Goal: Task Accomplishment & Management: Complete application form

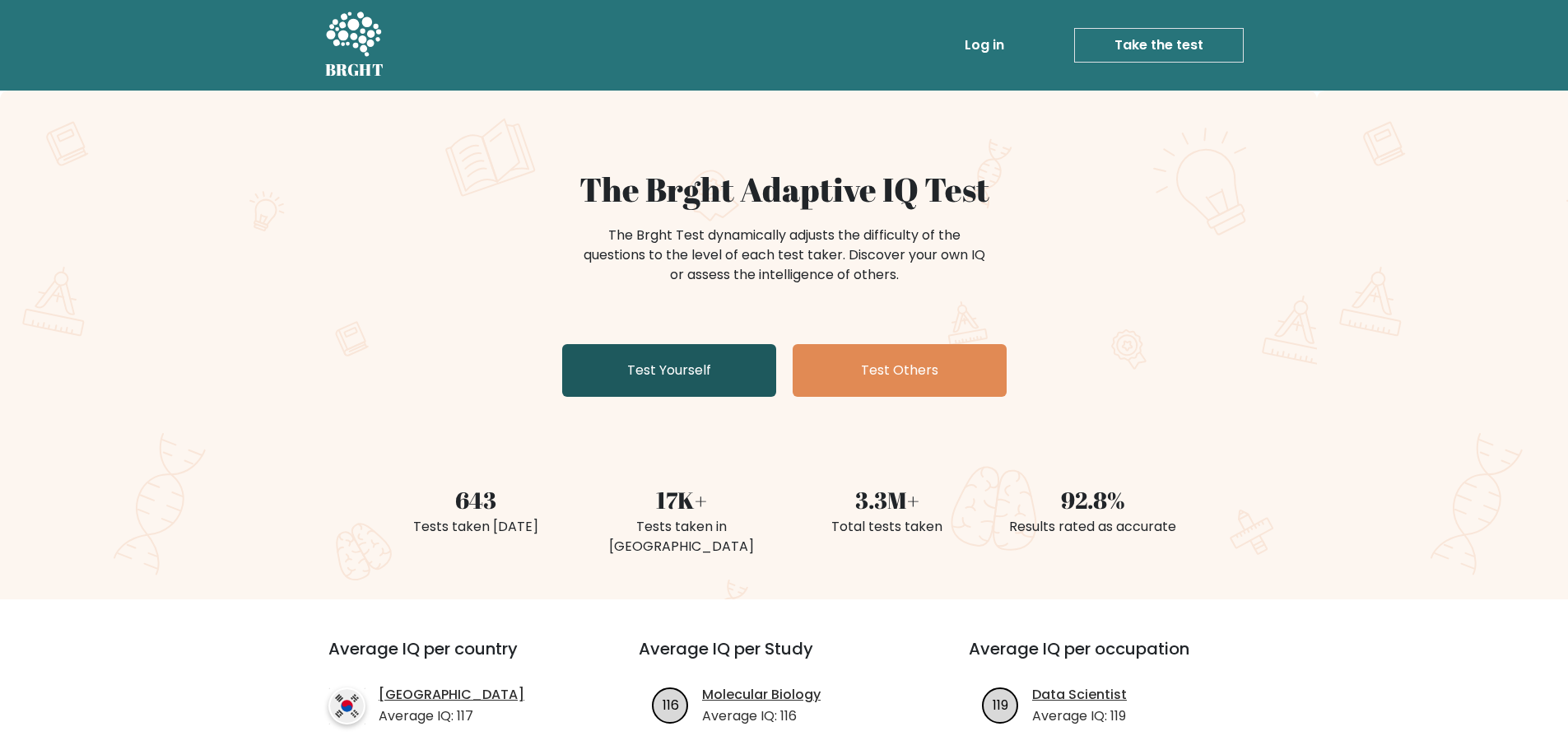
click at [669, 373] on link "Test Yourself" at bounding box center [668, 370] width 214 height 53
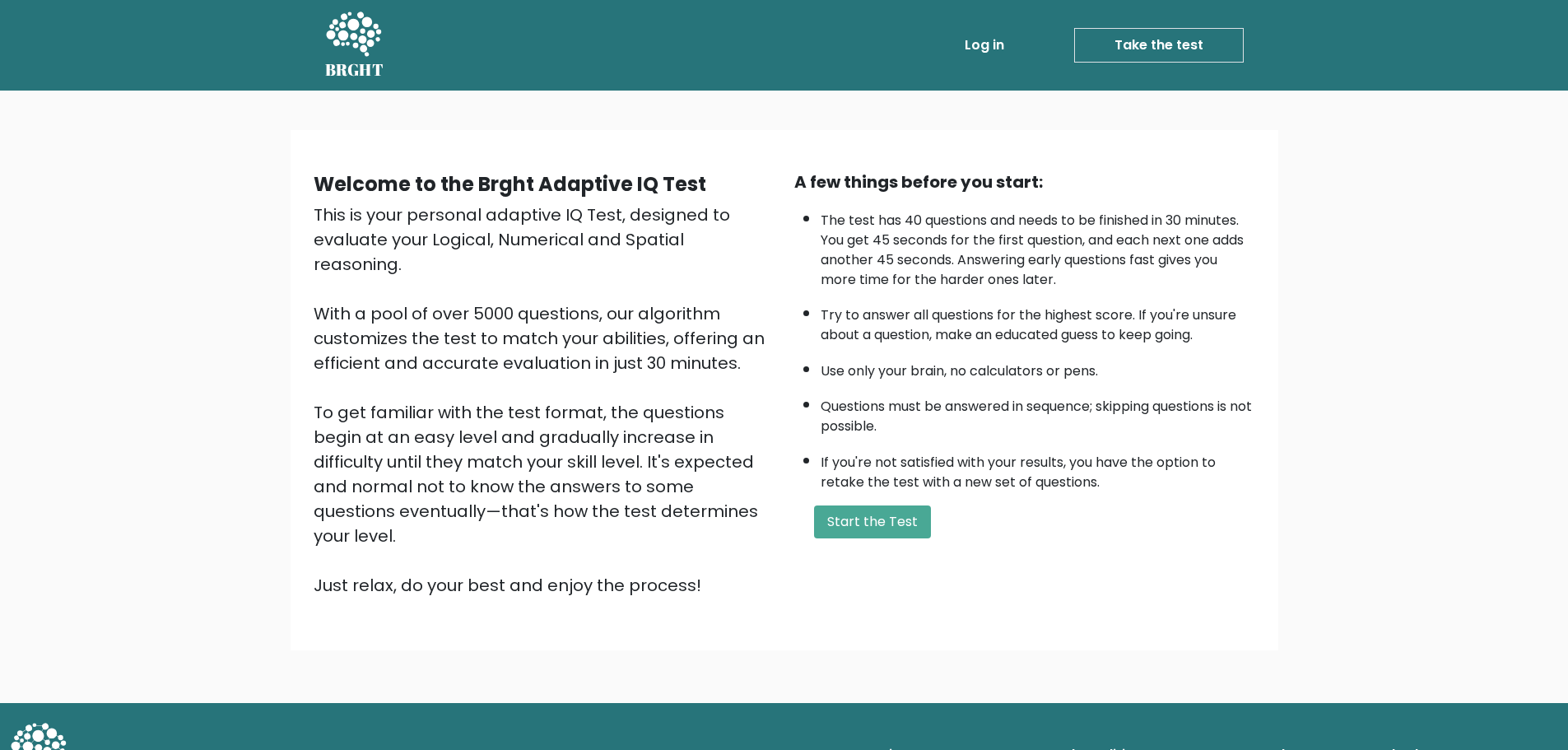
click at [971, 45] on link "Log in" at bounding box center [985, 45] width 53 height 33
click at [706, 479] on div "This is your personal adaptive IQ Test, designed to evaluate your Logical, Nume…" at bounding box center [544, 399] width 461 height 395
click at [862, 521] on button "Start the Test" at bounding box center [873, 521] width 117 height 33
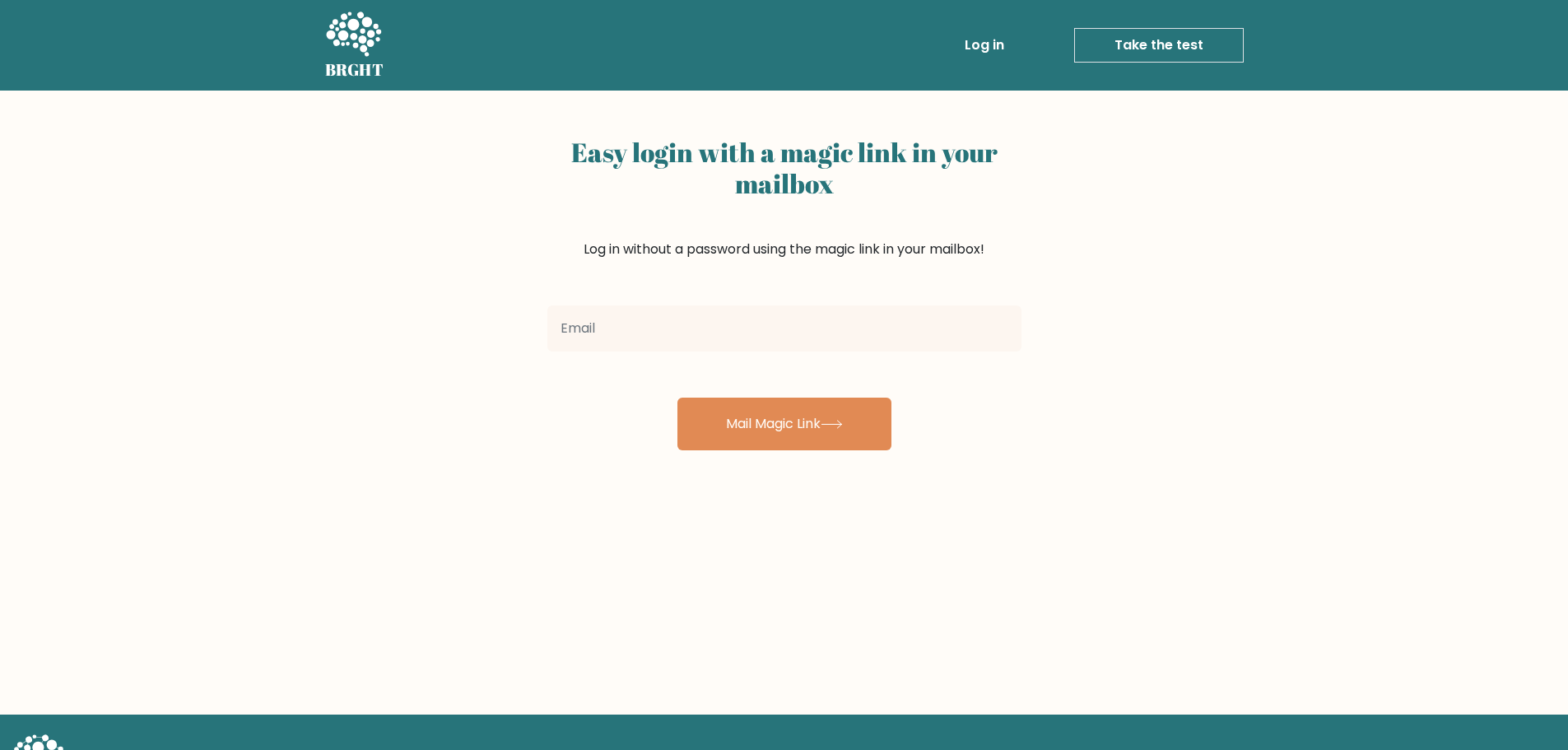
click at [708, 314] on input "email" at bounding box center [784, 328] width 475 height 46
type input "[EMAIL_ADDRESS][DOMAIN_NAME]"
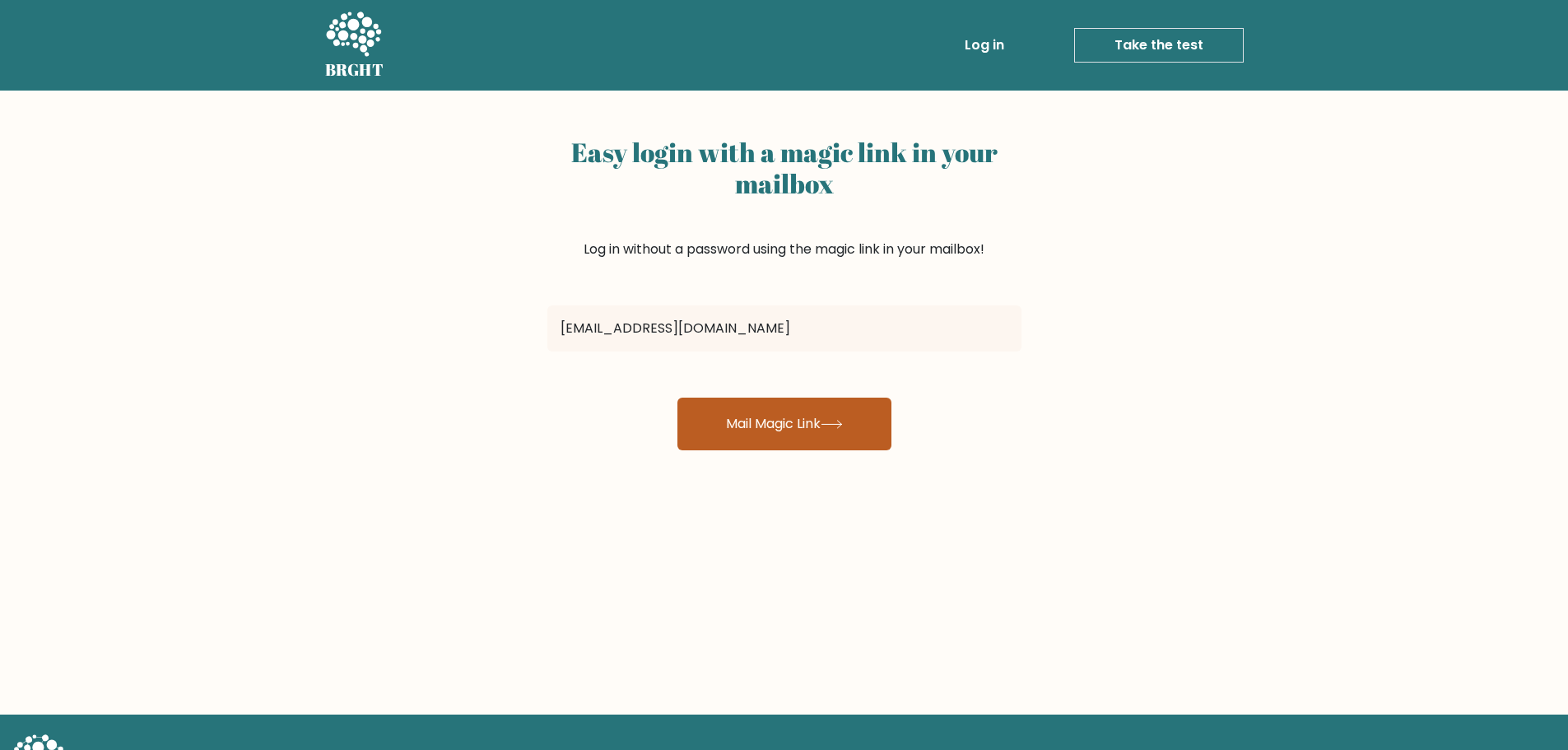
click at [732, 429] on button "Mail Magic Link" at bounding box center [784, 424] width 214 height 53
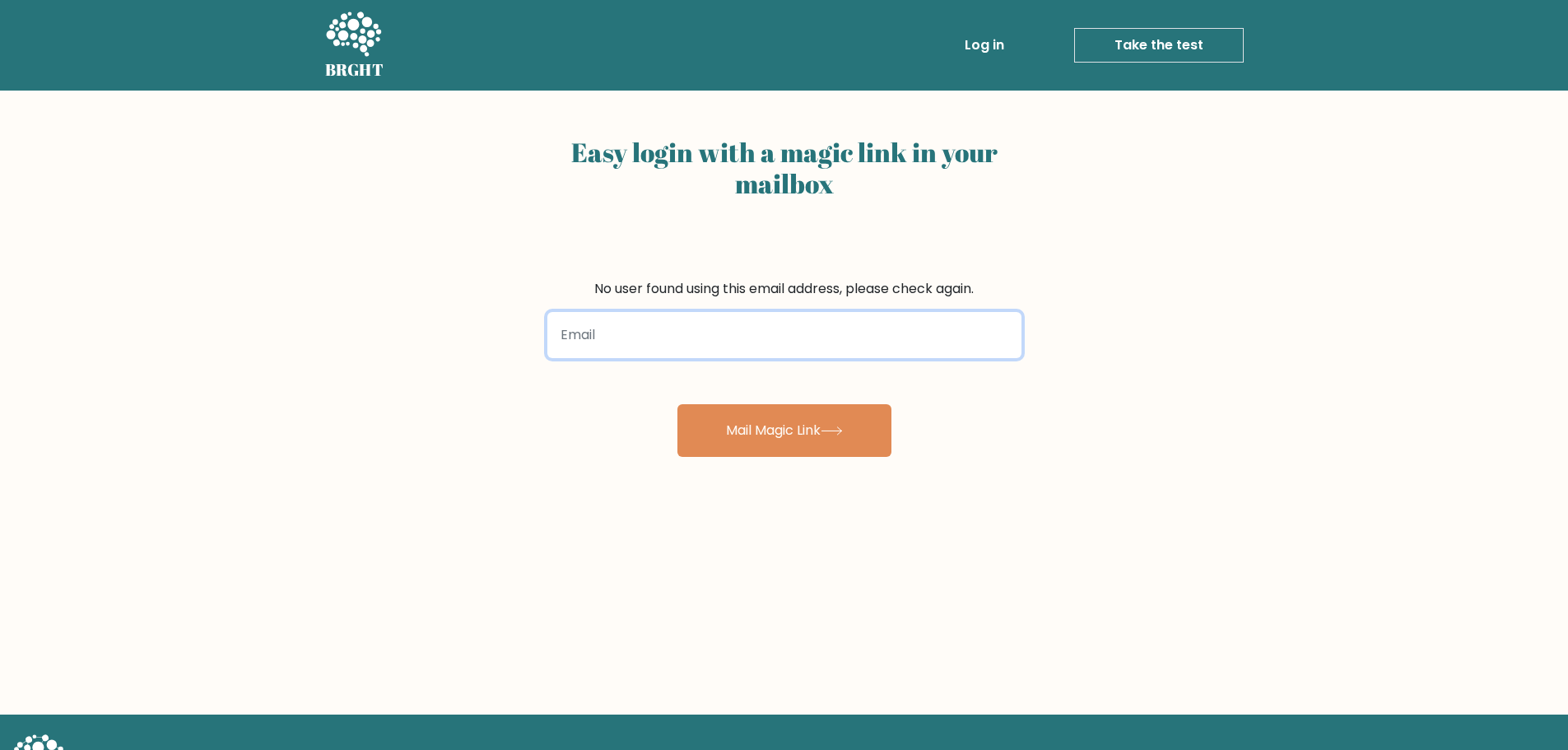
click at [709, 346] on input "email" at bounding box center [784, 335] width 475 height 46
type input "[EMAIL_ADDRESS][DOMAIN_NAME]"
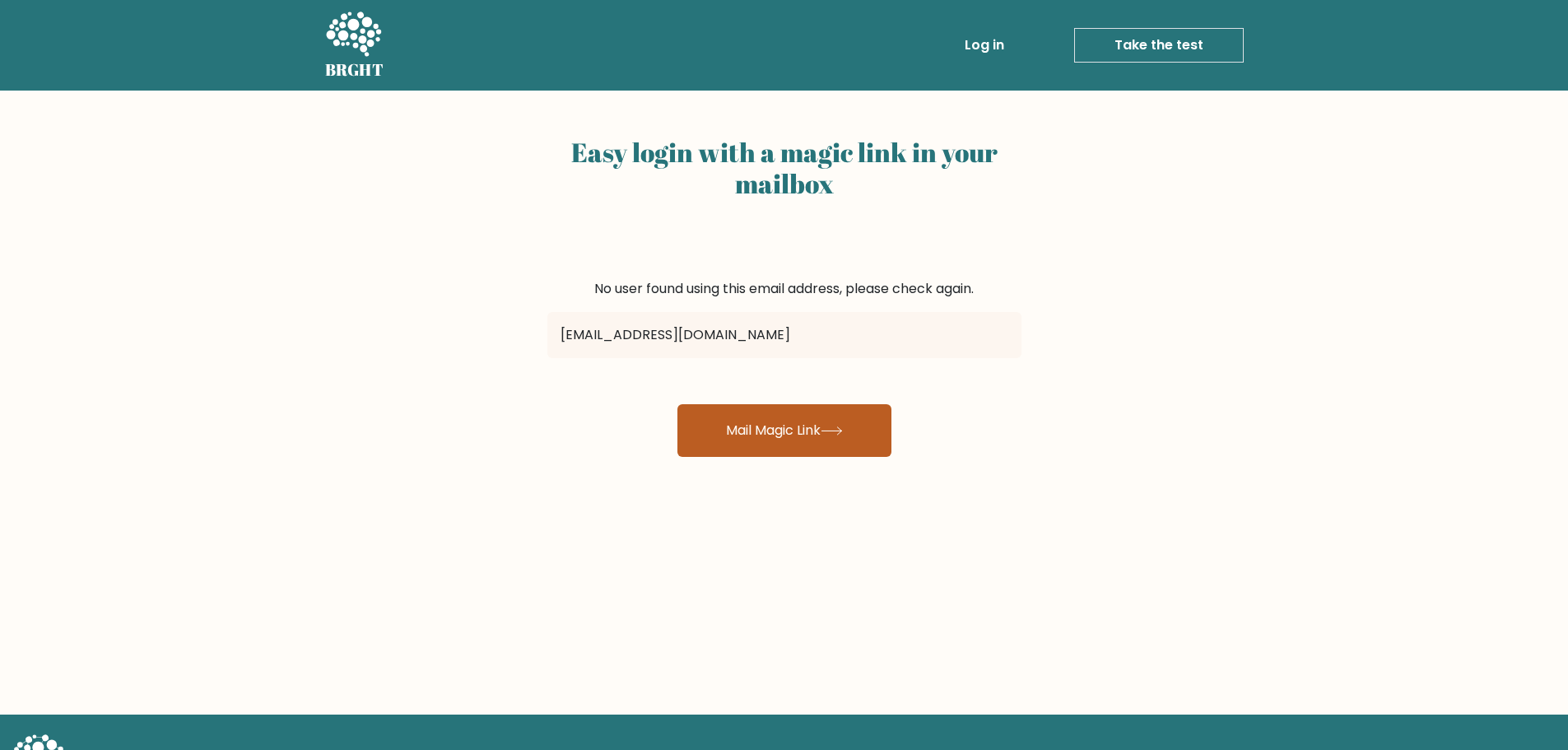
click at [747, 421] on button "Mail Magic Link" at bounding box center [784, 431] width 214 height 53
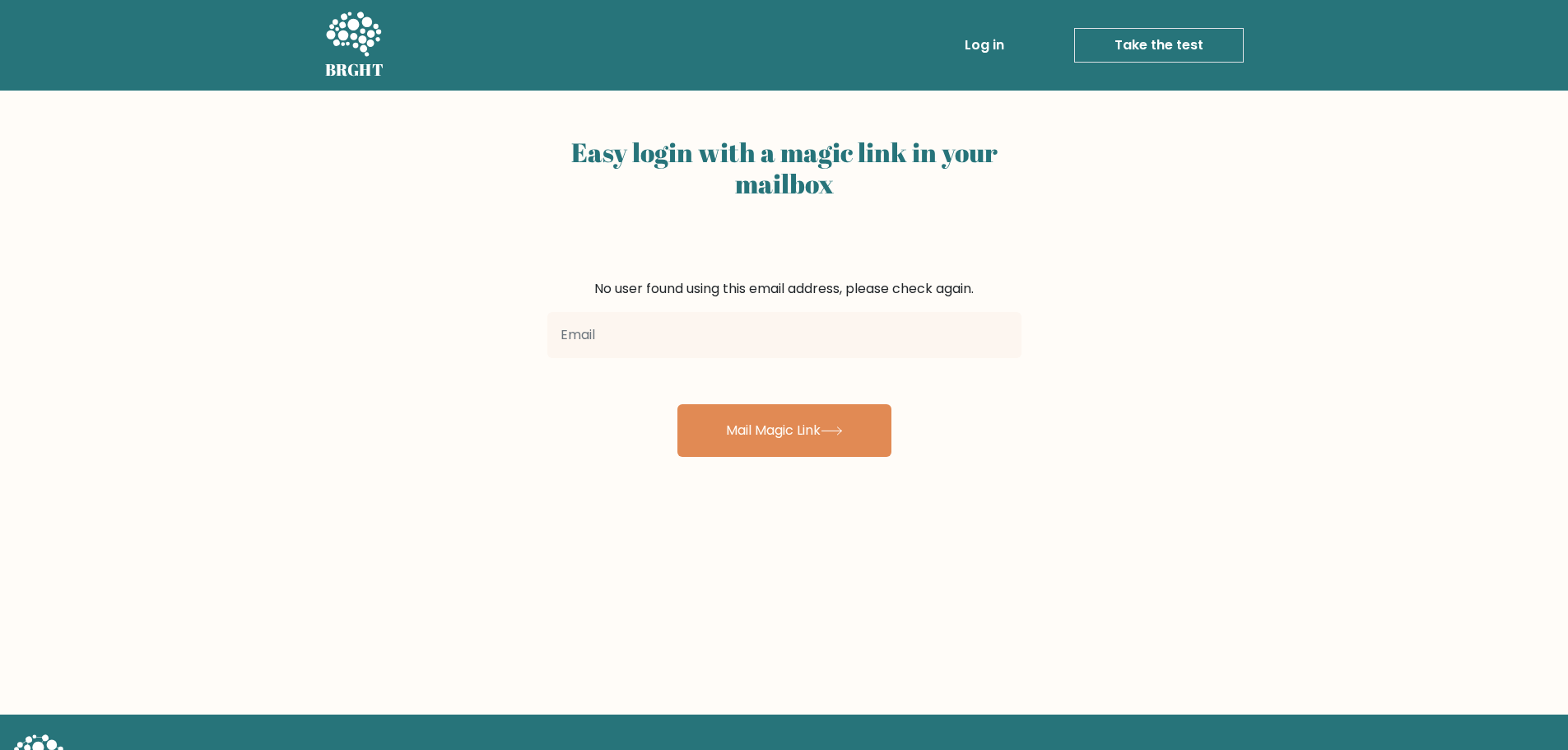
click at [718, 290] on div "No user found using this email address, please check again." at bounding box center [784, 289] width 475 height 20
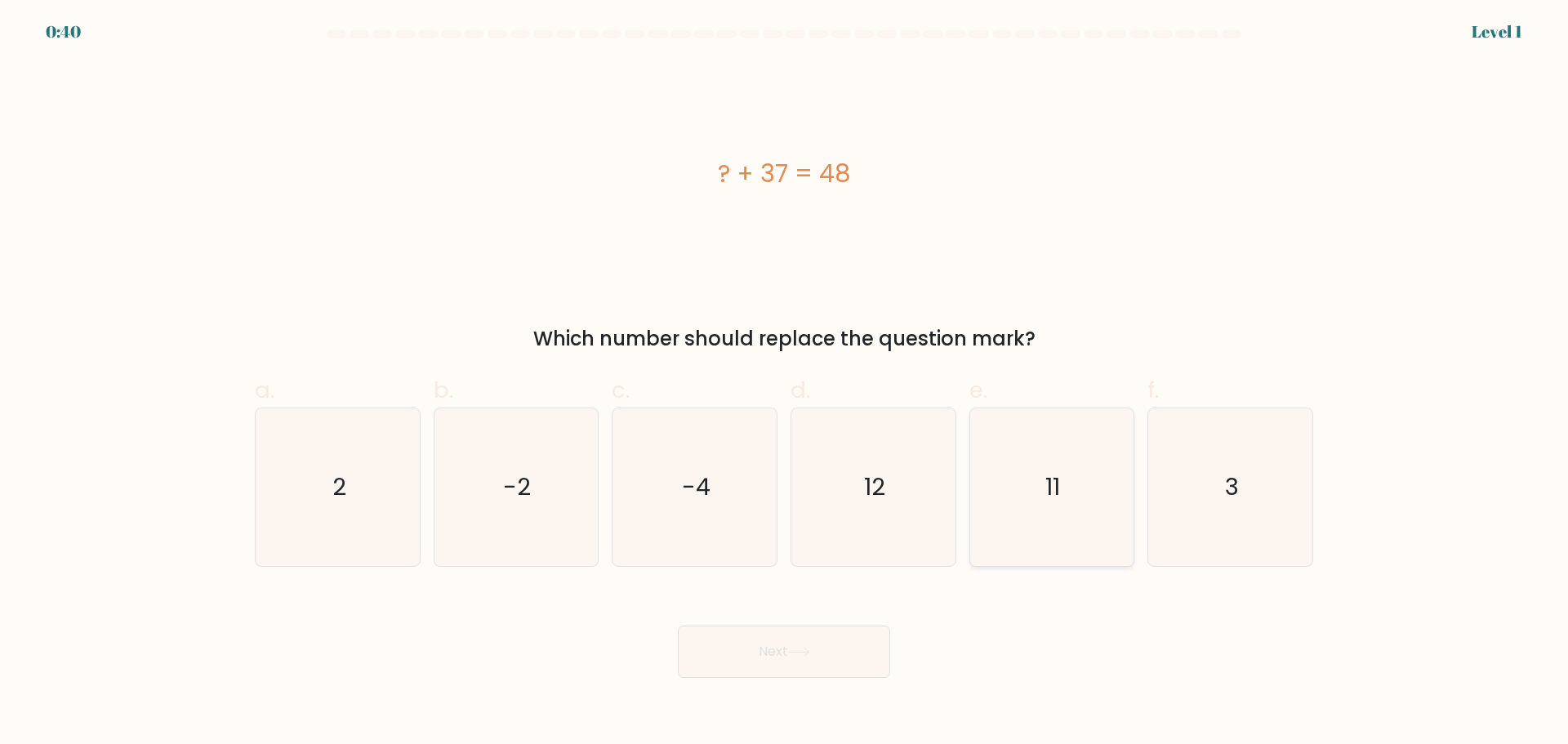
click at [1006, 483] on icon "11" at bounding box center [1051, 487] width 158 height 158
click at [785, 383] on input "e. 11" at bounding box center [784, 377] width 1 height 11
radio input "true"
click at [778, 652] on button "Next" at bounding box center [784, 652] width 212 height 52
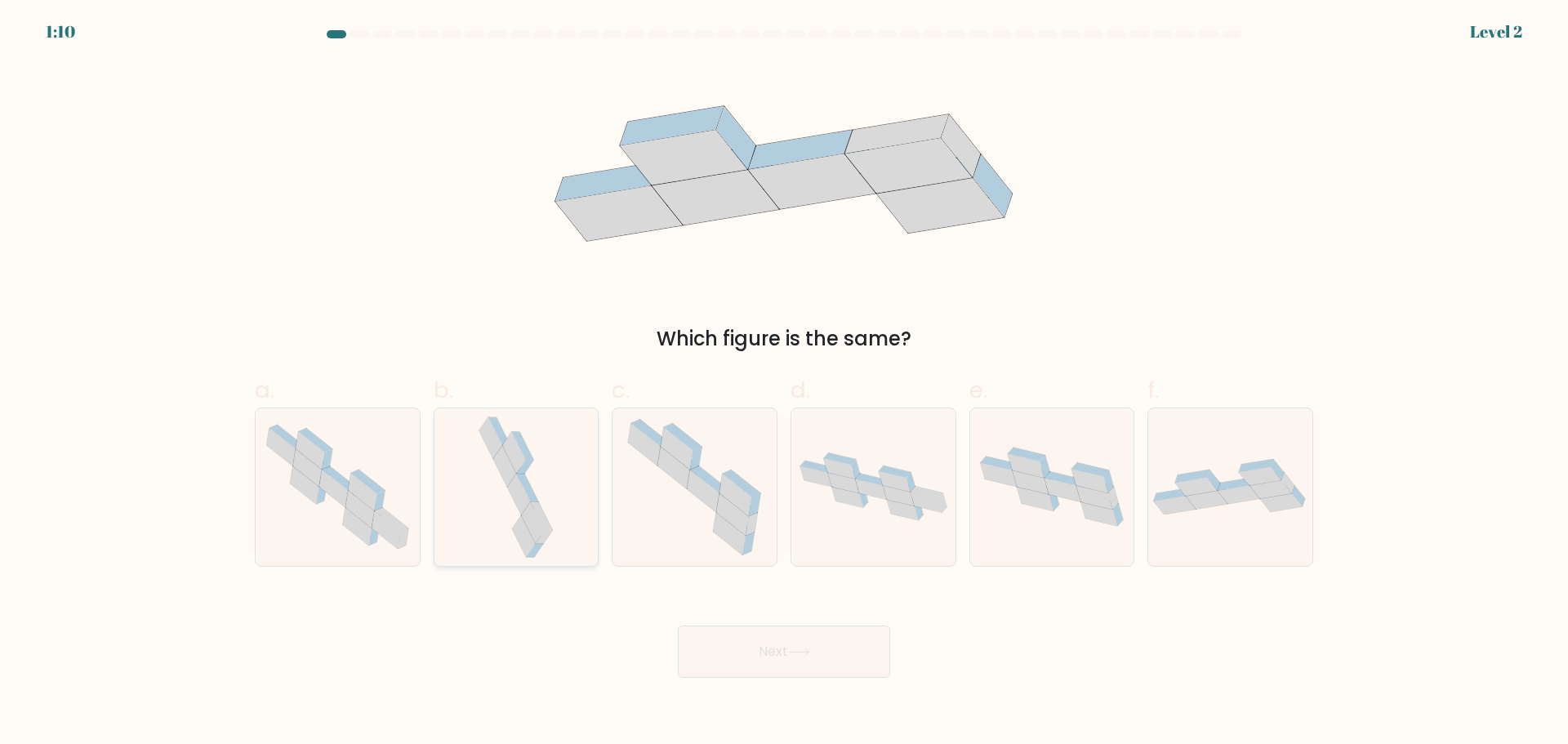
click at [547, 468] on icon at bounding box center [516, 487] width 83 height 158
click at [784, 383] on input "b." at bounding box center [784, 377] width 1 height 11
radio input "true"
click at [766, 652] on button "Next" at bounding box center [784, 652] width 212 height 52
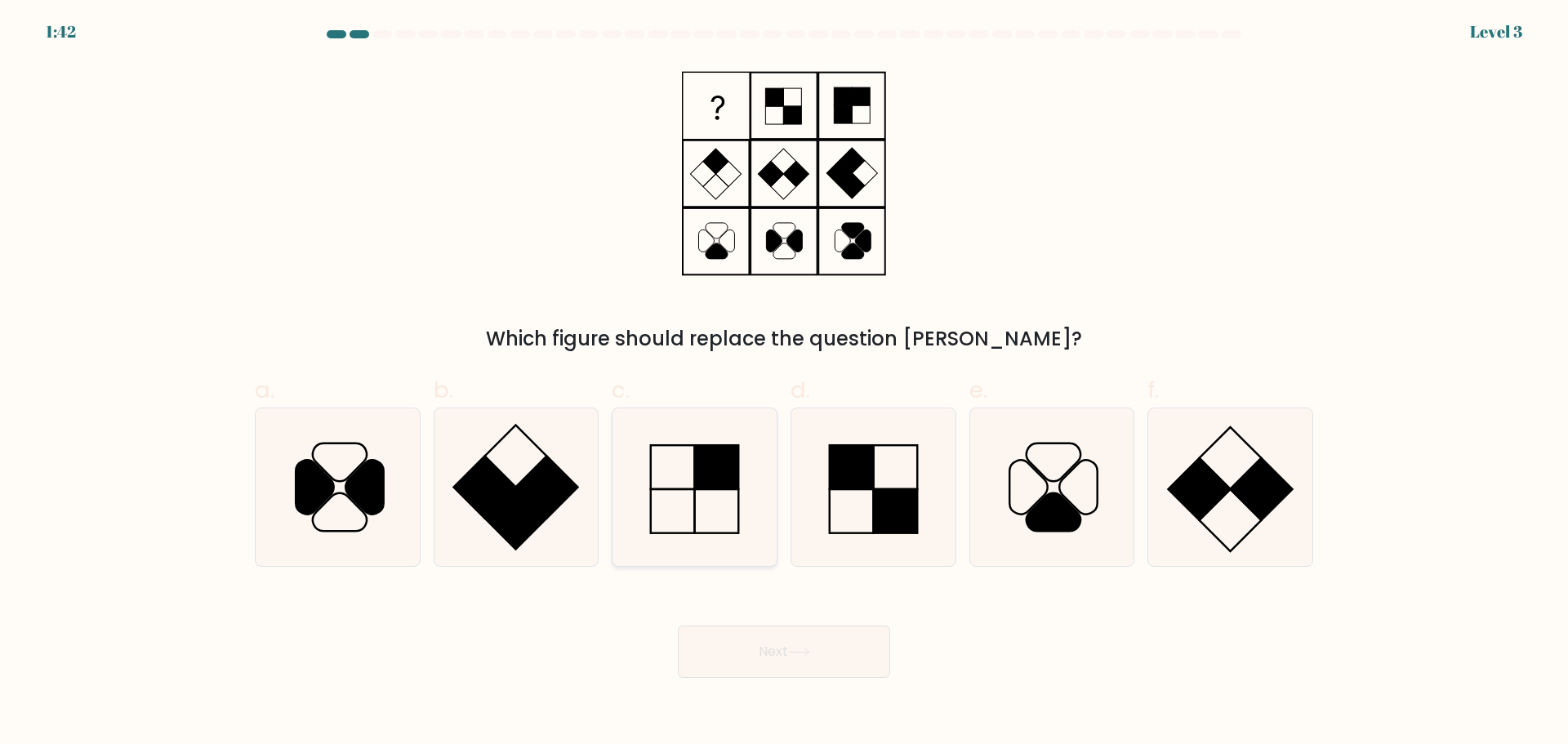
click at [730, 485] on rect at bounding box center [717, 467] width 44 height 44
click at [784, 383] on input "c." at bounding box center [784, 377] width 1 height 11
radio input "true"
click at [770, 633] on button "Next" at bounding box center [784, 652] width 212 height 52
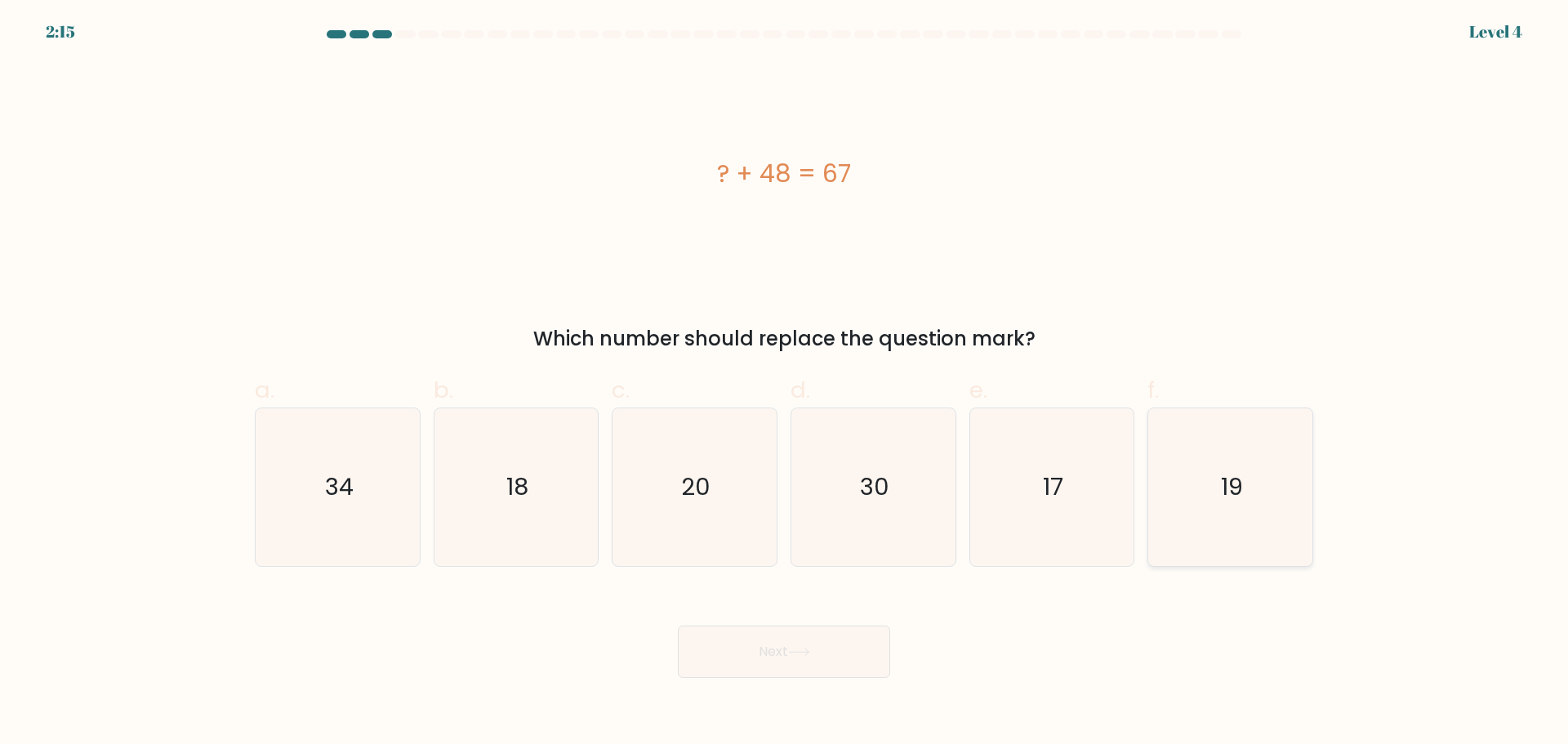
click at [1225, 494] on text "19" at bounding box center [1231, 487] width 22 height 33
click at [785, 383] on input "f. 19" at bounding box center [784, 377] width 1 height 11
radio input "true"
click at [834, 655] on button "Next" at bounding box center [784, 652] width 212 height 52
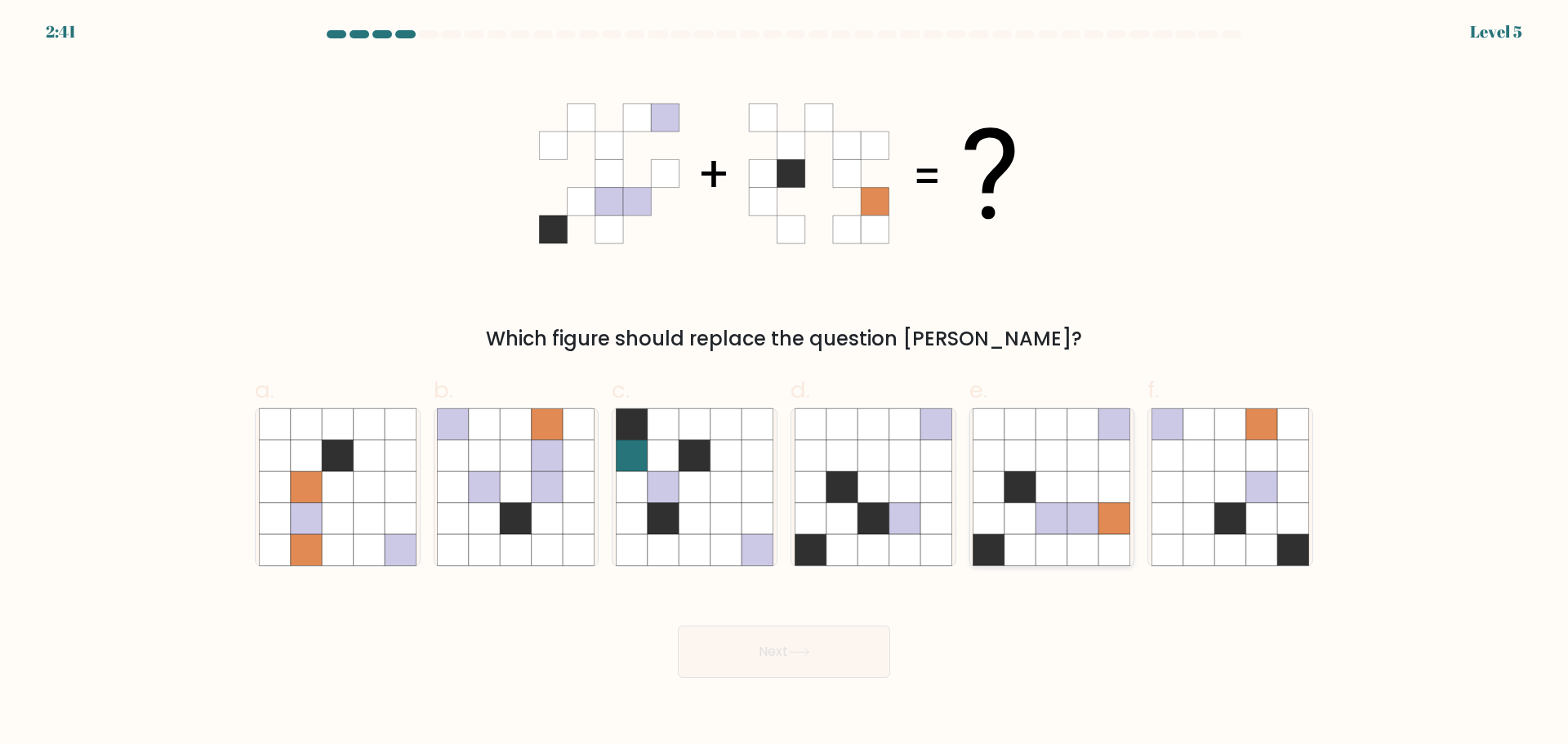
click at [1021, 538] on icon at bounding box center [1020, 549] width 31 height 31
click at [785, 383] on input "e." at bounding box center [784, 377] width 1 height 11
radio input "true"
click at [761, 656] on button "Next" at bounding box center [784, 652] width 212 height 52
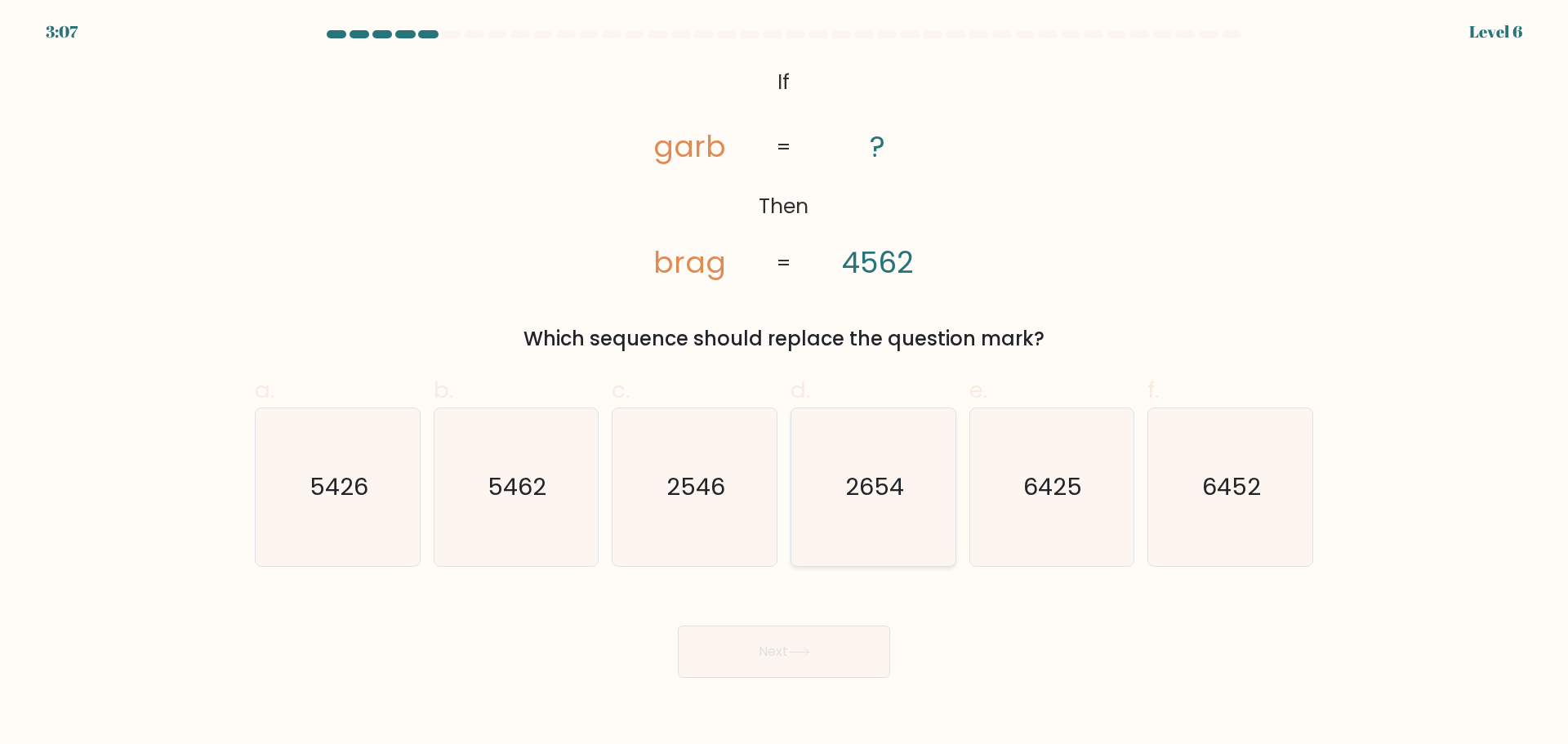
click at [872, 502] on text "2654" at bounding box center [874, 487] width 59 height 33
click at [785, 383] on input "d. 2654" at bounding box center [784, 377] width 1 height 11
radio input "true"
click at [829, 658] on button "Next" at bounding box center [784, 652] width 212 height 52
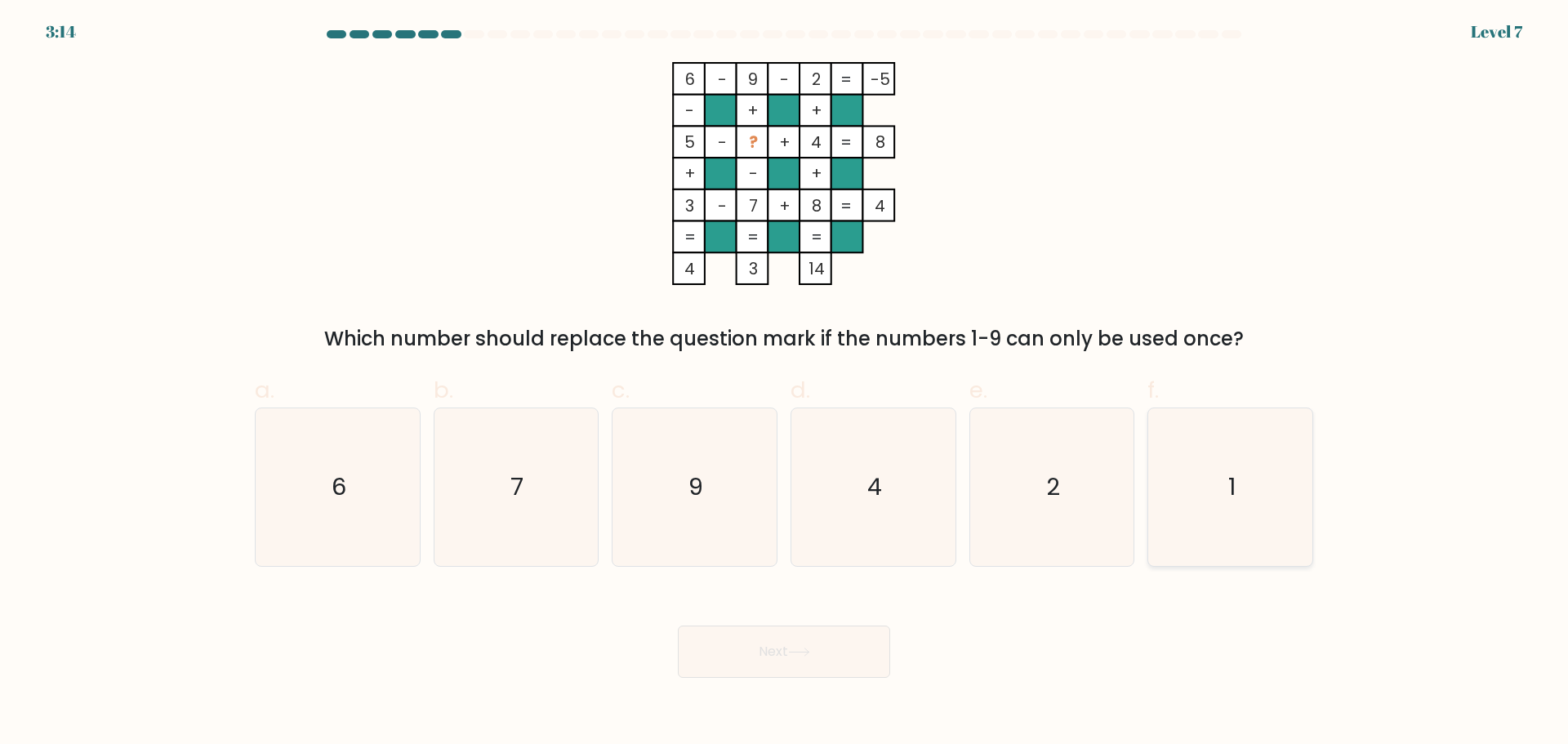
drag, startPoint x: 1237, startPoint y: 490, endPoint x: 1215, endPoint y: 495, distance: 22.6
click at [1238, 490] on icon "1" at bounding box center [1230, 487] width 158 height 158
click at [785, 383] on input "f. 1" at bounding box center [784, 377] width 1 height 11
radio input "true"
click at [747, 668] on button "Next" at bounding box center [784, 652] width 212 height 52
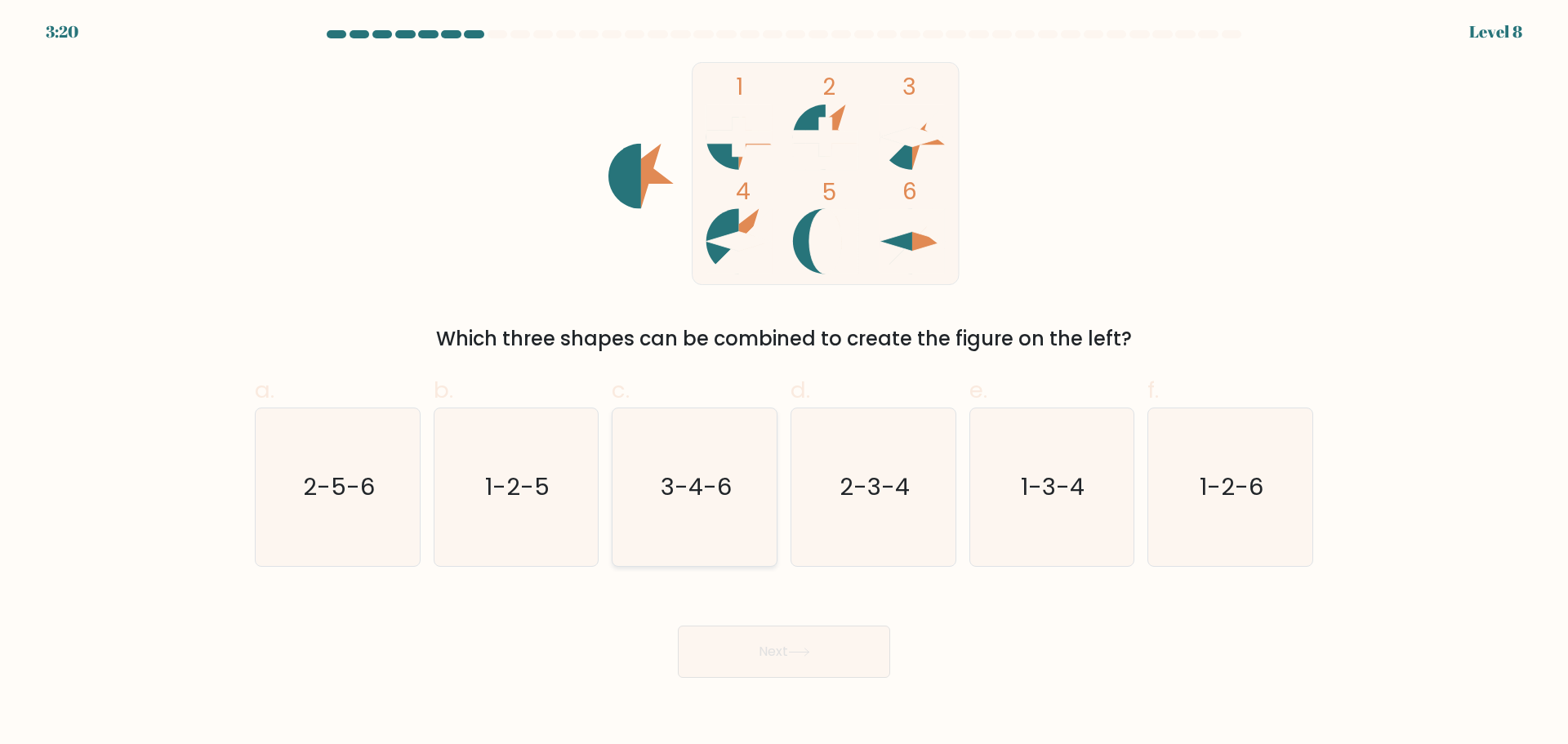
click at [731, 493] on text "3-4-6" at bounding box center [696, 487] width 71 height 33
click at [784, 383] on input "c. 3-4-6" at bounding box center [784, 377] width 1 height 11
radio input "true"
click at [829, 651] on button "Next" at bounding box center [784, 652] width 212 height 52
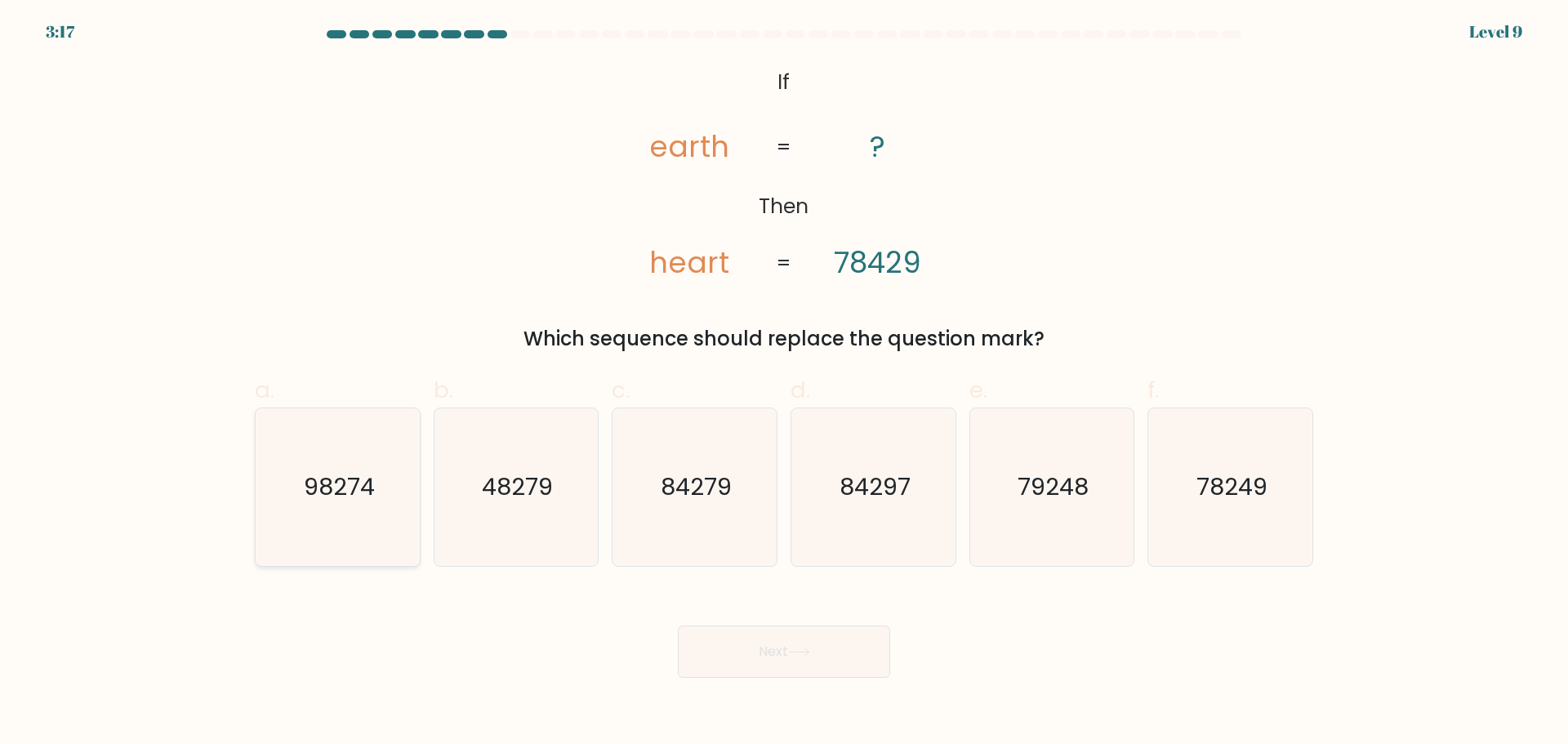
click at [355, 457] on icon "98274" at bounding box center [337, 487] width 158 height 158
click at [784, 383] on input "a. 98274" at bounding box center [784, 377] width 1 height 11
radio input "true"
click at [713, 661] on button "Next" at bounding box center [784, 652] width 212 height 52
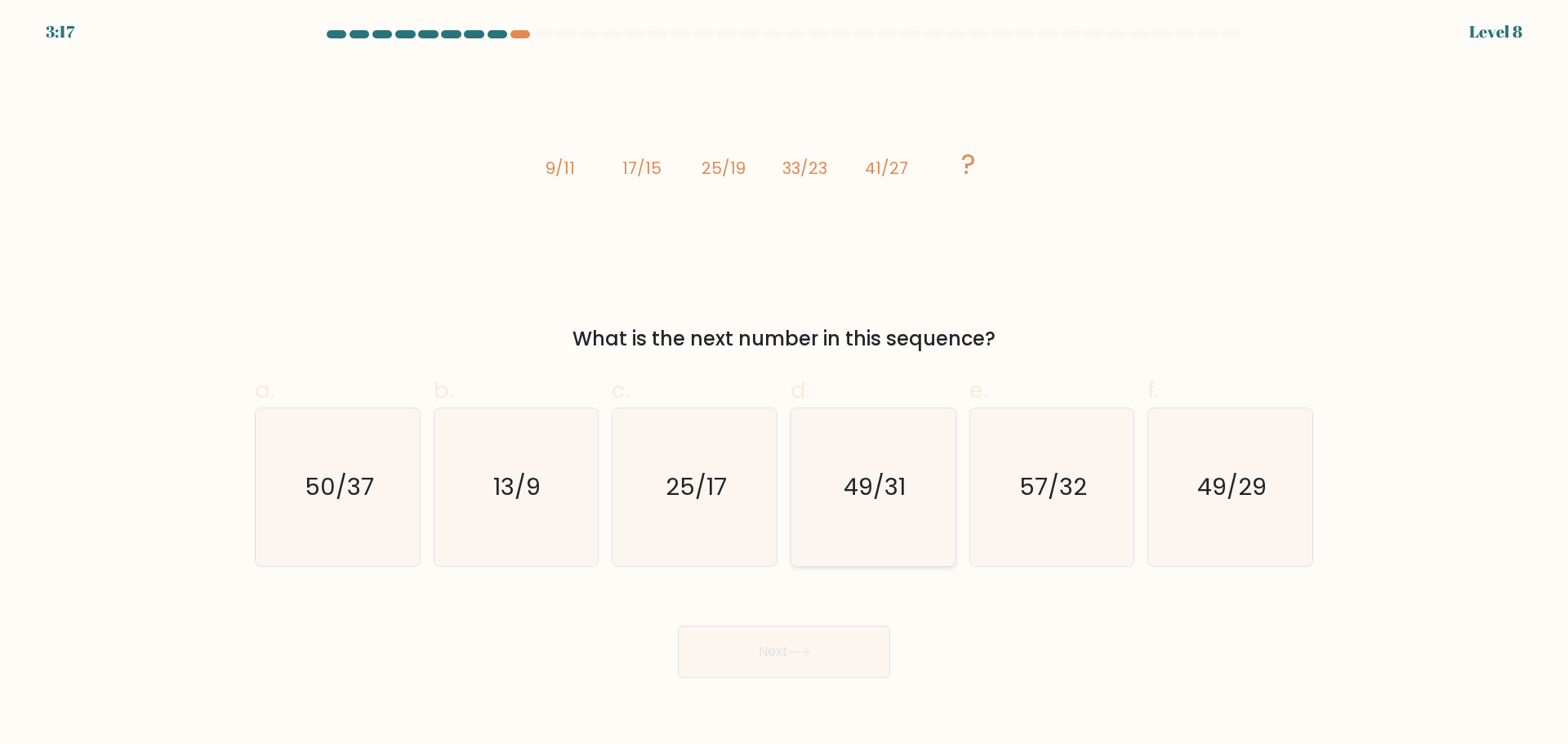
click at [906, 513] on icon "49/31" at bounding box center [874, 487] width 158 height 158
click at [785, 383] on input "d. 49/31" at bounding box center [784, 377] width 1 height 11
radio input "true"
click at [769, 652] on button "Next" at bounding box center [784, 652] width 212 height 52
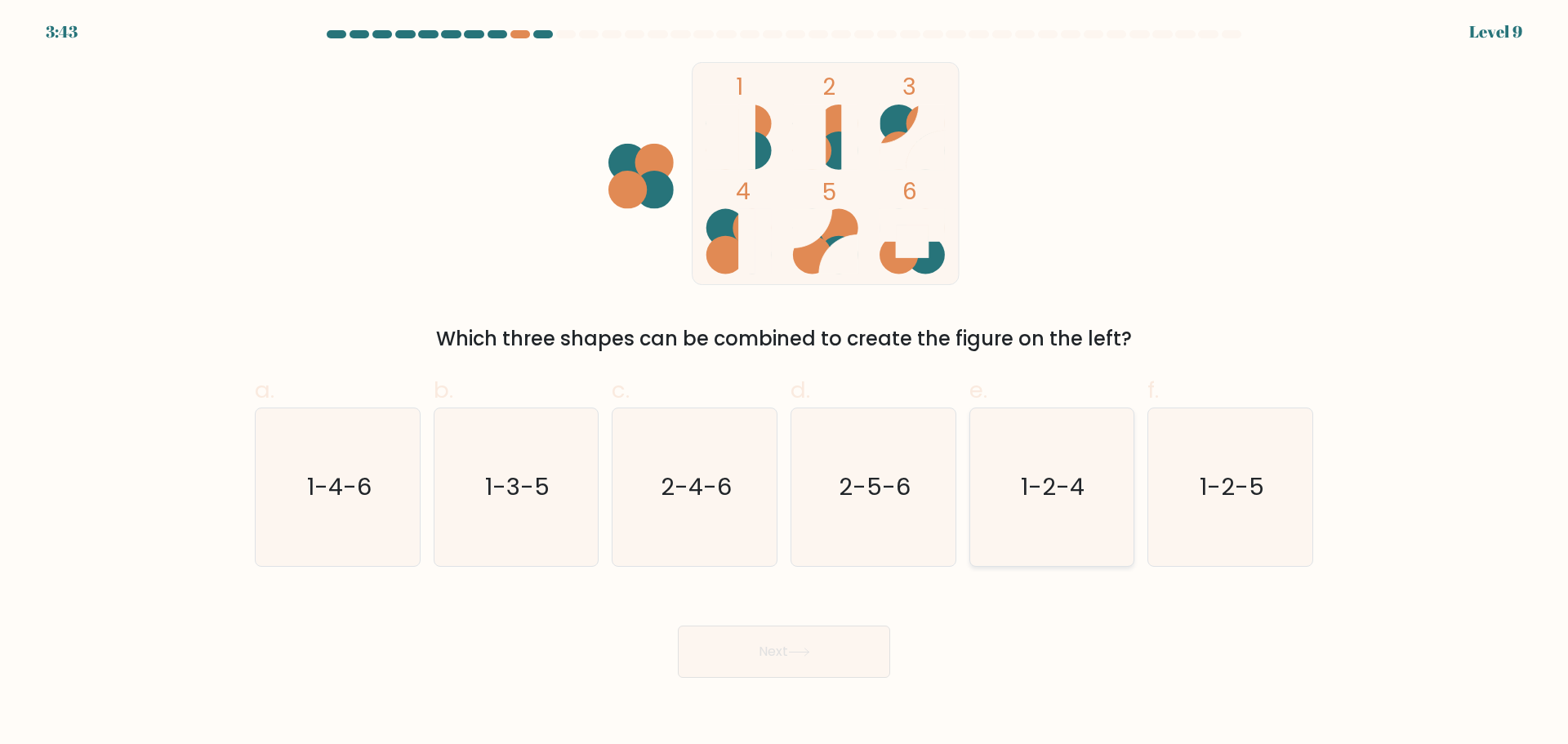
click at [1111, 472] on icon "1-2-4" at bounding box center [1051, 487] width 158 height 158
click at [785, 383] on input "e. 1-2-4" at bounding box center [784, 377] width 1 height 11
radio input "true"
click at [730, 644] on button "Next" at bounding box center [784, 652] width 212 height 52
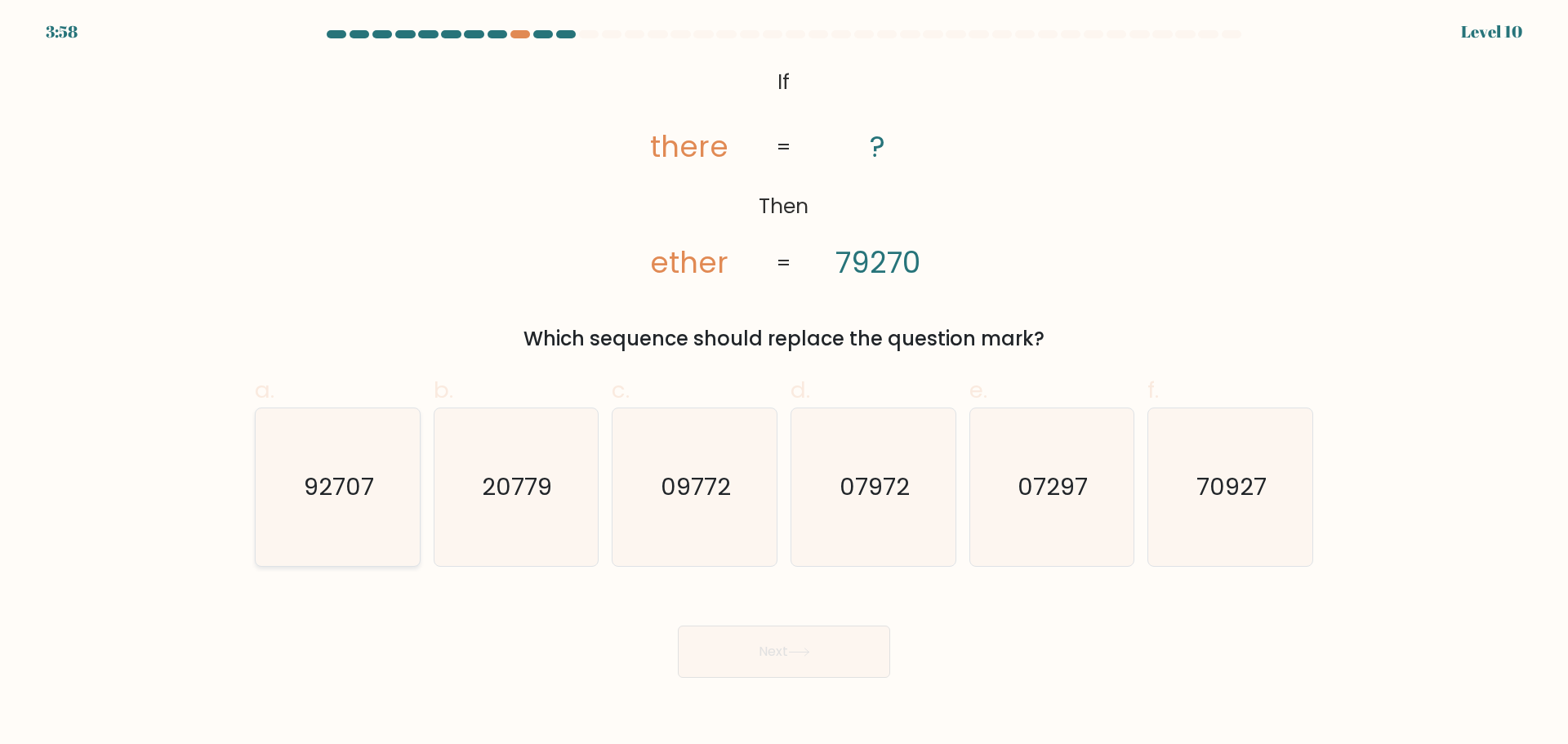
click at [330, 476] on text "92707" at bounding box center [339, 487] width 70 height 33
click at [784, 383] on input "a. 92707" at bounding box center [784, 377] width 1 height 11
radio input "true"
click at [766, 654] on button "Next" at bounding box center [784, 652] width 212 height 52
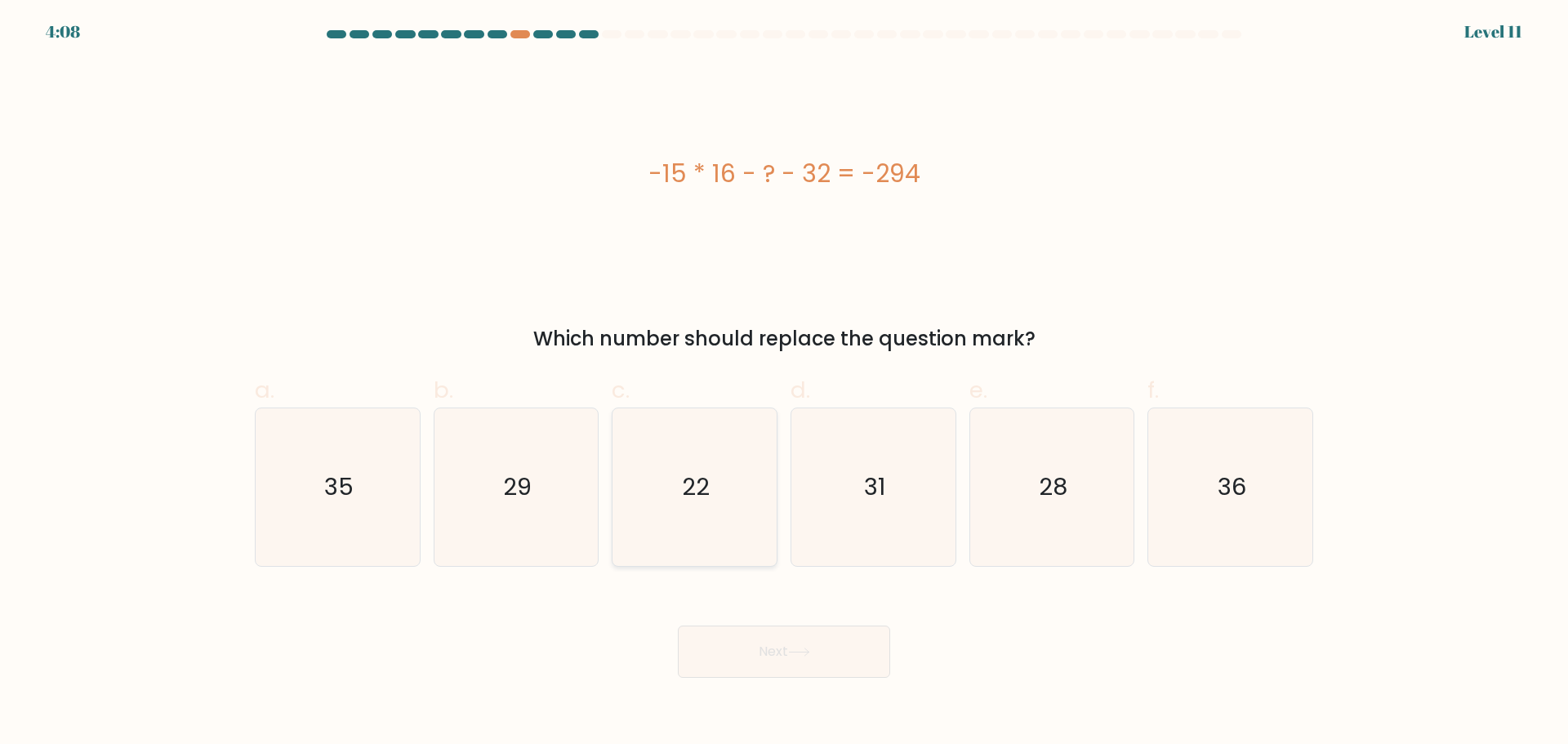
click at [707, 472] on text "22" at bounding box center [697, 487] width 28 height 33
click at [784, 383] on input "c. 22" at bounding box center [784, 377] width 1 height 11
radio input "true"
click at [766, 659] on button "Next" at bounding box center [784, 652] width 212 height 52
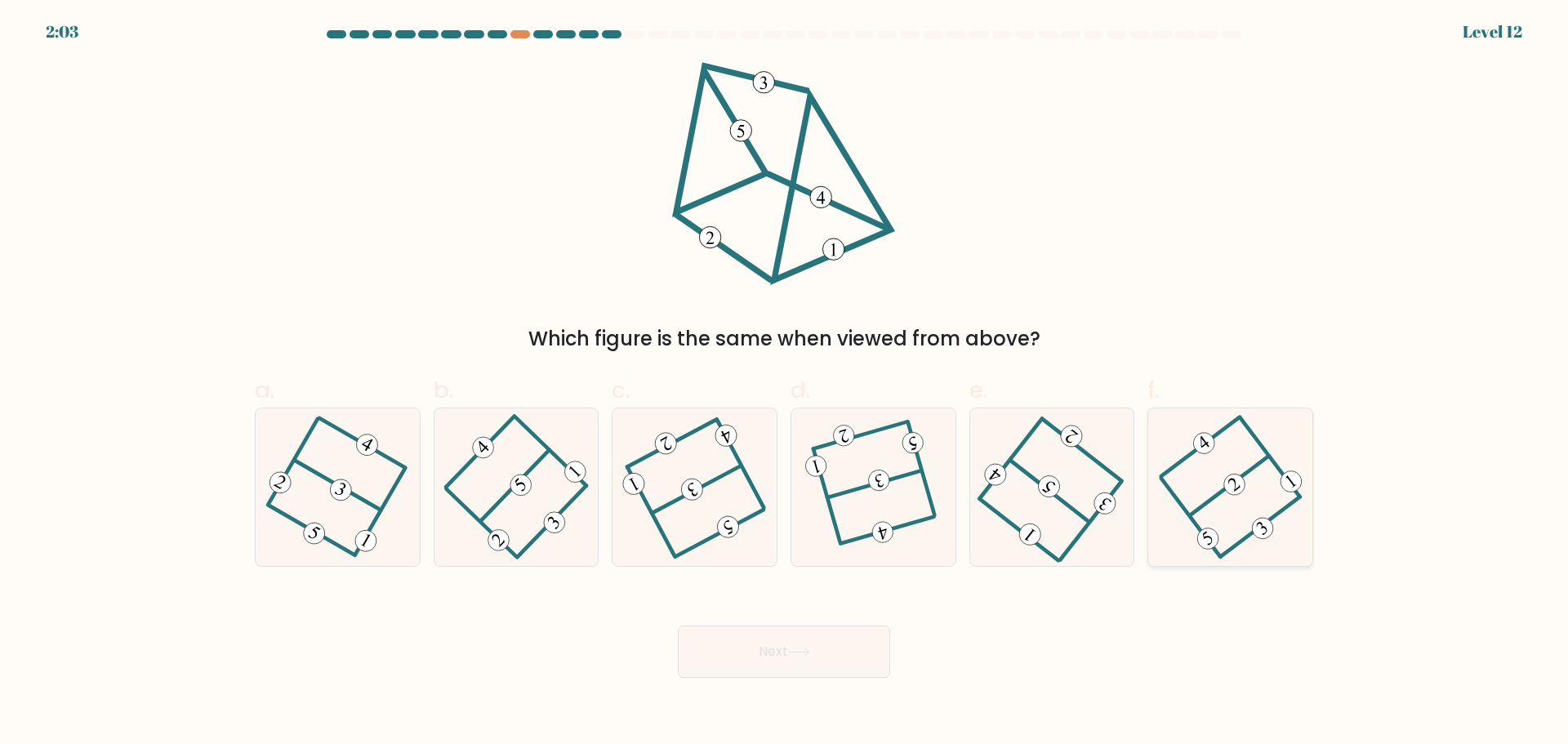
click at [1248, 473] on 208 at bounding box center [1229, 485] width 79 height 60
click at [785, 383] on input "f." at bounding box center [784, 377] width 1 height 11
radio input "true"
drag, startPoint x: 856, startPoint y: 658, endPoint x: 1125, endPoint y: 656, distance: 269.0
click at [1124, 661] on div "Next" at bounding box center [784, 632] width 1078 height 92
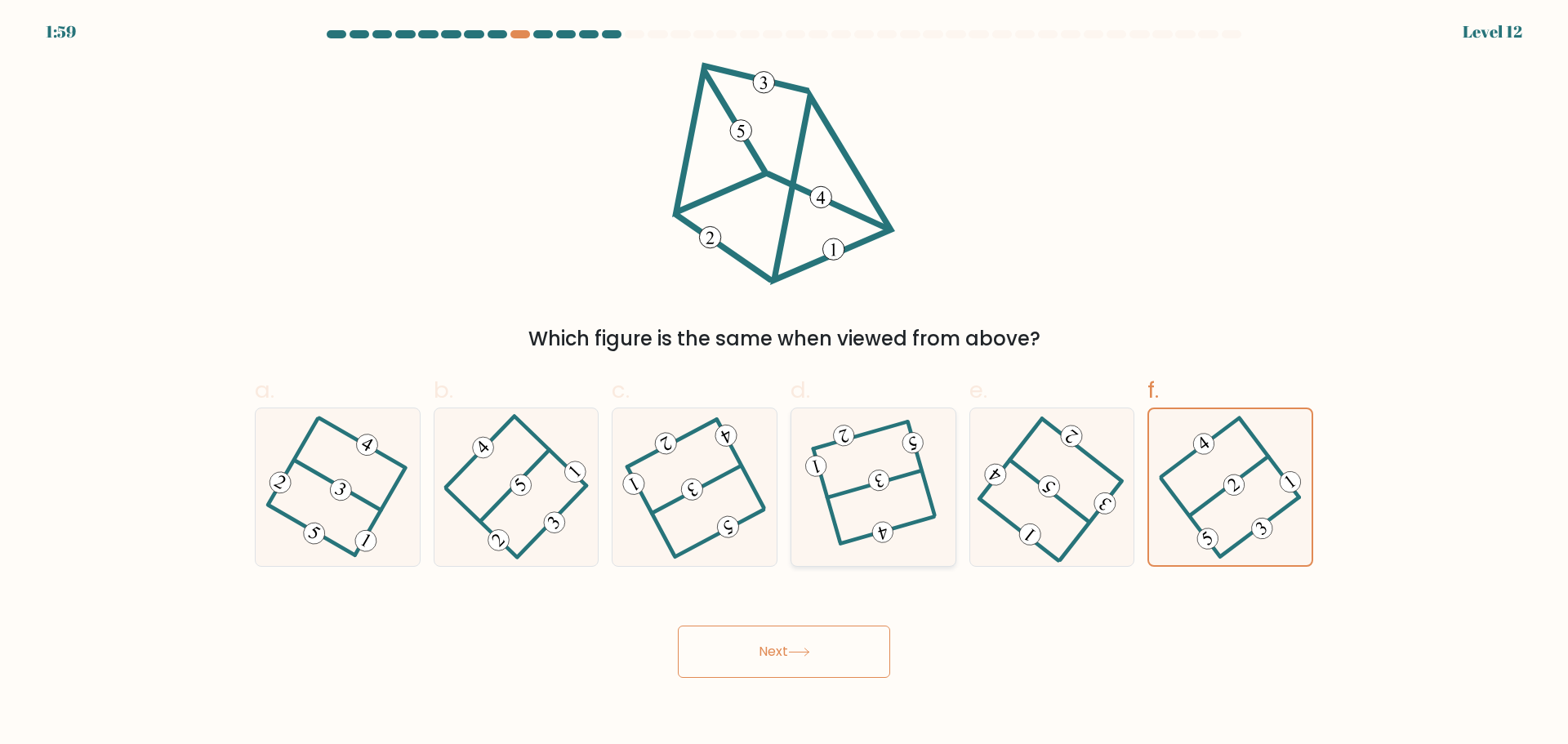
click at [955, 512] on div at bounding box center [874, 487] width 165 height 160
click at [785, 383] on input "d." at bounding box center [784, 377] width 1 height 11
radio input "true"
click at [356, 474] on icon at bounding box center [337, 487] width 125 height 126
click at [784, 383] on input "a." at bounding box center [784, 377] width 1 height 11
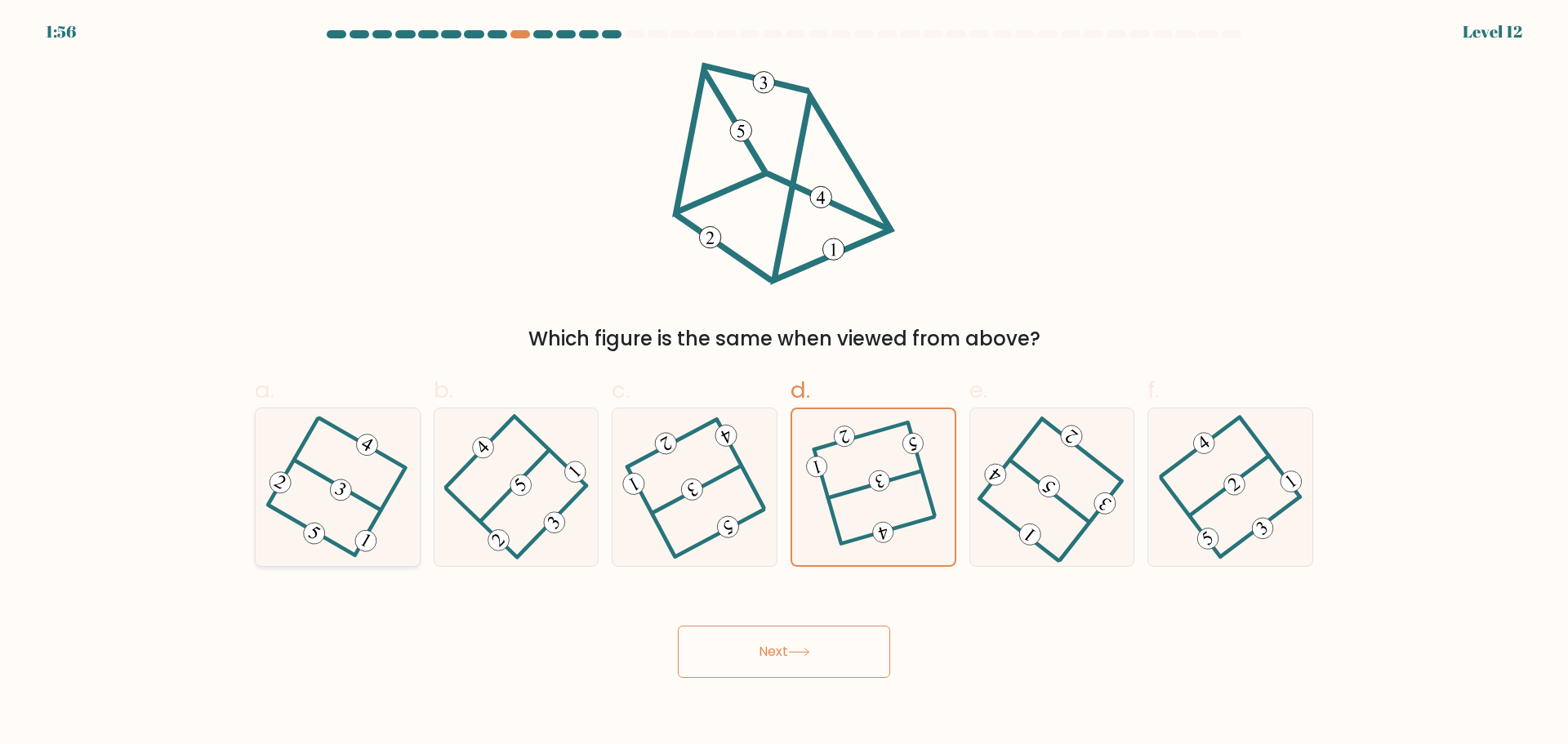
radio input "true"
click at [894, 464] on icon at bounding box center [874, 487] width 121 height 126
click at [785, 383] on input "d." at bounding box center [784, 377] width 1 height 11
radio input "true"
click at [808, 649] on icon at bounding box center [799, 652] width 22 height 9
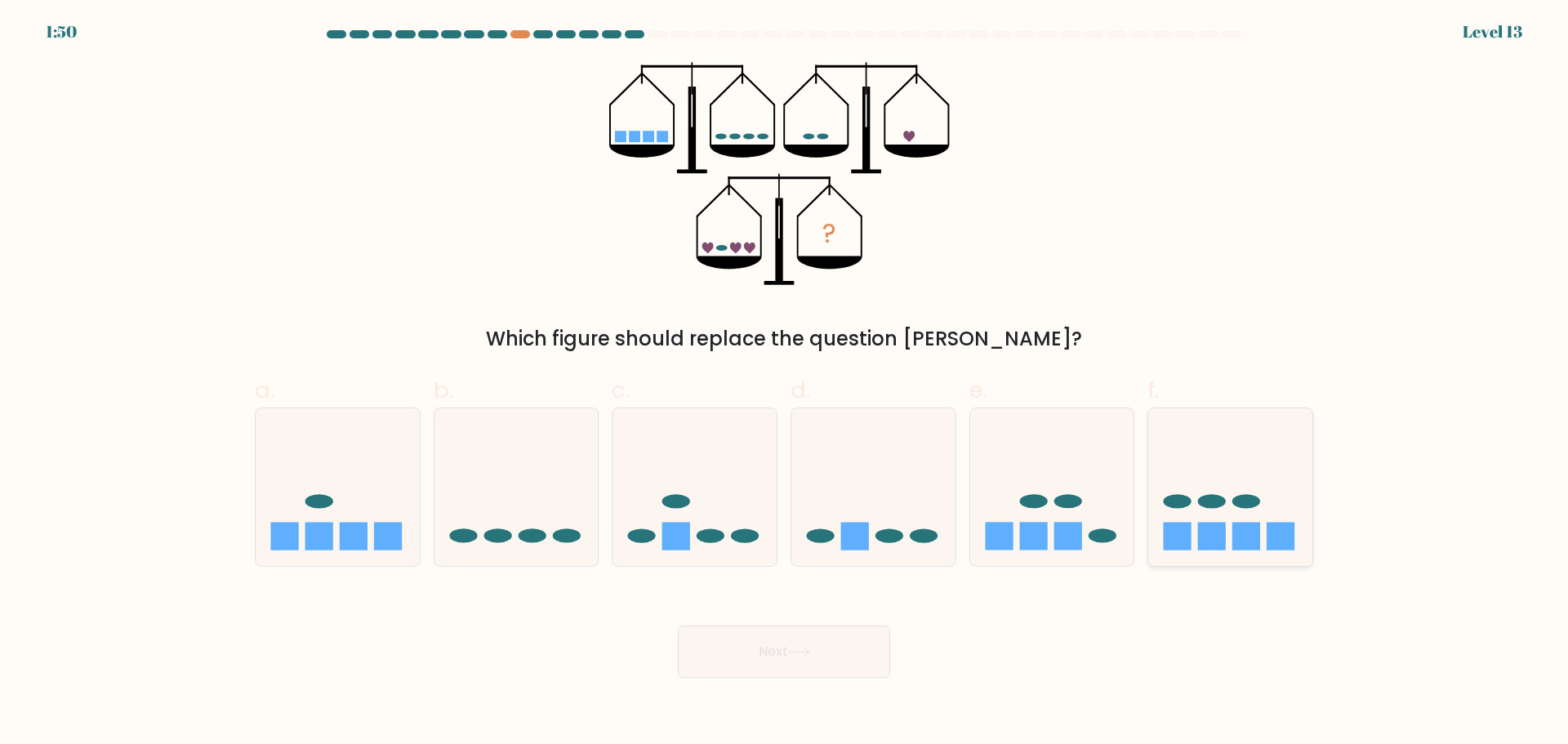
click at [1274, 494] on icon at bounding box center [1230, 487] width 164 height 136
click at [785, 383] on input "f." at bounding box center [784, 377] width 1 height 11
radio input "true"
click at [841, 640] on button "Next" at bounding box center [784, 652] width 212 height 52
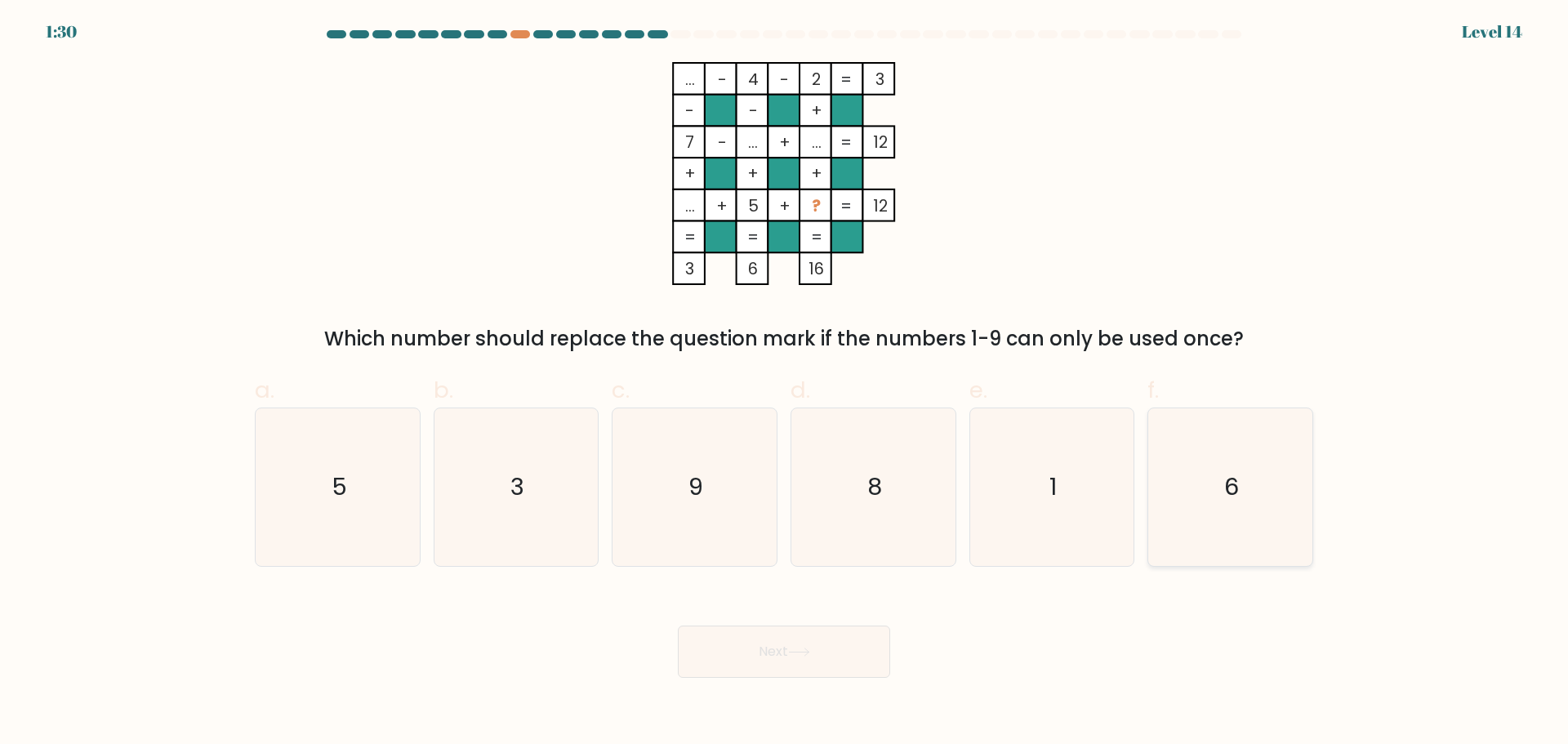
click at [1287, 522] on icon "6" at bounding box center [1230, 487] width 158 height 158
click at [785, 383] on input "f. 6" at bounding box center [784, 377] width 1 height 11
radio input "true"
click at [779, 645] on button "Next" at bounding box center [784, 652] width 212 height 52
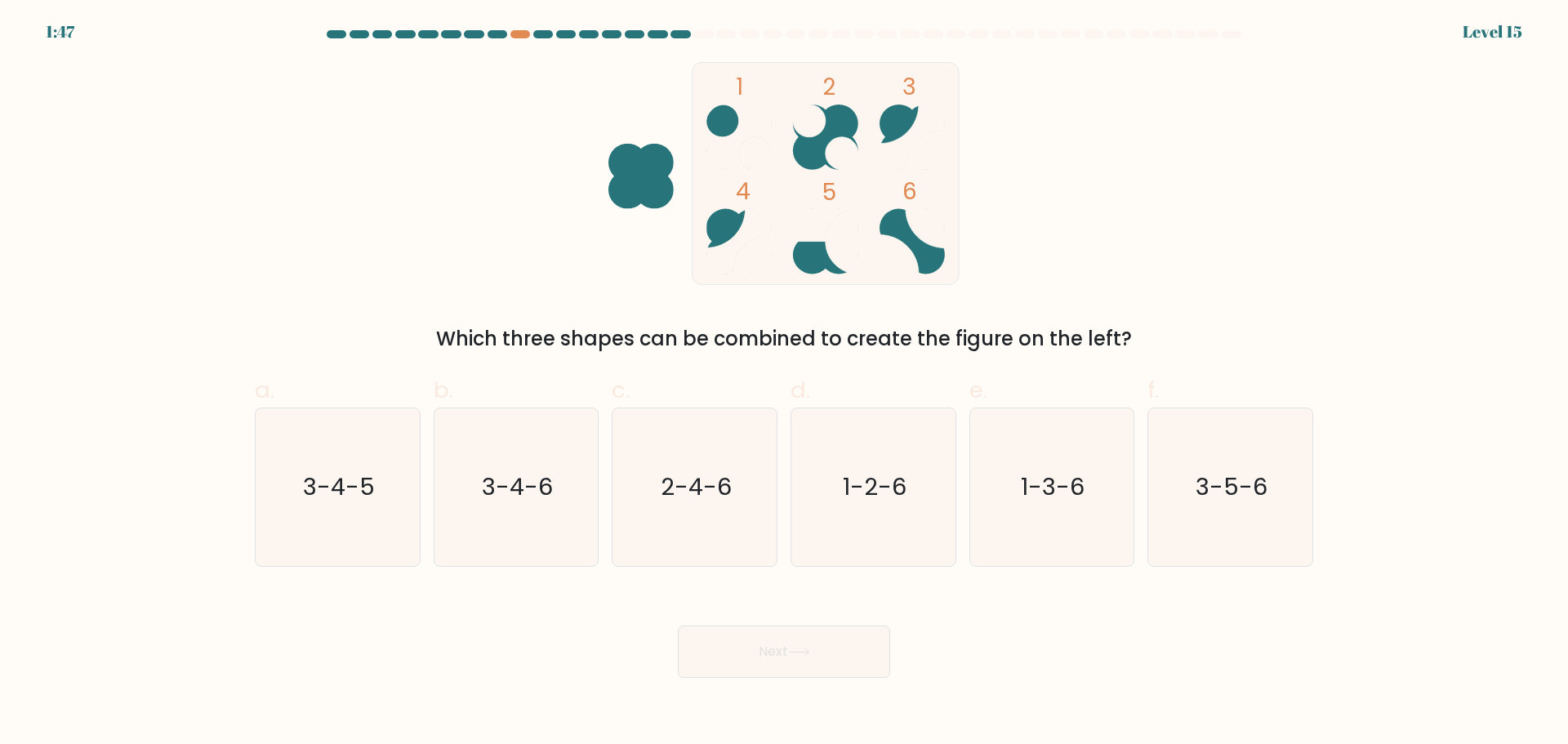
drag, startPoint x: 862, startPoint y: 493, endPoint x: 845, endPoint y: 590, distance: 98.5
click at [861, 493] on text "1-2-6" at bounding box center [874, 487] width 64 height 33
click at [785, 383] on input "d. 1-2-6" at bounding box center [784, 377] width 1 height 11
radio input "true"
click at [835, 652] on button "Next" at bounding box center [784, 652] width 212 height 52
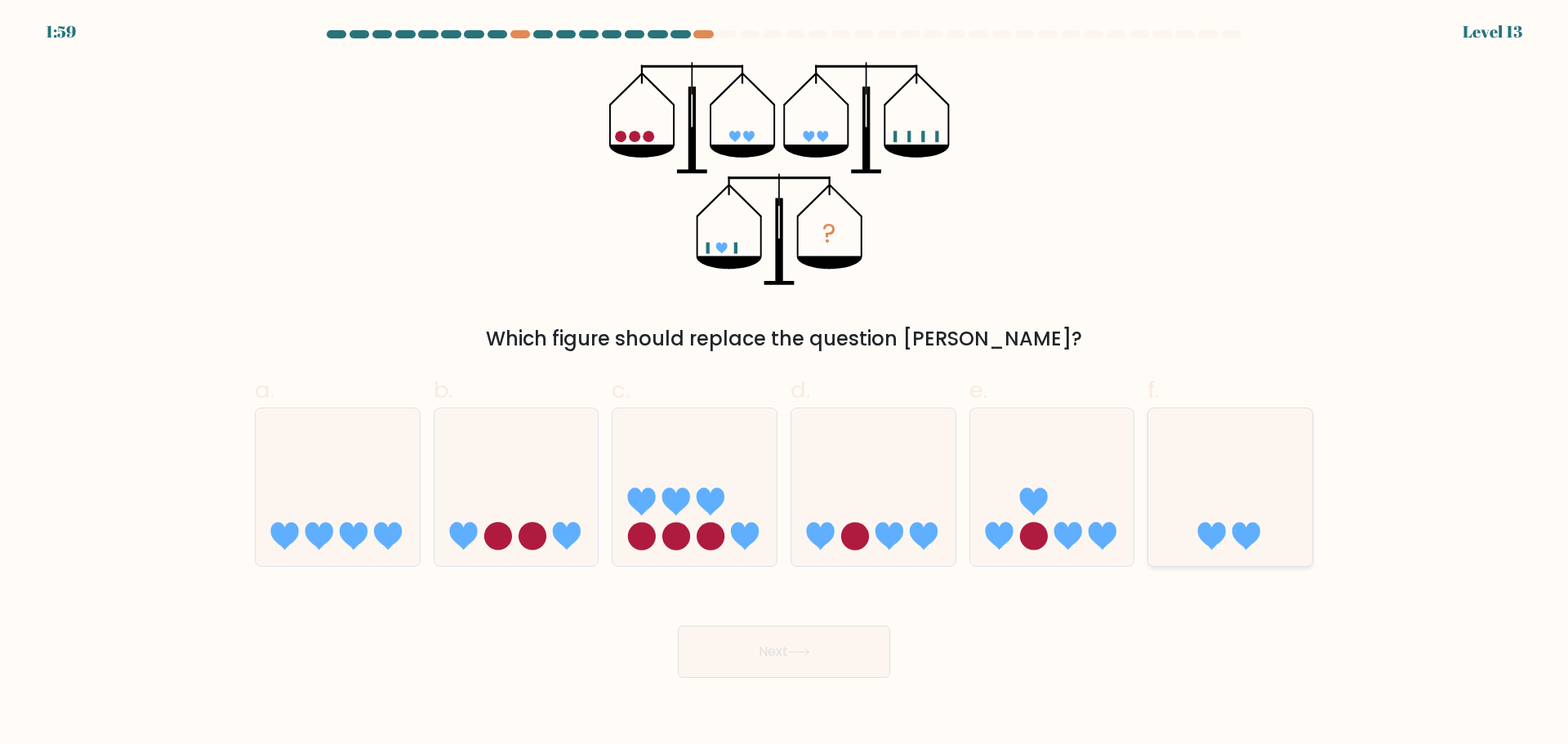
click at [1264, 548] on icon at bounding box center [1230, 487] width 164 height 136
click at [785, 383] on input "f." at bounding box center [784, 377] width 1 height 11
radio input "true"
click at [773, 654] on button "Next" at bounding box center [784, 652] width 212 height 52
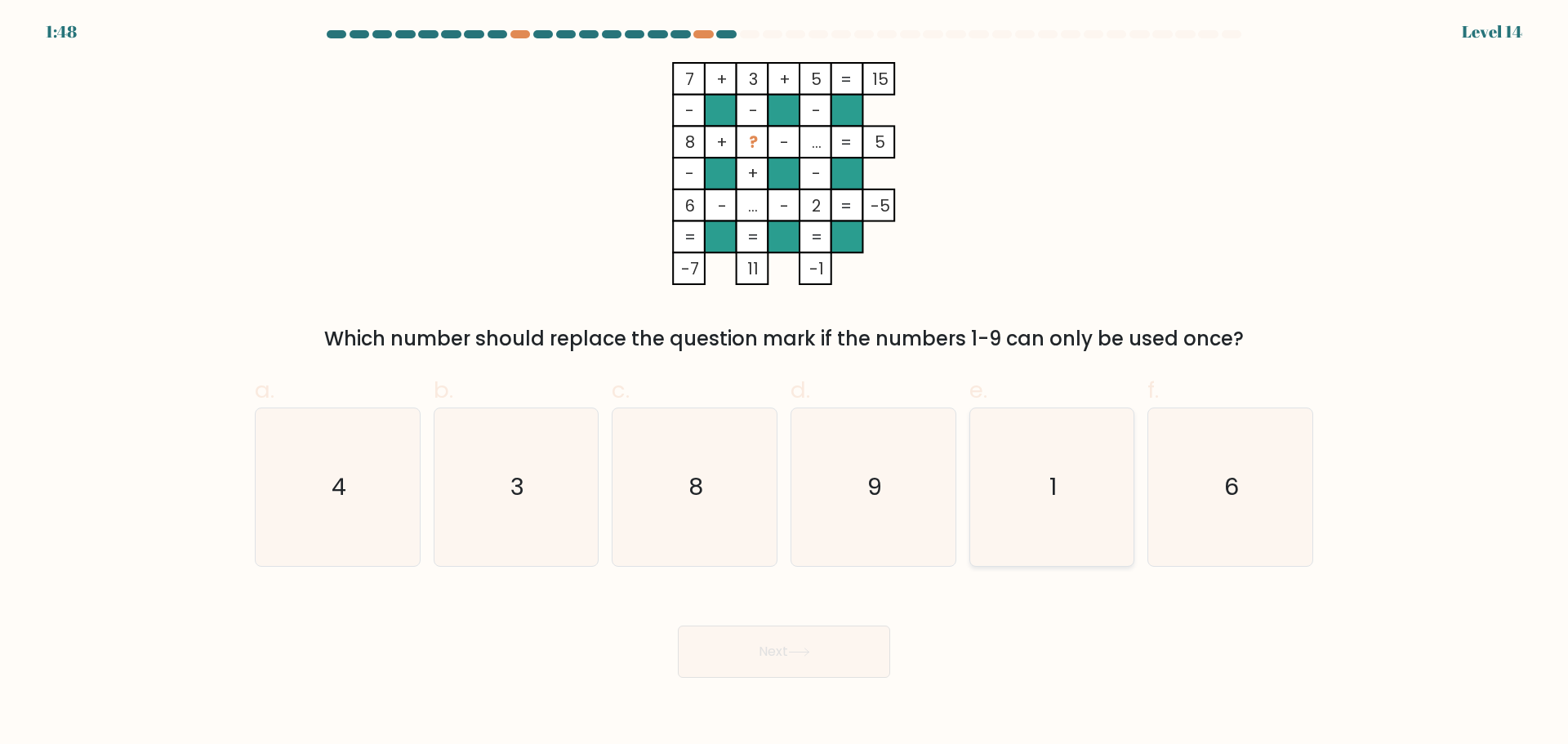
click at [1048, 550] on icon "1" at bounding box center [1051, 487] width 158 height 158
click at [785, 383] on input "e. 1" at bounding box center [784, 377] width 1 height 11
radio input "true"
click at [811, 668] on button "Next" at bounding box center [784, 652] width 212 height 52
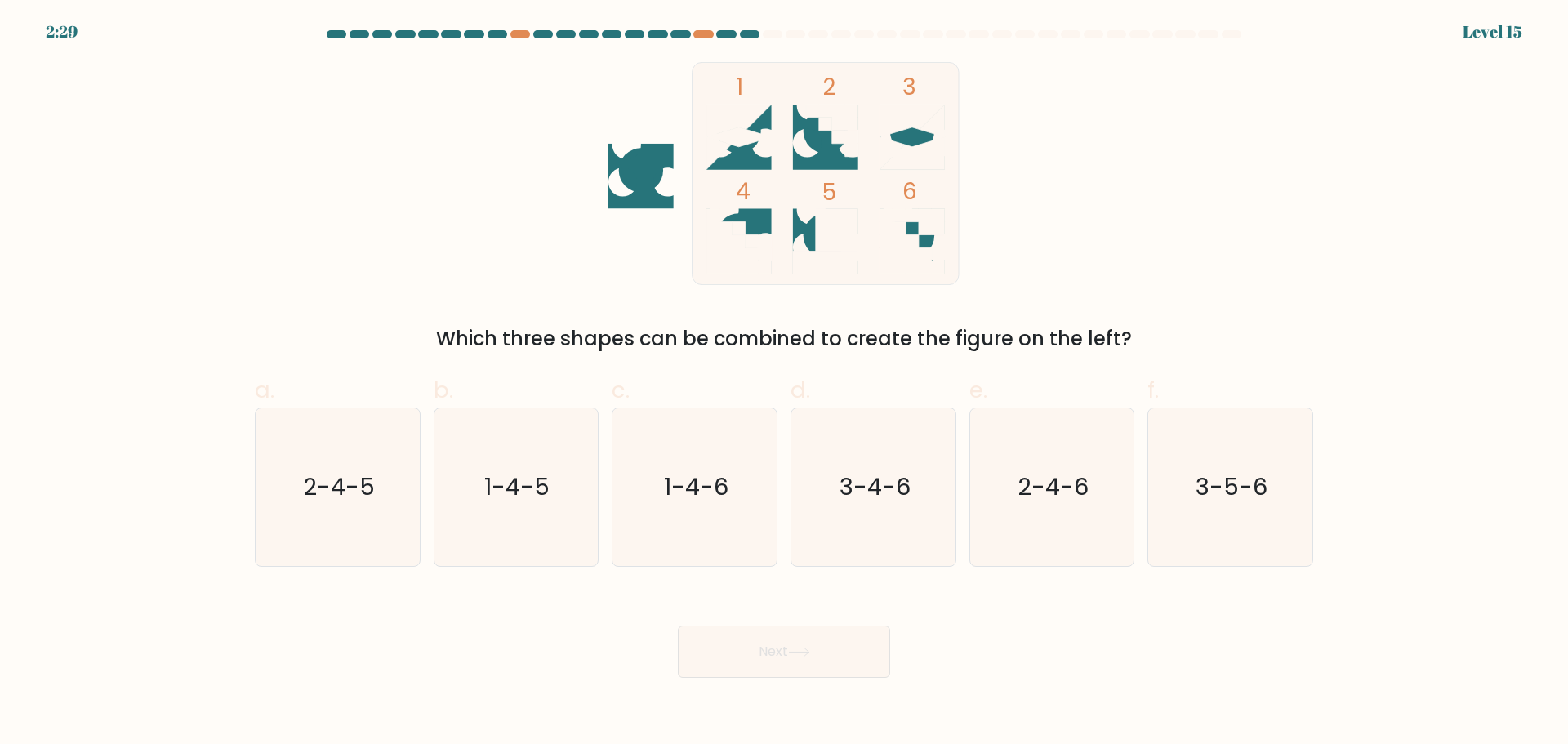
click at [824, 200] on tspan "5" at bounding box center [829, 192] width 14 height 32
click at [832, 227] on rect at bounding box center [838, 230] width 43 height 43
click at [793, 230] on rect at bounding box center [826, 173] width 267 height 222
click at [754, 214] on icon at bounding box center [739, 241] width 66 height 65
click at [630, 188] on circle at bounding box center [641, 170] width 44 height 44
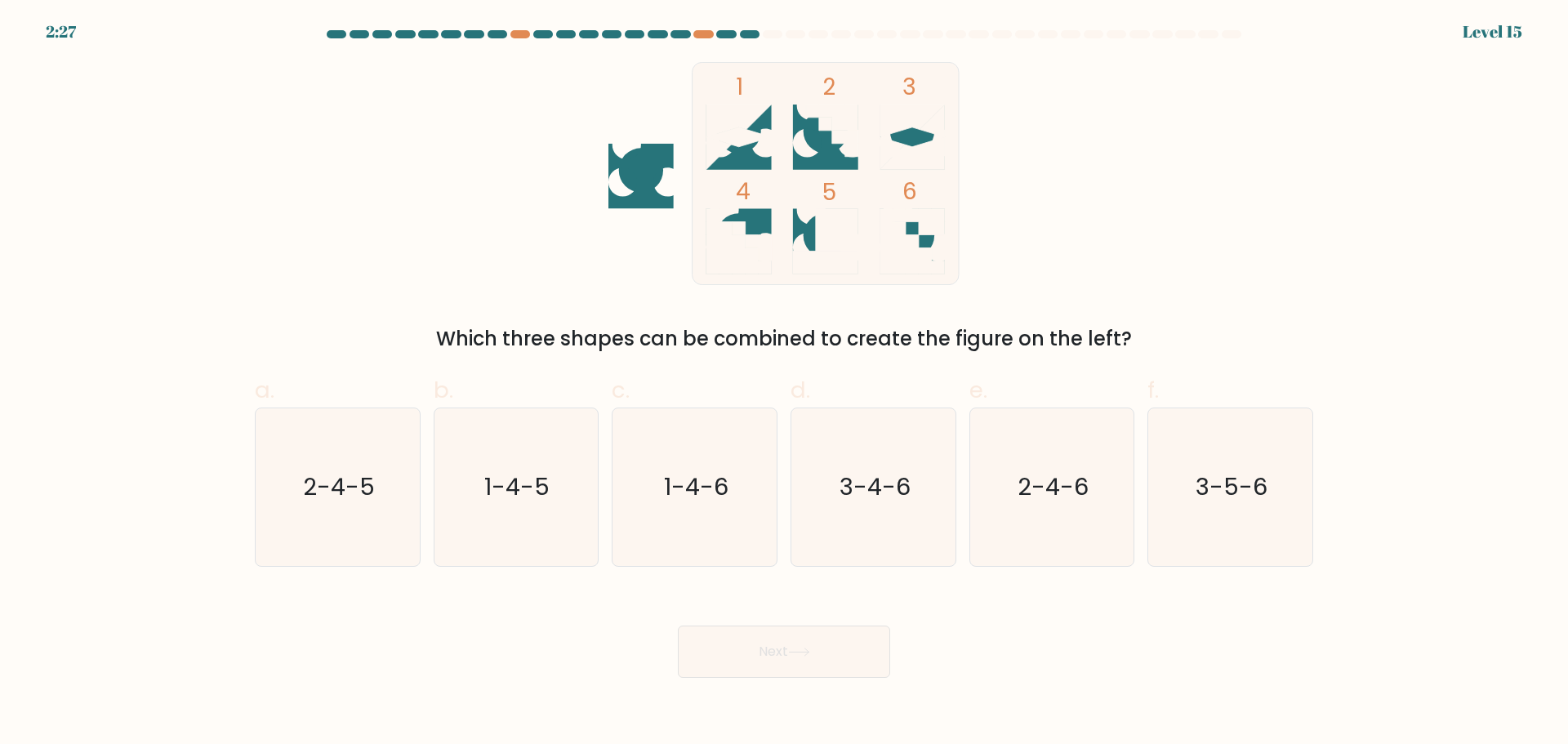
drag, startPoint x: 870, startPoint y: 139, endPoint x: 901, endPoint y: 97, distance: 52.2
click at [882, 136] on icon "1 2 3 4 5 6" at bounding box center [784, 174] width 440 height 223
click at [904, 82] on tspan "3" at bounding box center [909, 87] width 14 height 32
click at [717, 146] on icon at bounding box center [739, 138] width 66 height 65
click at [779, 128] on rect at bounding box center [826, 173] width 267 height 222
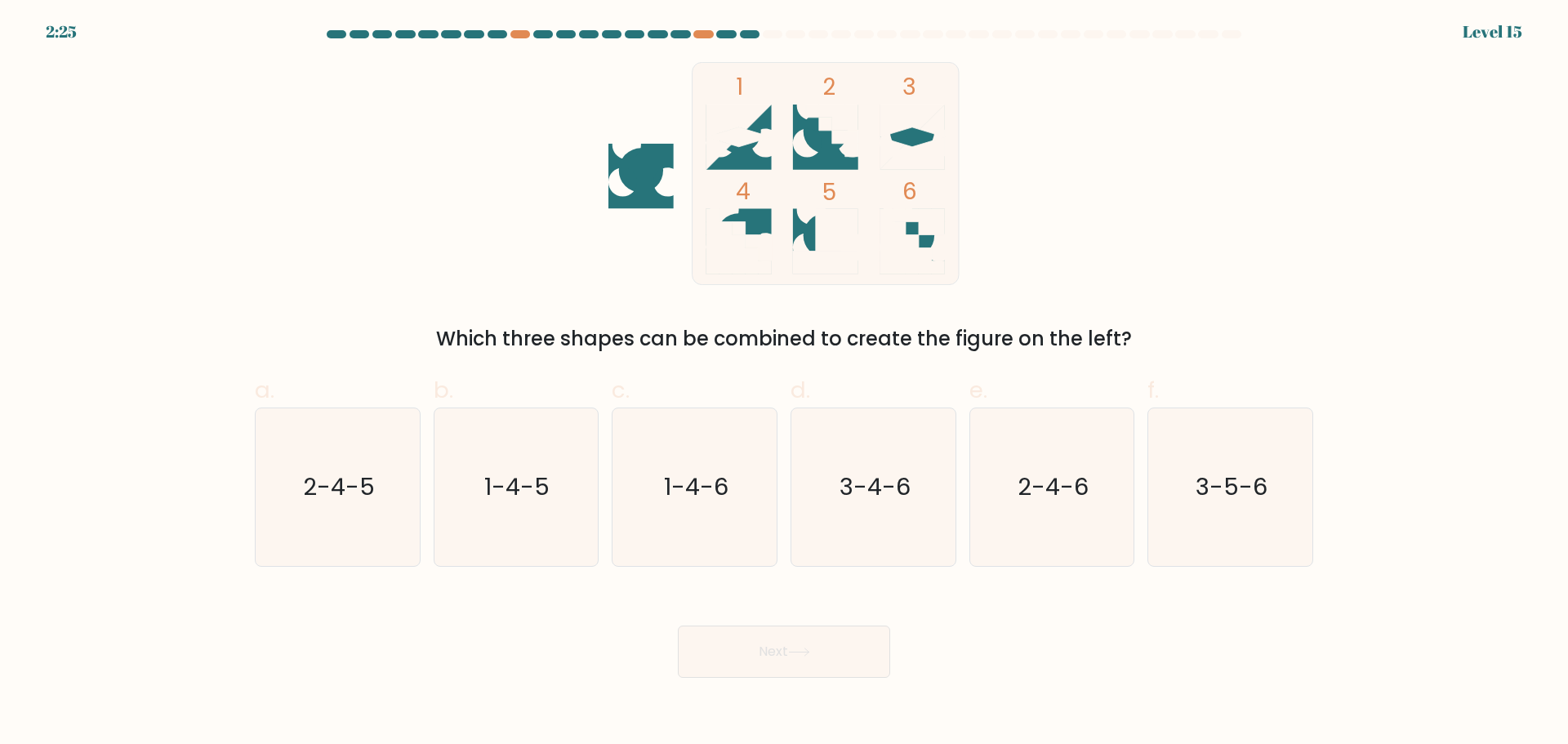
click at [668, 174] on icon "1 2 3 4 5 6" at bounding box center [784, 174] width 440 height 223
click at [807, 214] on rect at bounding box center [826, 173] width 267 height 222
click at [762, 113] on icon at bounding box center [739, 138] width 66 height 65
click at [659, 178] on circle at bounding box center [641, 170] width 44 height 44
drag, startPoint x: 731, startPoint y: 124, endPoint x: 734, endPoint y: 99, distance: 25.2
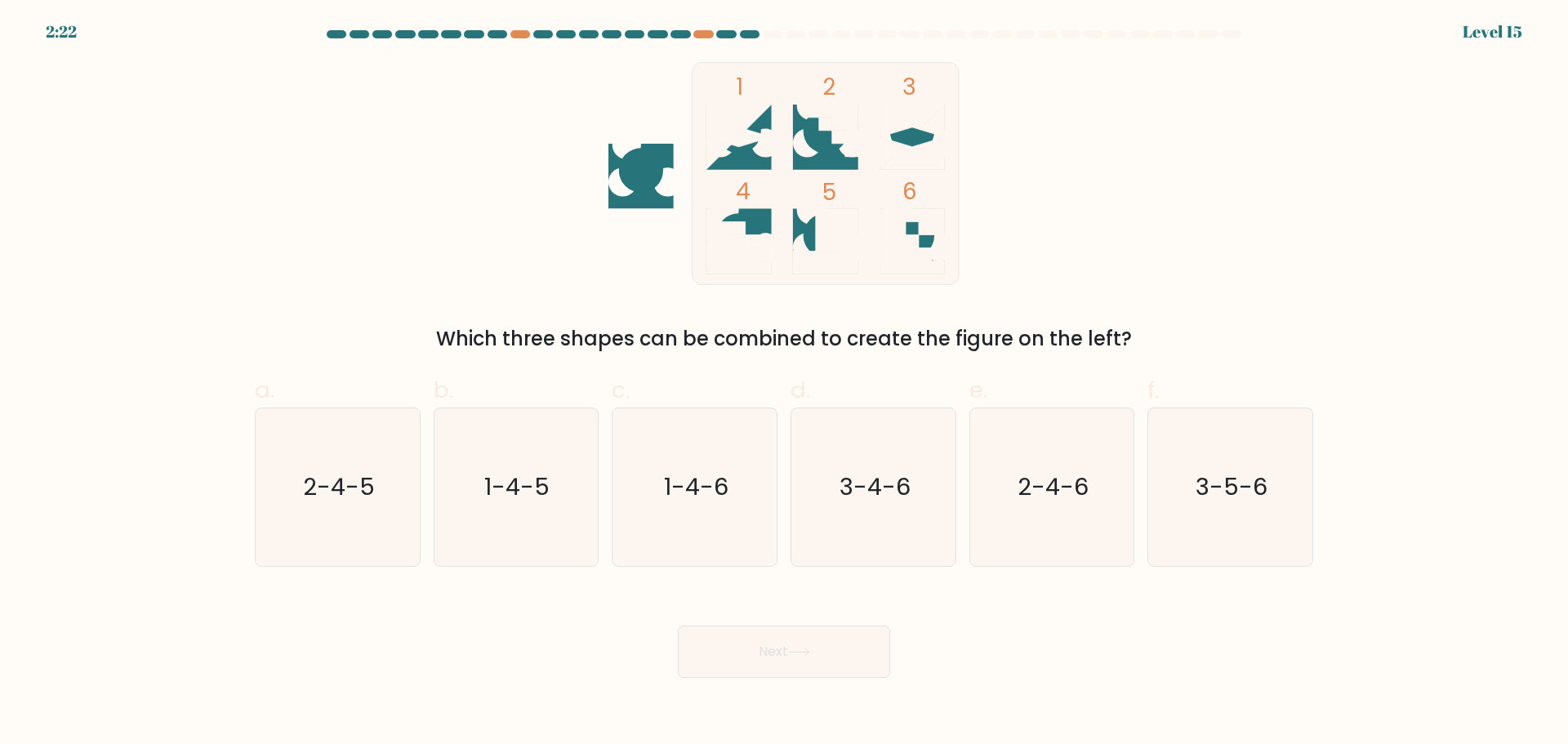
click at [731, 121] on icon at bounding box center [739, 138] width 66 height 65
click at [738, 89] on tspan "1" at bounding box center [739, 87] width 7 height 32
drag, startPoint x: 734, startPoint y: 85, endPoint x: 783, endPoint y: 101, distance: 51.5
click at [745, 88] on rect at bounding box center [826, 173] width 267 height 222
click at [911, 143] on icon at bounding box center [912, 138] width 66 height 65
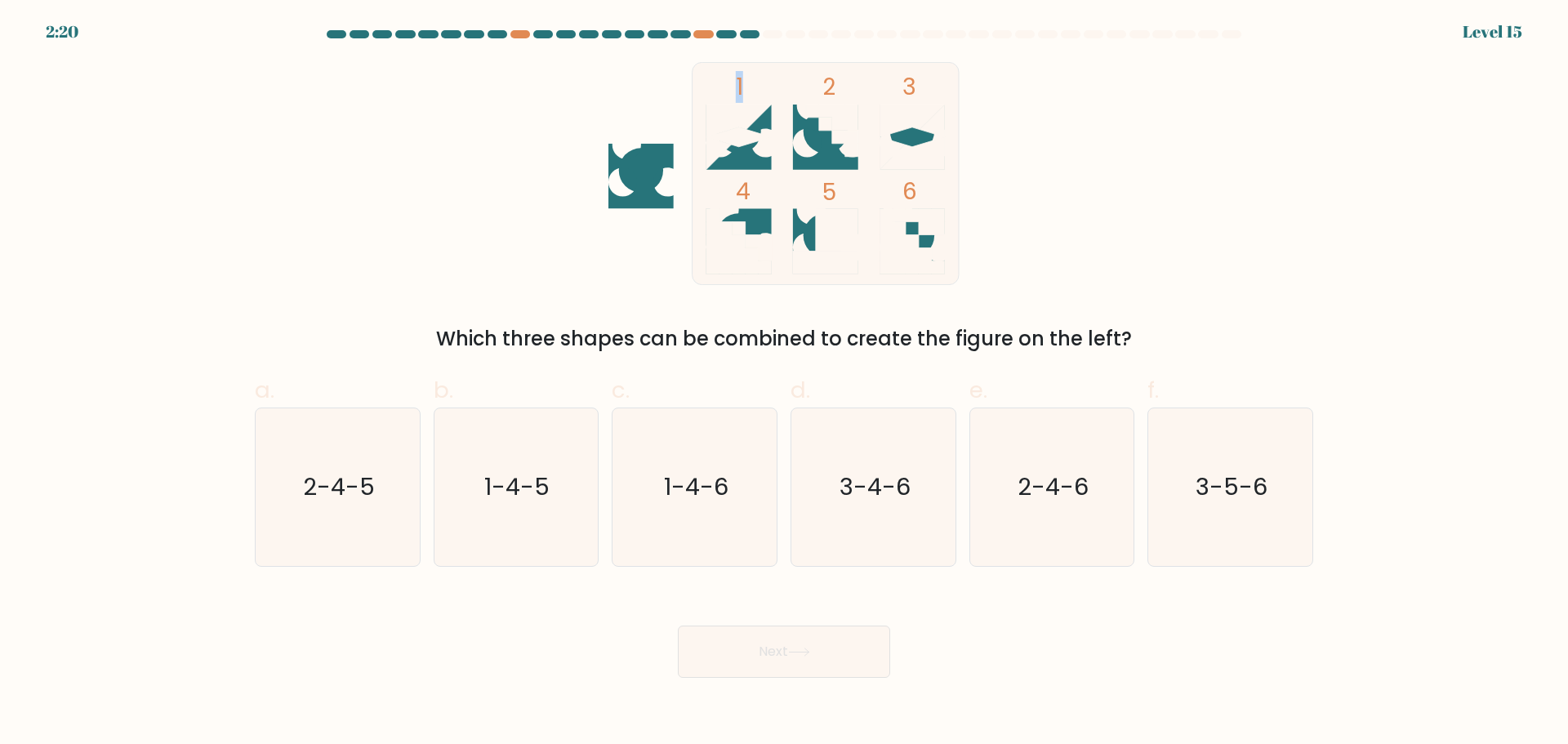
click at [911, 144] on icon at bounding box center [912, 138] width 66 height 65
click at [793, 145] on rect at bounding box center [826, 173] width 267 height 222
click at [386, 474] on icon "2-4-5" at bounding box center [337, 487] width 158 height 158
click at [784, 383] on input "a. 2-4-5" at bounding box center [784, 377] width 1 height 11
radio input "true"
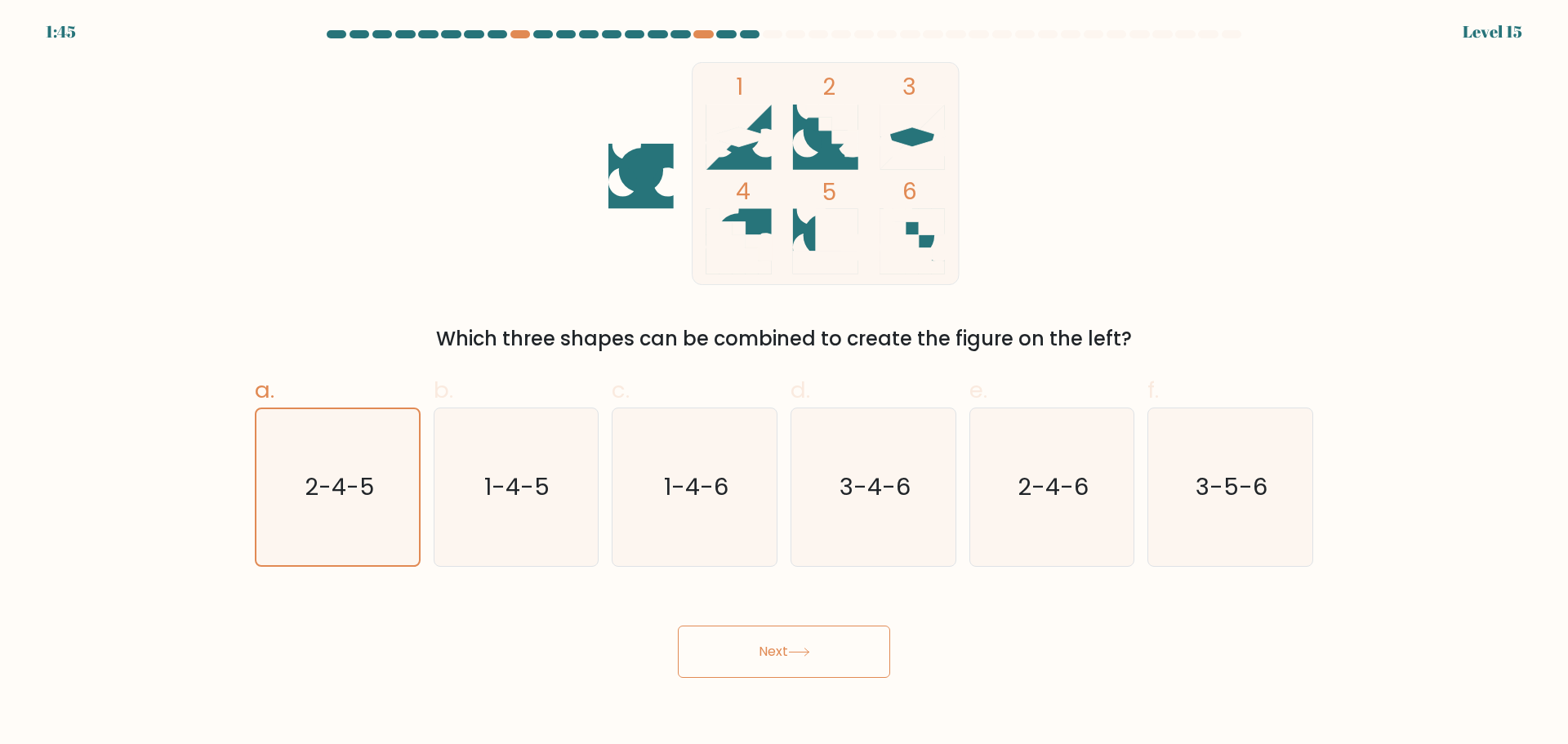
click at [772, 663] on button "Next" at bounding box center [784, 652] width 212 height 52
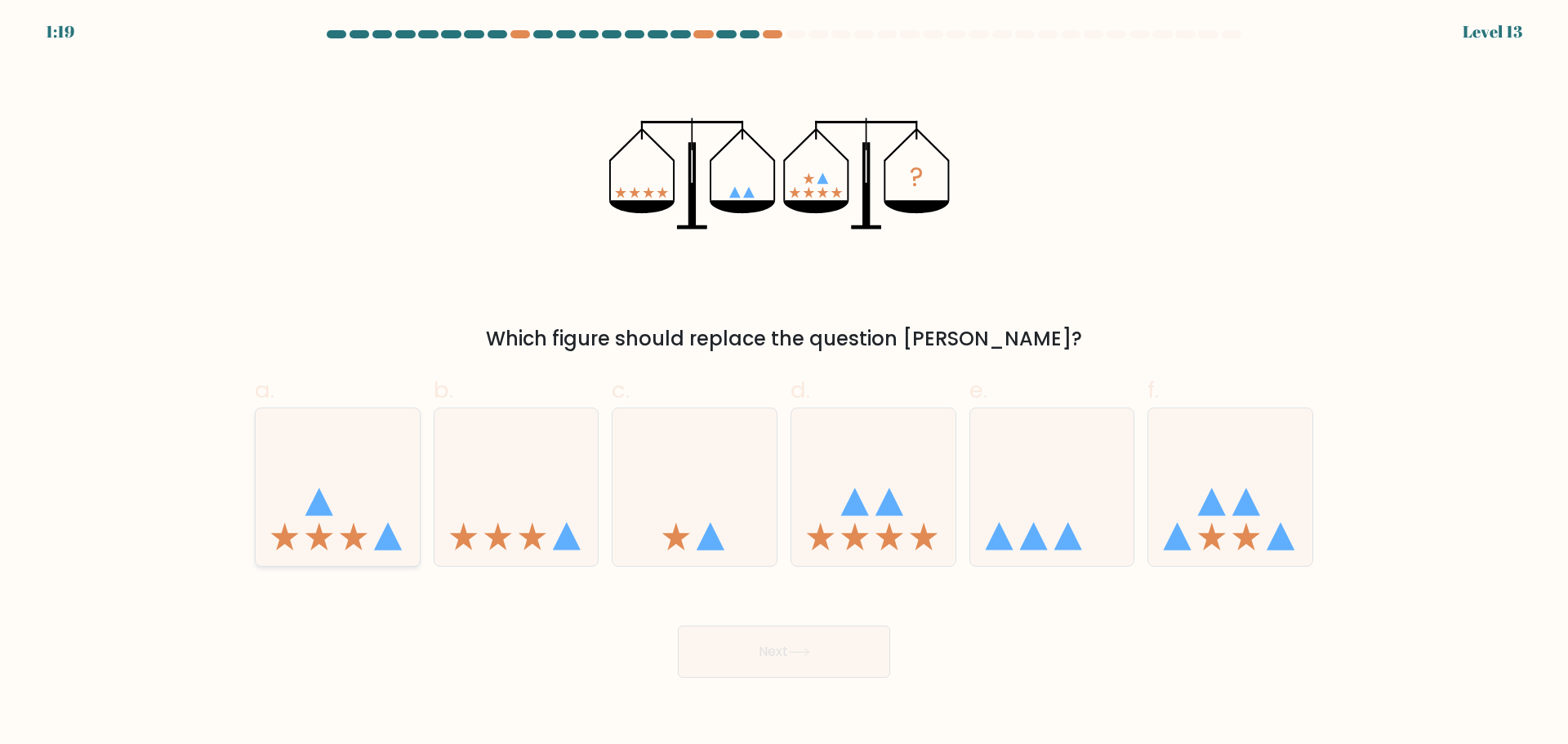
click at [318, 479] on icon at bounding box center [337, 487] width 164 height 136
click at [784, 383] on input "a." at bounding box center [784, 377] width 1 height 11
radio input "true"
click at [828, 623] on div "Next" at bounding box center [784, 632] width 1078 height 92
click at [827, 637] on button "Next" at bounding box center [784, 652] width 212 height 52
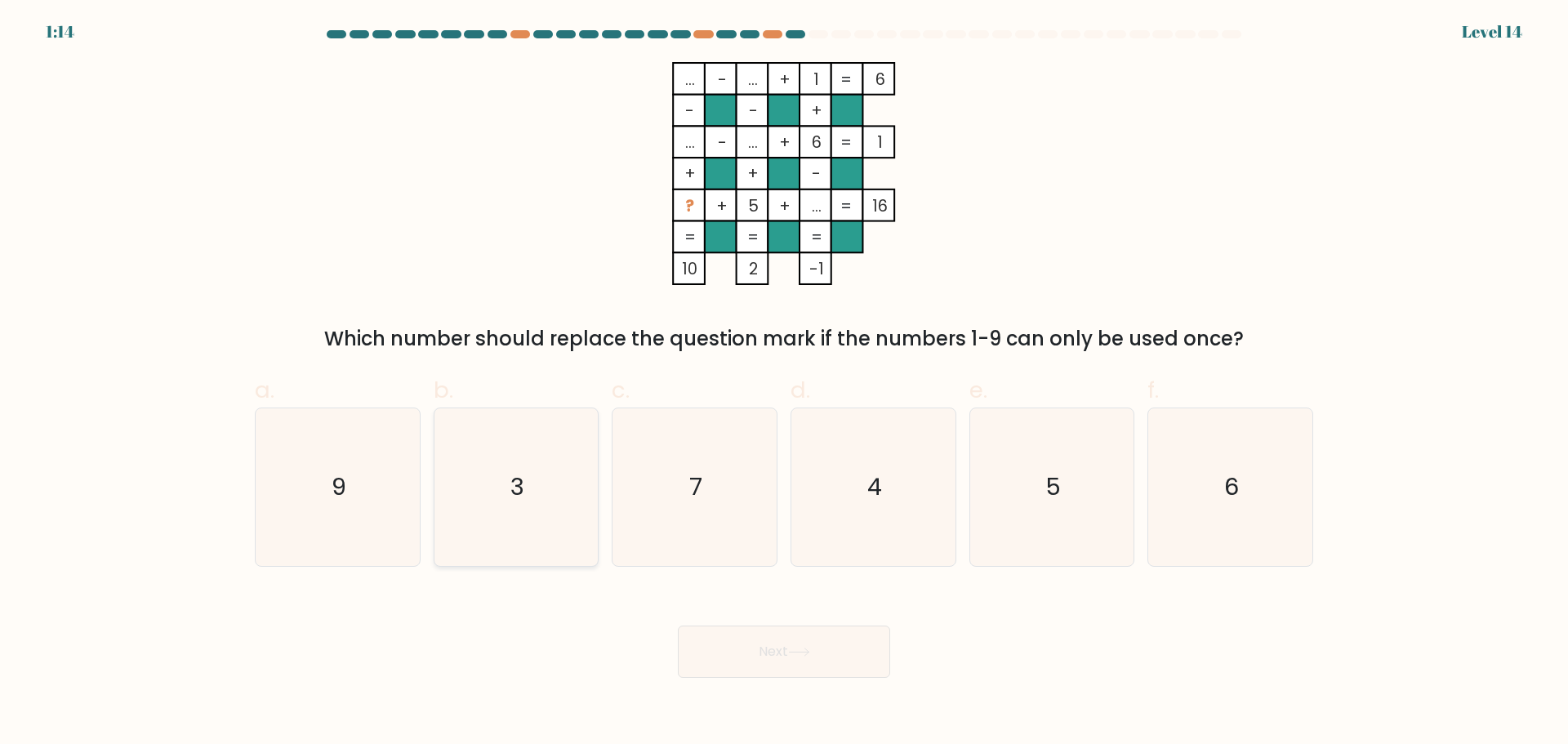
click at [576, 511] on icon "3" at bounding box center [516, 487] width 158 height 158
click at [784, 383] on input "b. 3" at bounding box center [784, 377] width 1 height 11
radio input "true"
click at [741, 654] on button "Next" at bounding box center [784, 652] width 212 height 52
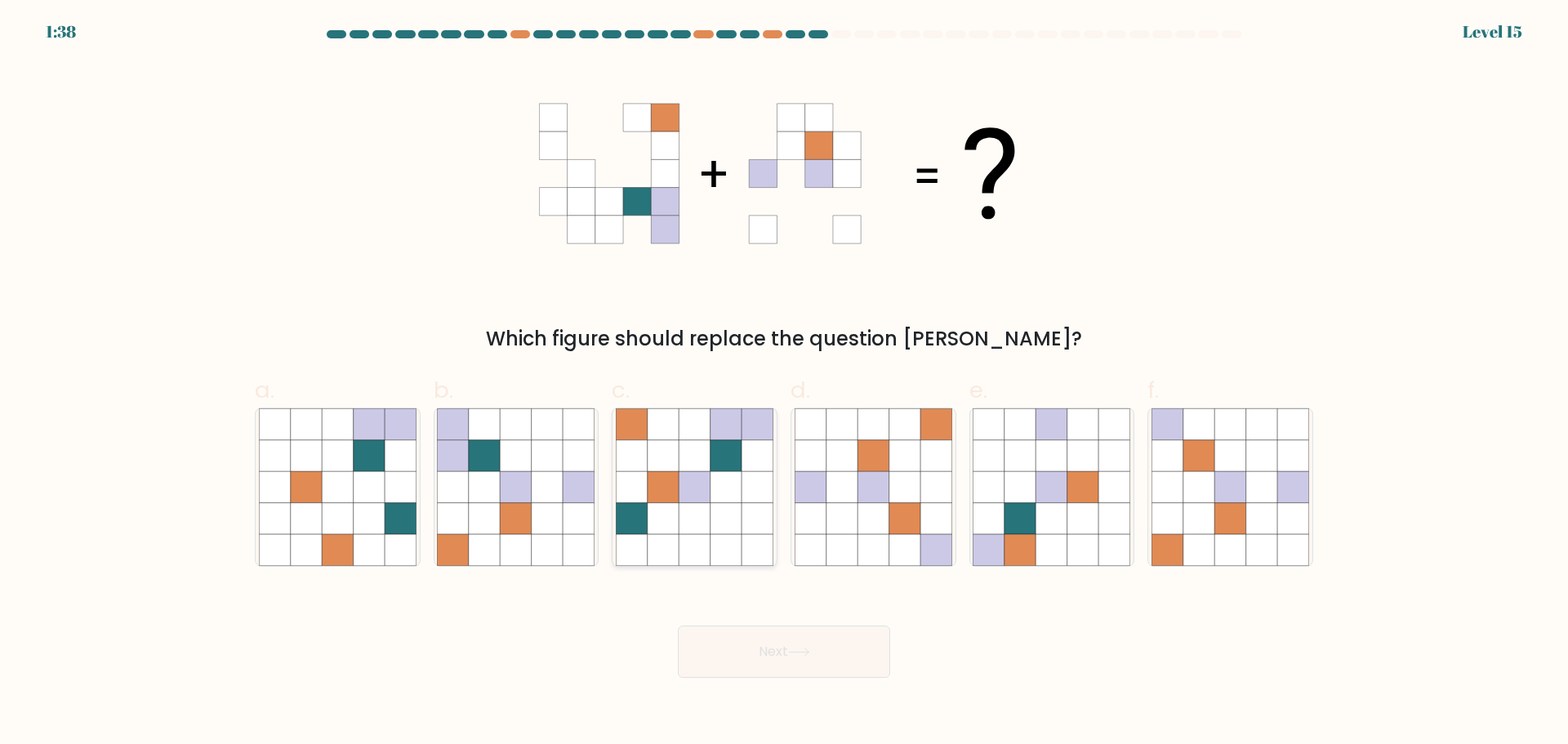
click at [665, 427] on icon at bounding box center [663, 424] width 31 height 31
click at [784, 383] on input "c." at bounding box center [784, 377] width 1 height 11
radio input "true"
click at [770, 674] on button "Next" at bounding box center [784, 652] width 212 height 52
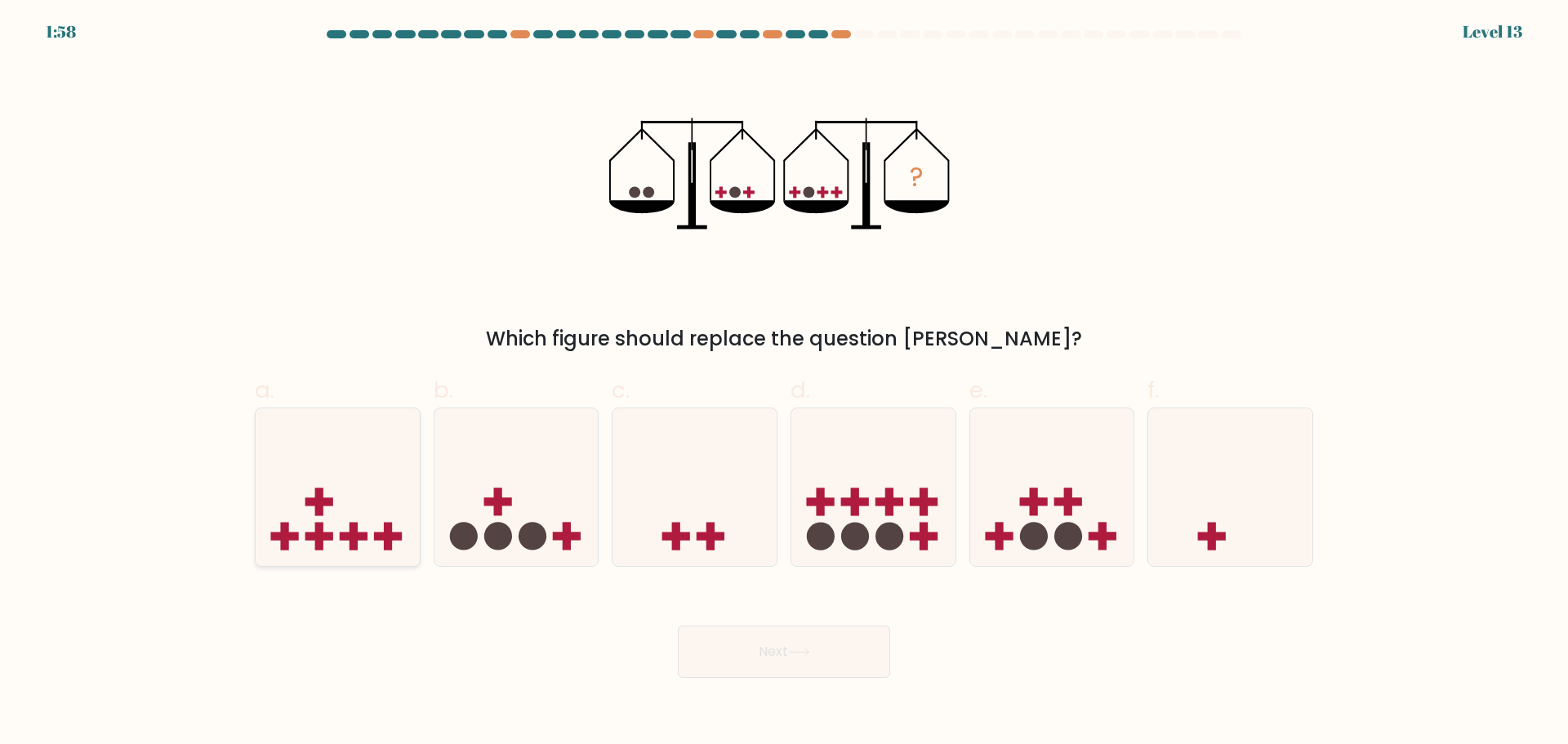
click at [264, 487] on icon at bounding box center [337, 487] width 164 height 136
click at [784, 383] on input "a." at bounding box center [784, 377] width 1 height 11
radio input "true"
click at [731, 643] on button "Next" at bounding box center [784, 652] width 212 height 52
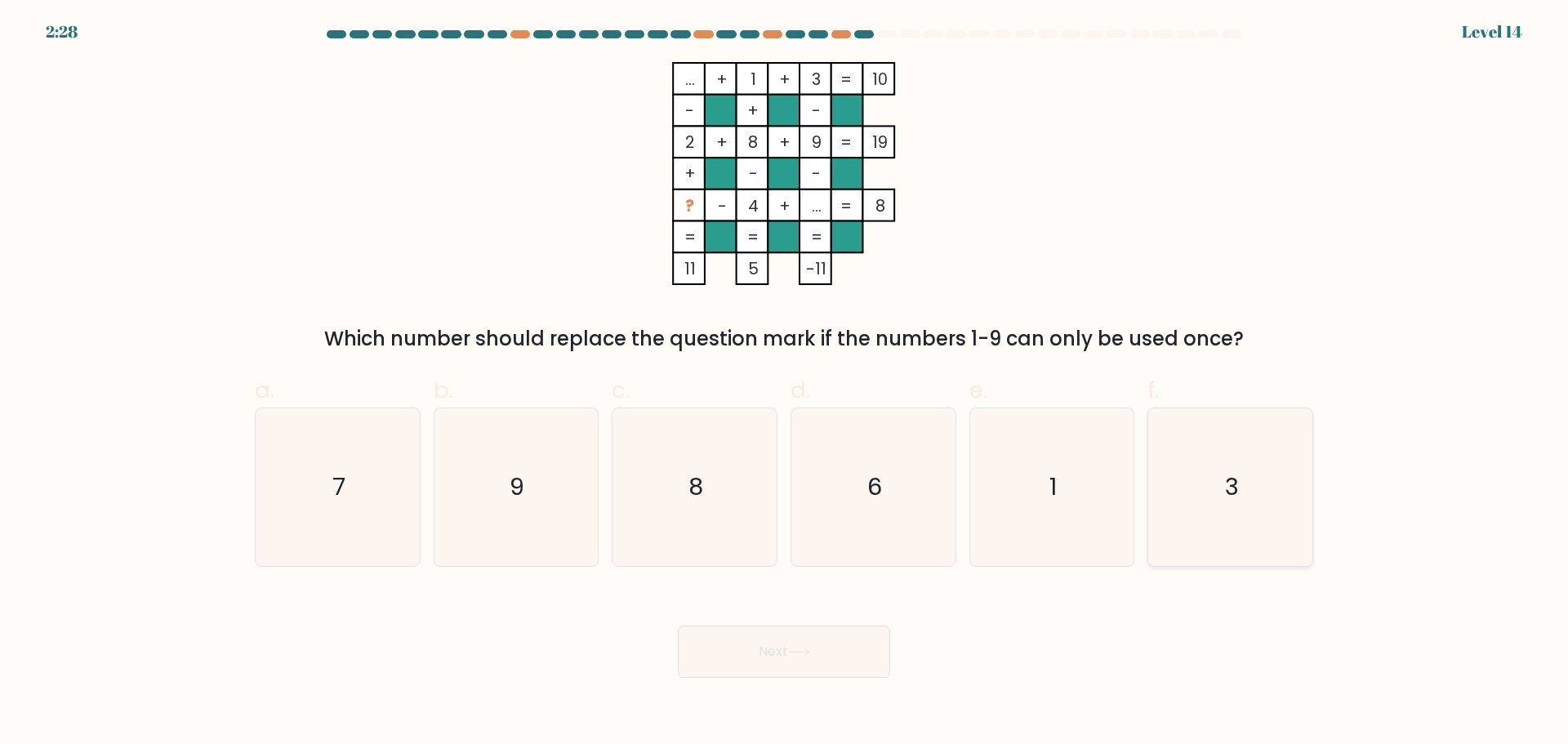
click at [1181, 494] on icon "3" at bounding box center [1230, 487] width 158 height 158
click at [785, 383] on input "f. 3" at bounding box center [784, 377] width 1 height 11
radio input "true"
click at [770, 671] on button "Next" at bounding box center [784, 652] width 212 height 52
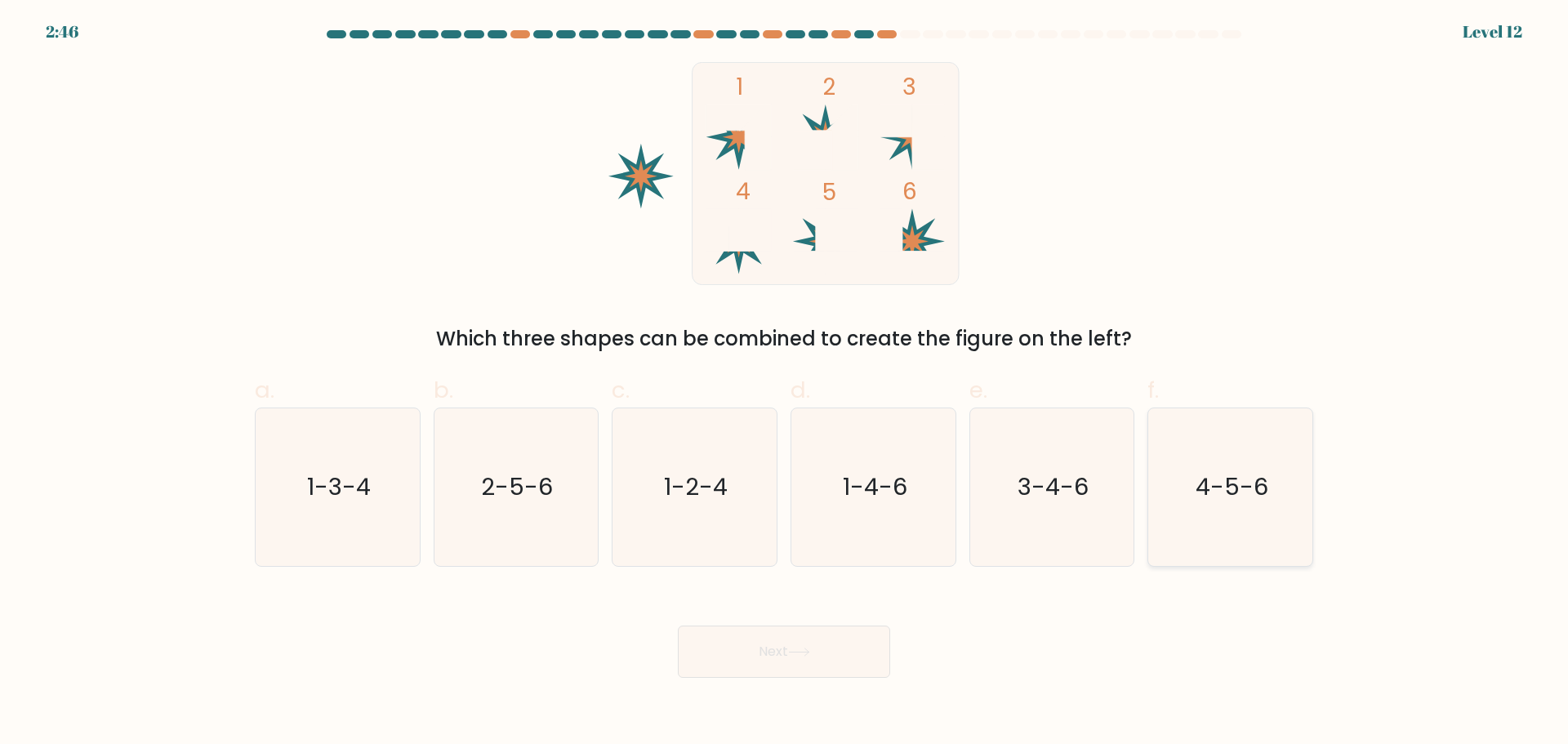
click at [1195, 490] on icon "4-5-6" at bounding box center [1230, 487] width 158 height 158
click at [785, 383] on input "f. 4-5-6" at bounding box center [784, 377] width 1 height 11
radio input "true"
click at [847, 656] on button "Next" at bounding box center [784, 652] width 212 height 52
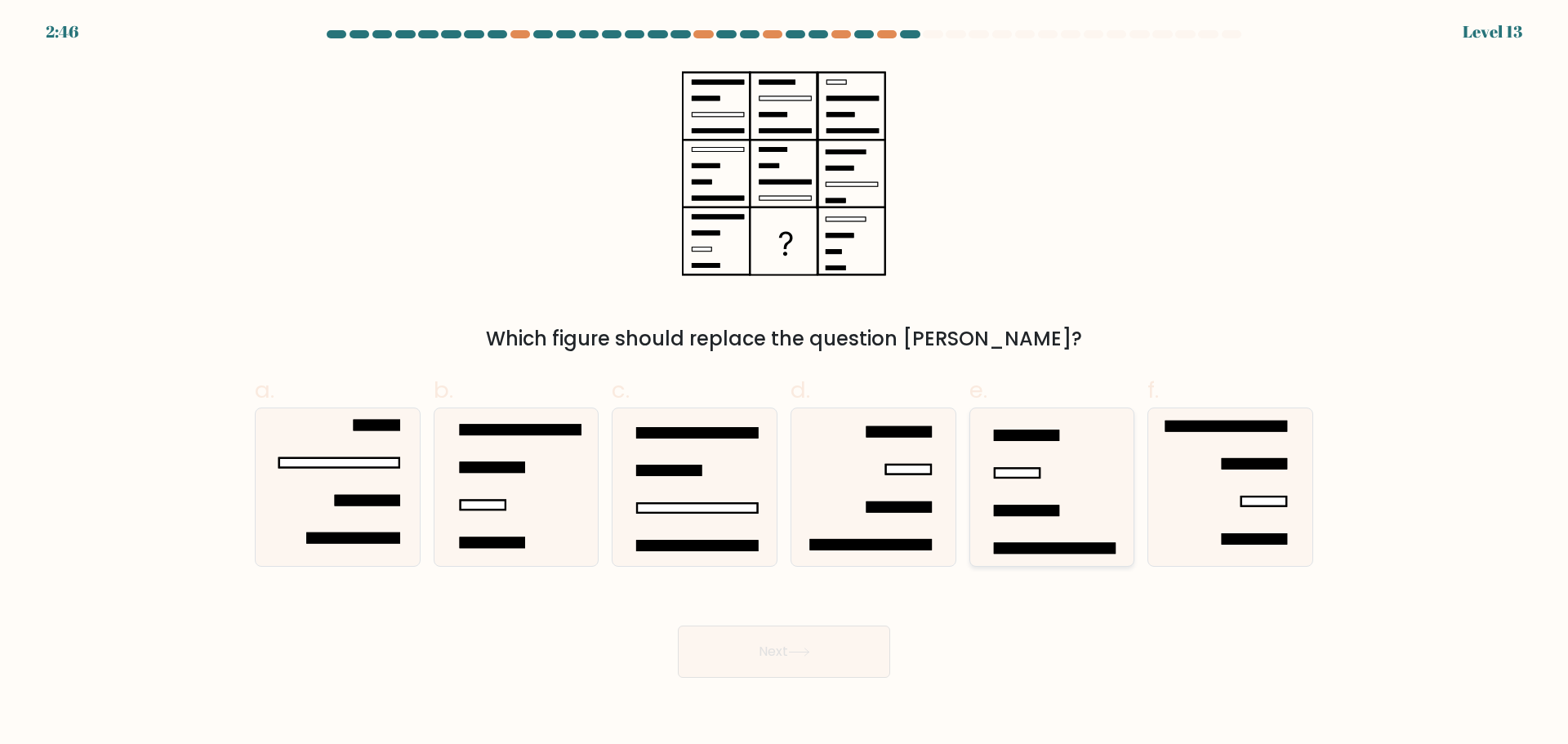
click at [1028, 529] on icon at bounding box center [1051, 487] width 158 height 158
click at [785, 383] on input "e." at bounding box center [784, 377] width 1 height 11
radio input "true"
click at [821, 685] on body "2:46 Level 13" at bounding box center [784, 372] width 1568 height 744
click at [816, 656] on button "Next" at bounding box center [784, 652] width 212 height 52
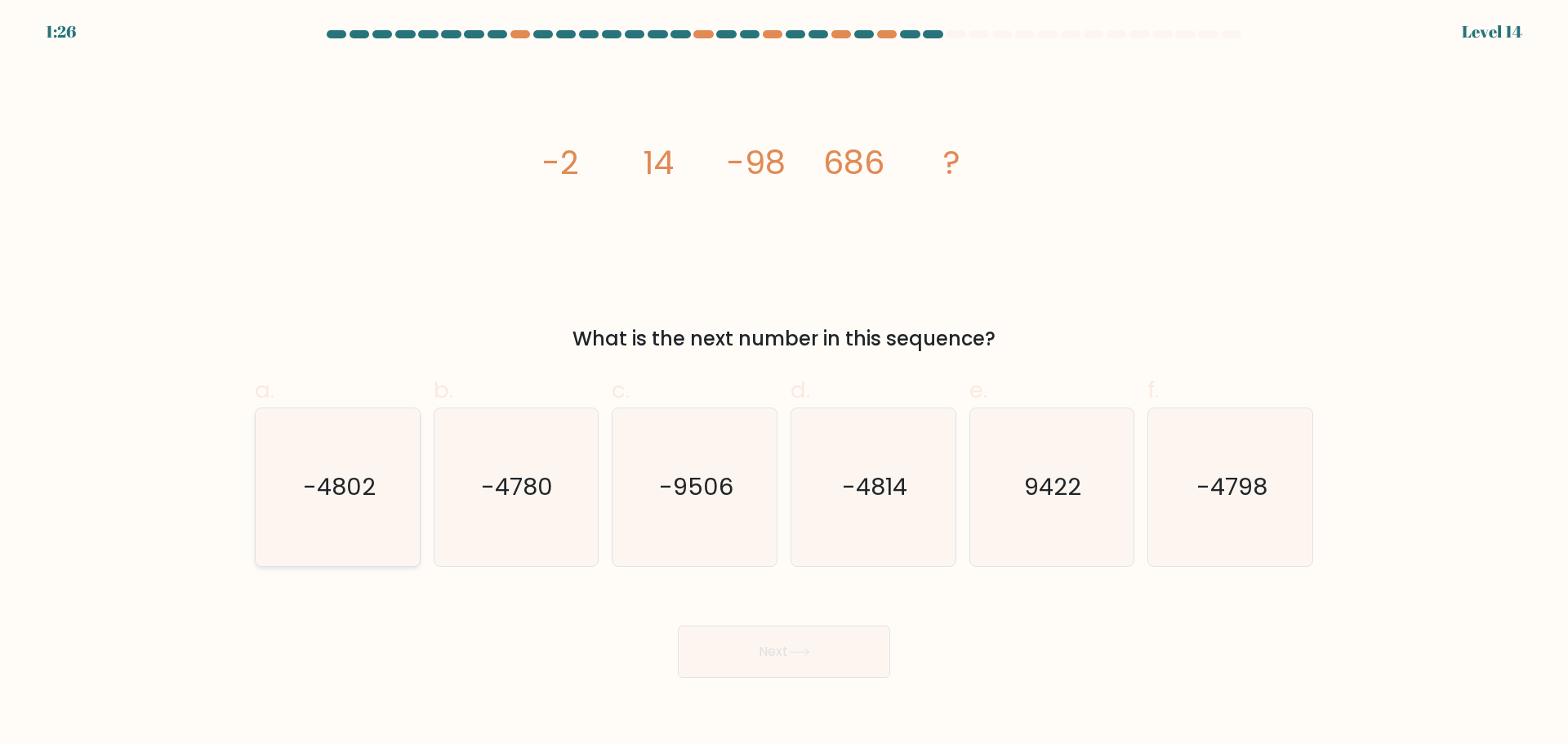
click at [332, 512] on icon "-4802" at bounding box center [337, 487] width 158 height 158
click at [784, 383] on input "a. -4802" at bounding box center [784, 377] width 1 height 11
radio input "true"
click at [828, 646] on button "Next" at bounding box center [784, 652] width 212 height 52
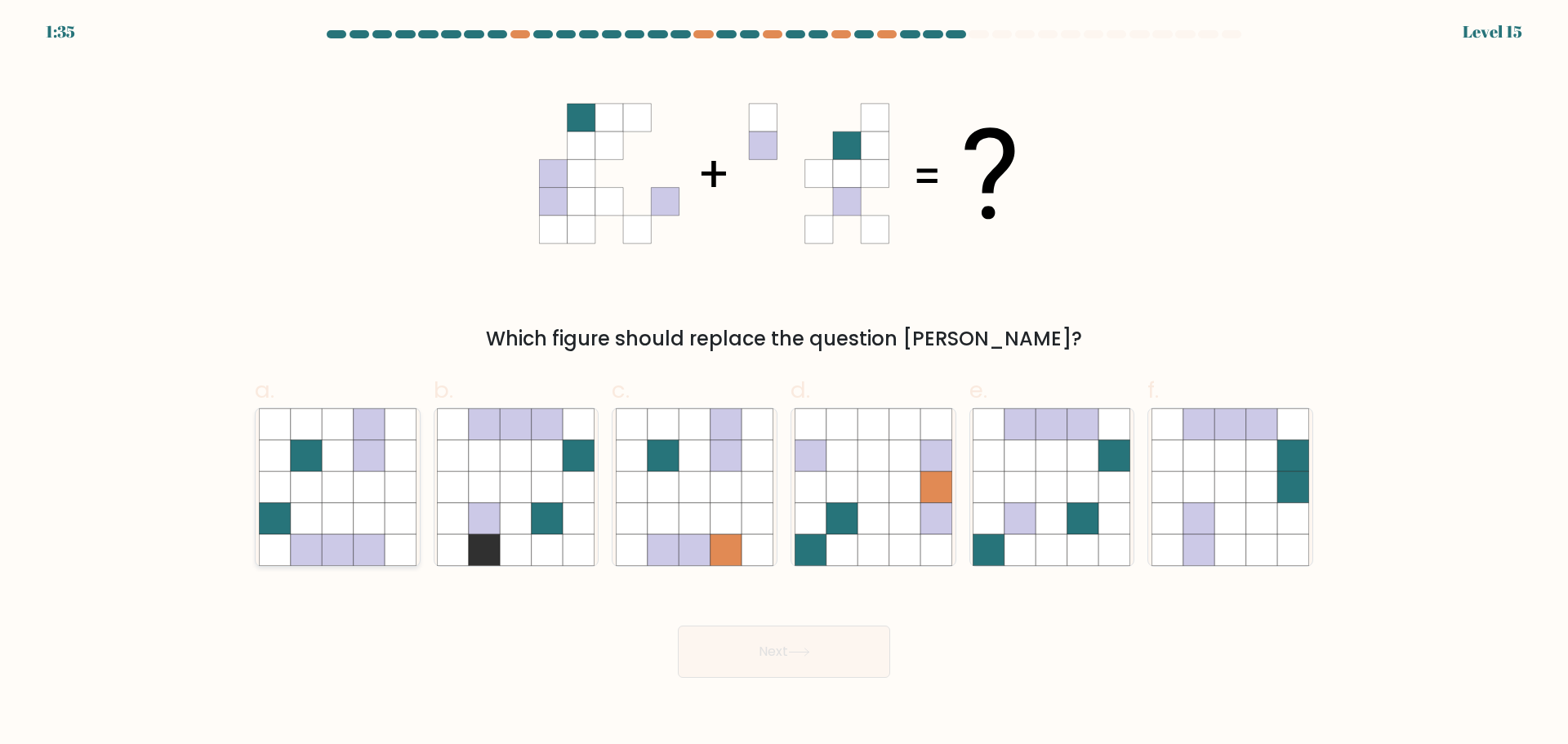
click at [351, 529] on icon at bounding box center [337, 517] width 31 height 31
click at [784, 383] on input "a." at bounding box center [784, 377] width 1 height 11
radio input "true"
click at [821, 662] on button "Next" at bounding box center [784, 652] width 212 height 52
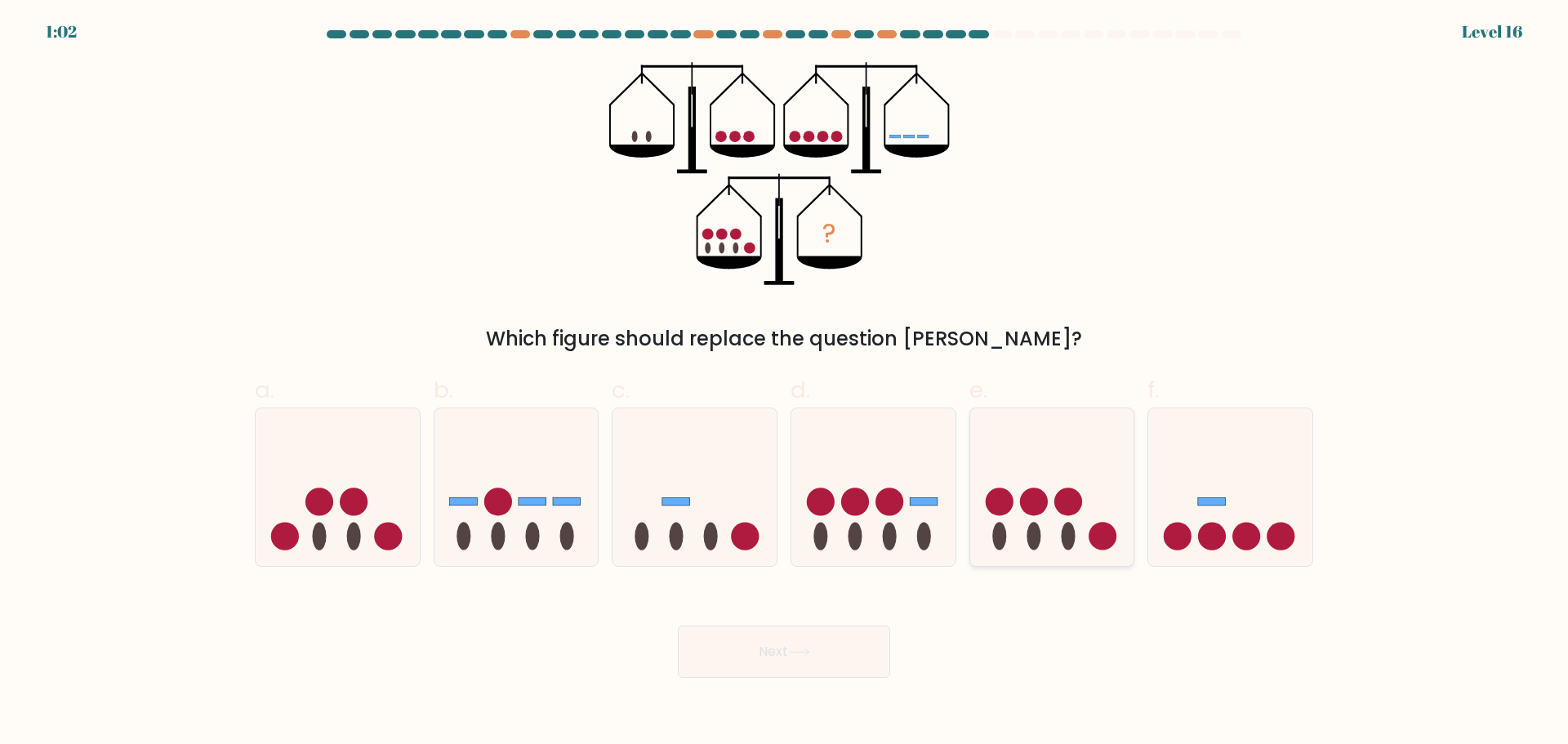
click at [1111, 522] on icon at bounding box center [1052, 487] width 164 height 136
click at [785, 383] on input "e." at bounding box center [784, 377] width 1 height 11
radio input "true"
click at [850, 655] on button "Next" at bounding box center [784, 652] width 212 height 52
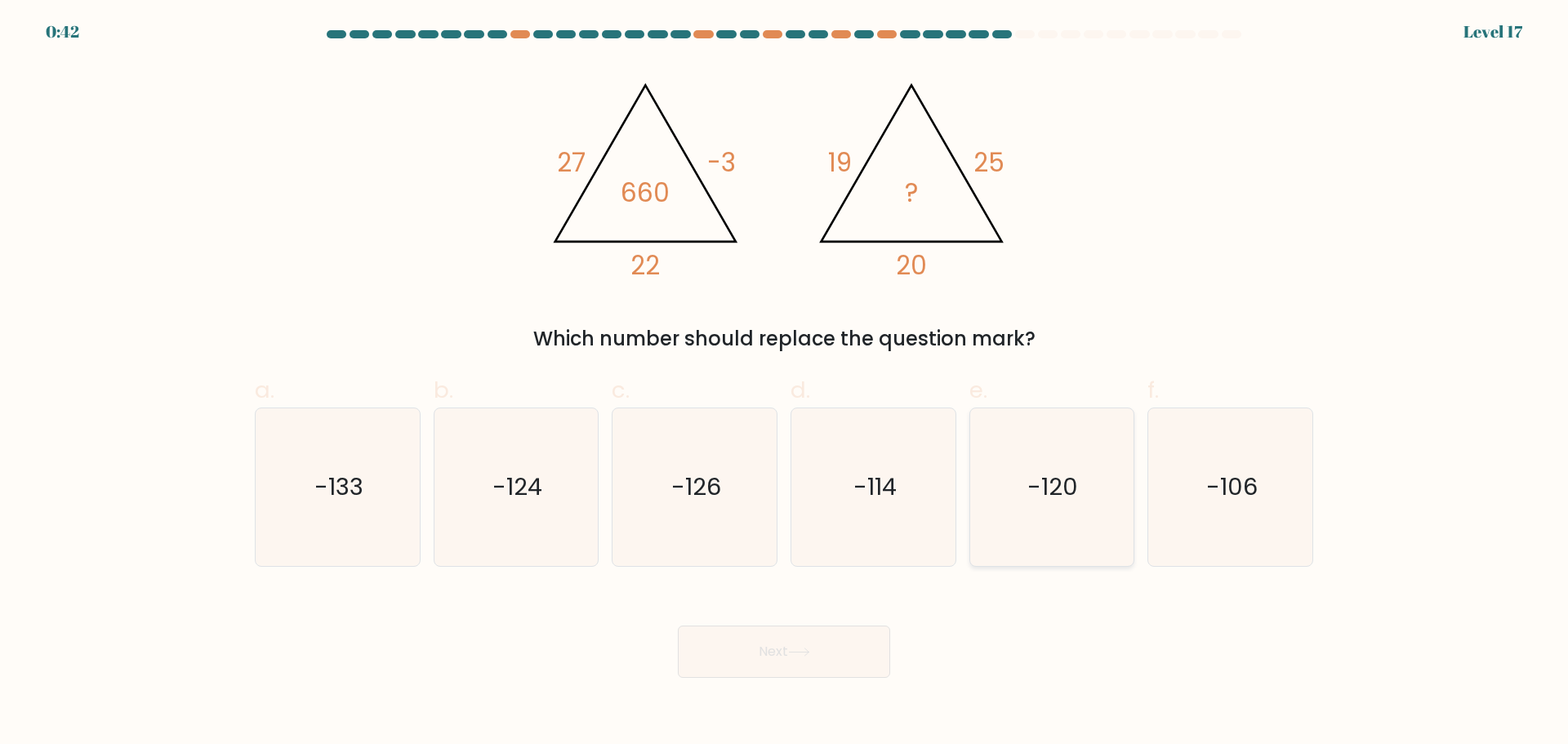
click at [1030, 509] on icon "-120" at bounding box center [1051, 487] width 158 height 158
click at [785, 383] on input "e. -120" at bounding box center [784, 377] width 1 height 11
radio input "true"
click at [846, 650] on button "Next" at bounding box center [784, 652] width 212 height 52
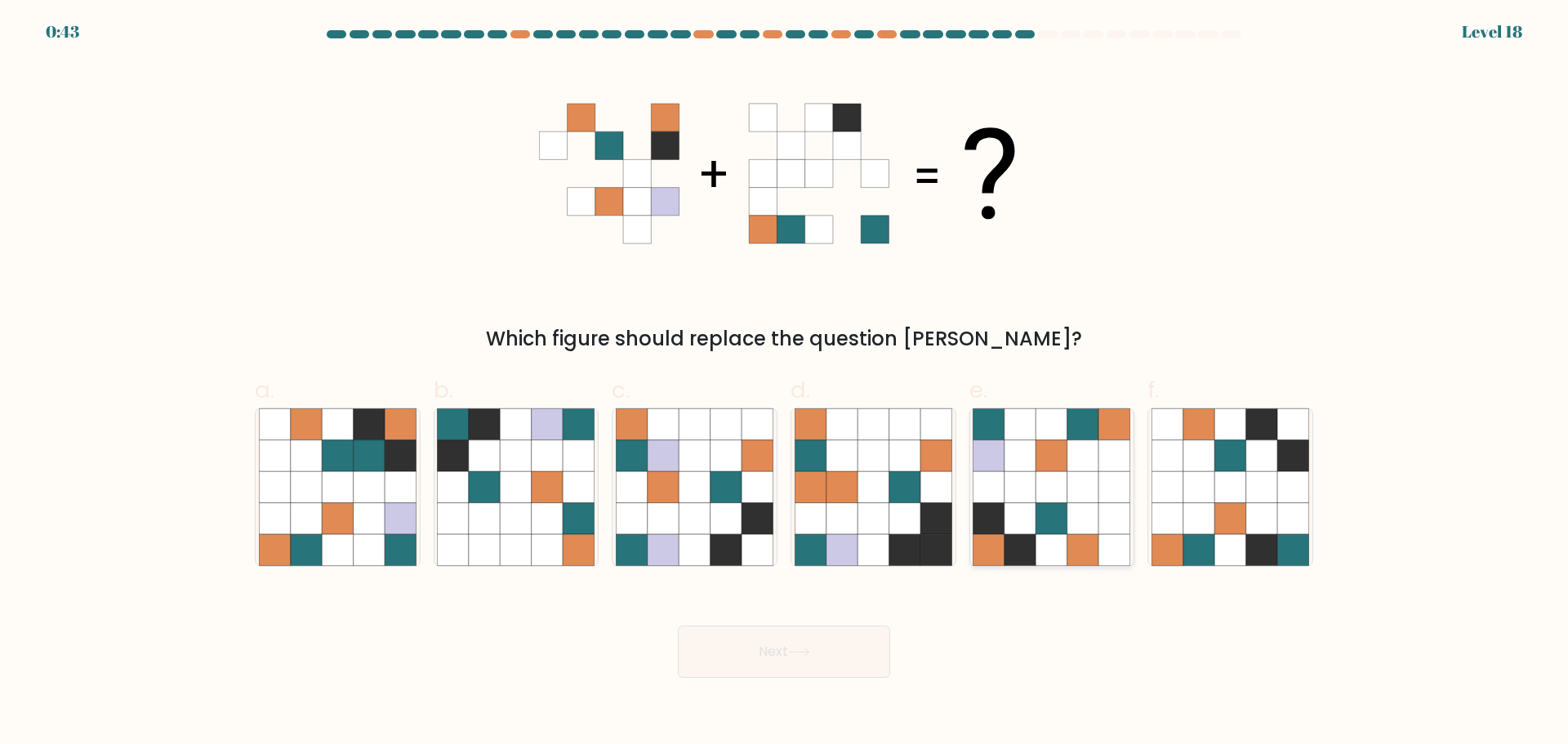
click at [1026, 504] on icon at bounding box center [1020, 517] width 31 height 31
click at [785, 383] on input "e." at bounding box center [784, 377] width 1 height 11
radio input "true"
click at [829, 650] on button "Next" at bounding box center [784, 652] width 212 height 52
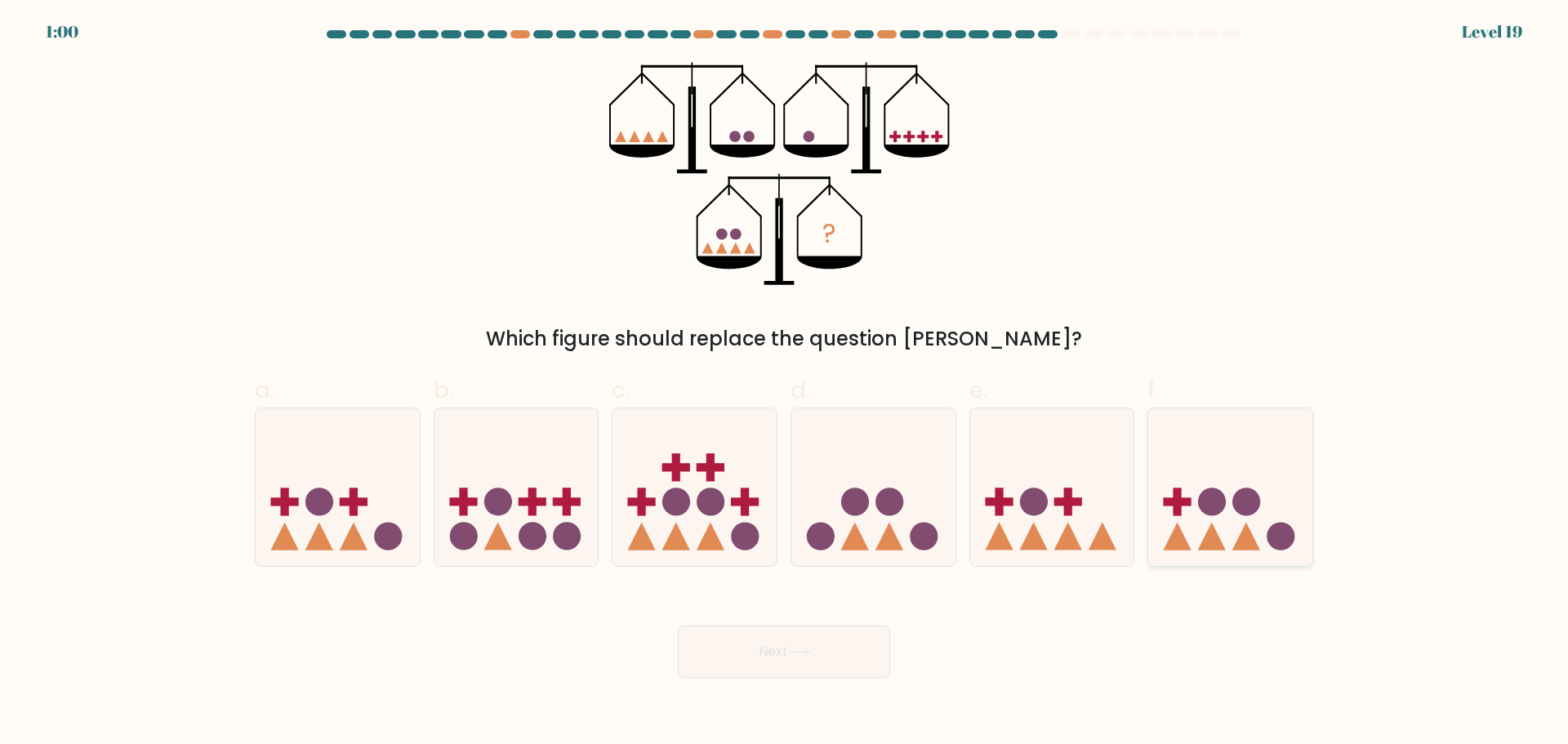
click at [1222, 485] on icon at bounding box center [1230, 487] width 164 height 136
click at [785, 383] on input "f." at bounding box center [784, 377] width 1 height 11
radio input "true"
click at [1084, 505] on icon at bounding box center [1052, 487] width 164 height 136
click at [785, 383] on input "e." at bounding box center [784, 377] width 1 height 11
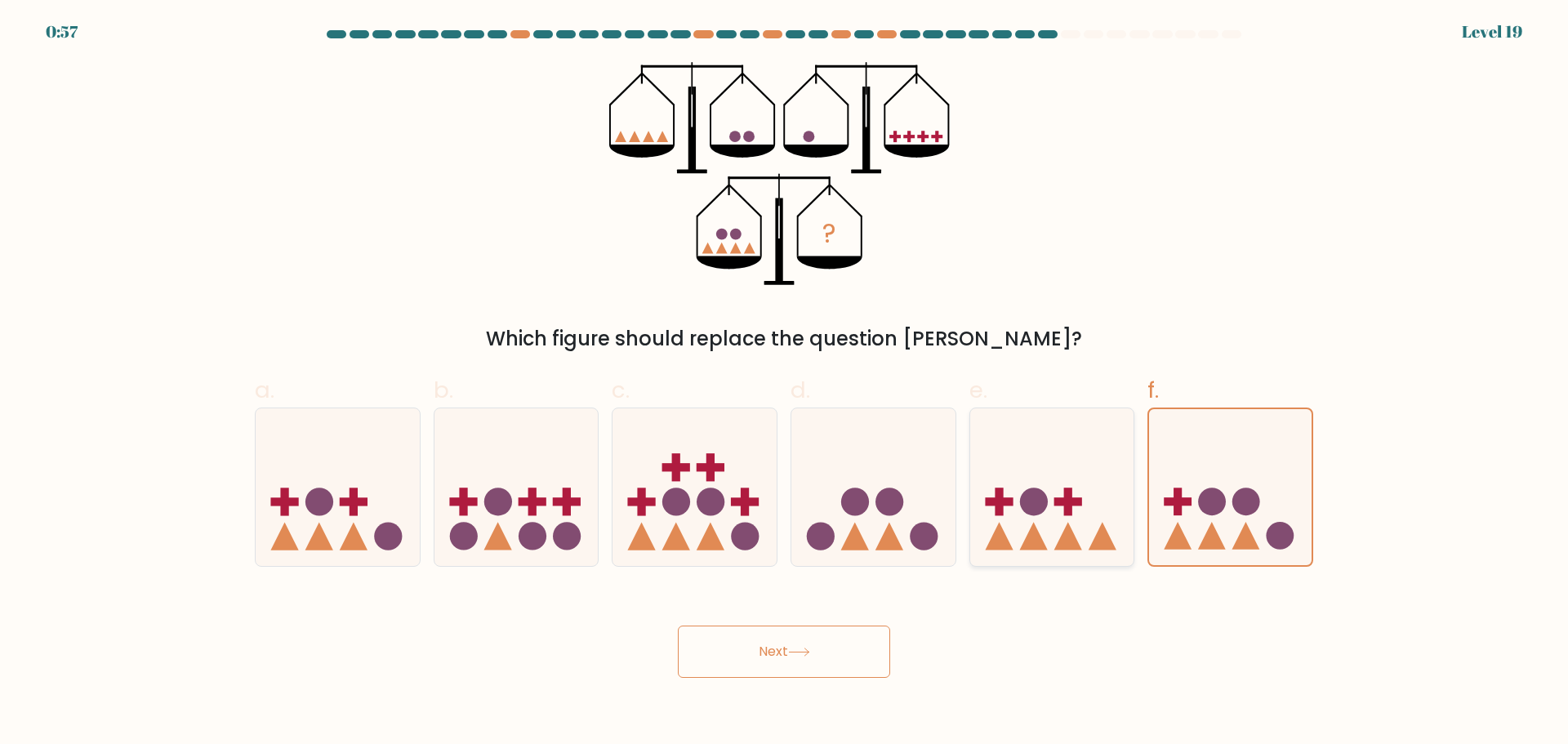
radio input "true"
click at [366, 509] on icon at bounding box center [337, 487] width 164 height 136
click at [784, 383] on input "a." at bounding box center [784, 377] width 1 height 11
radio input "true"
click at [807, 634] on button "Next" at bounding box center [784, 652] width 212 height 52
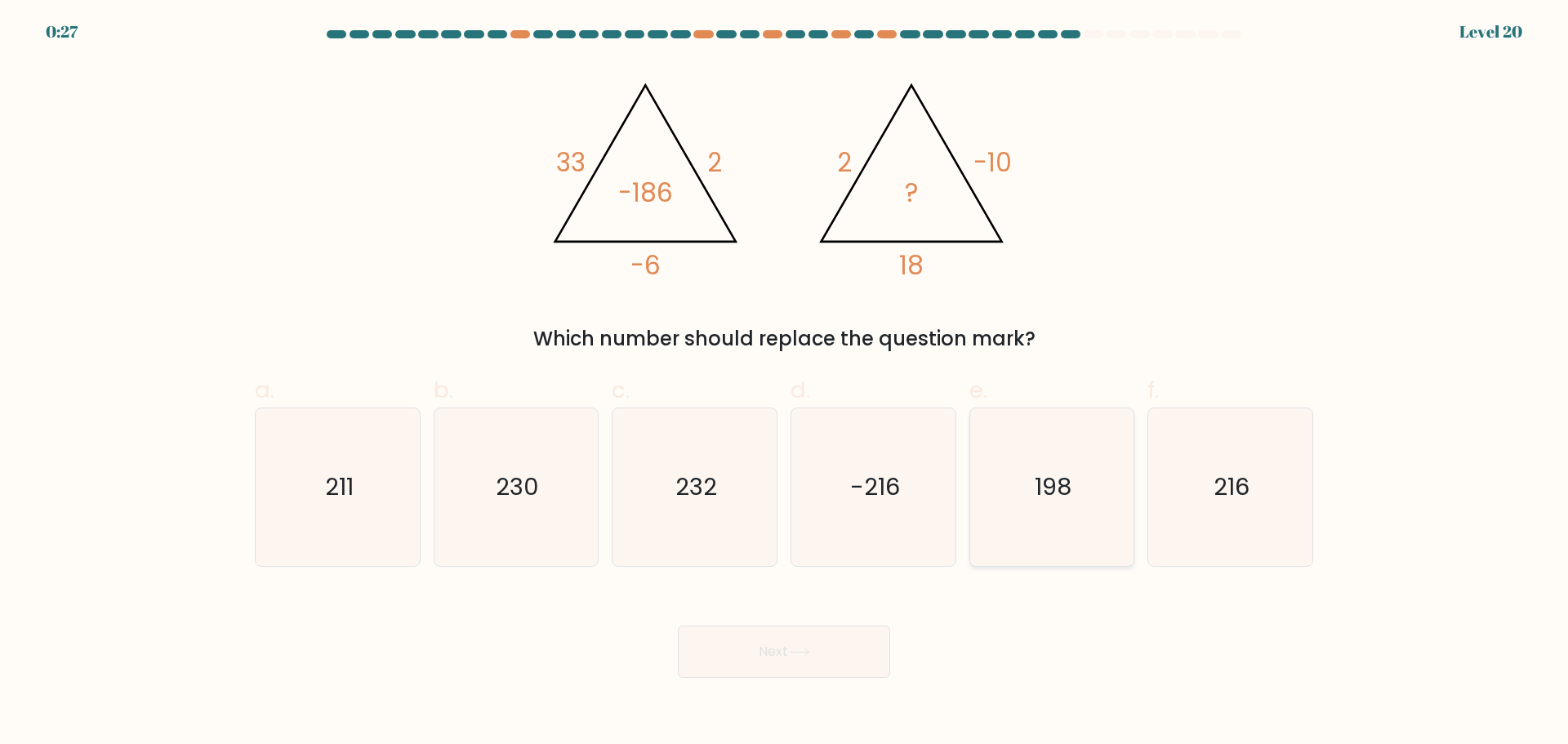
click at [1000, 509] on icon "198" at bounding box center [1051, 487] width 158 height 158
click at [785, 383] on input "e. 198" at bounding box center [784, 377] width 1 height 11
radio input "true"
click at [808, 653] on icon at bounding box center [799, 652] width 22 height 9
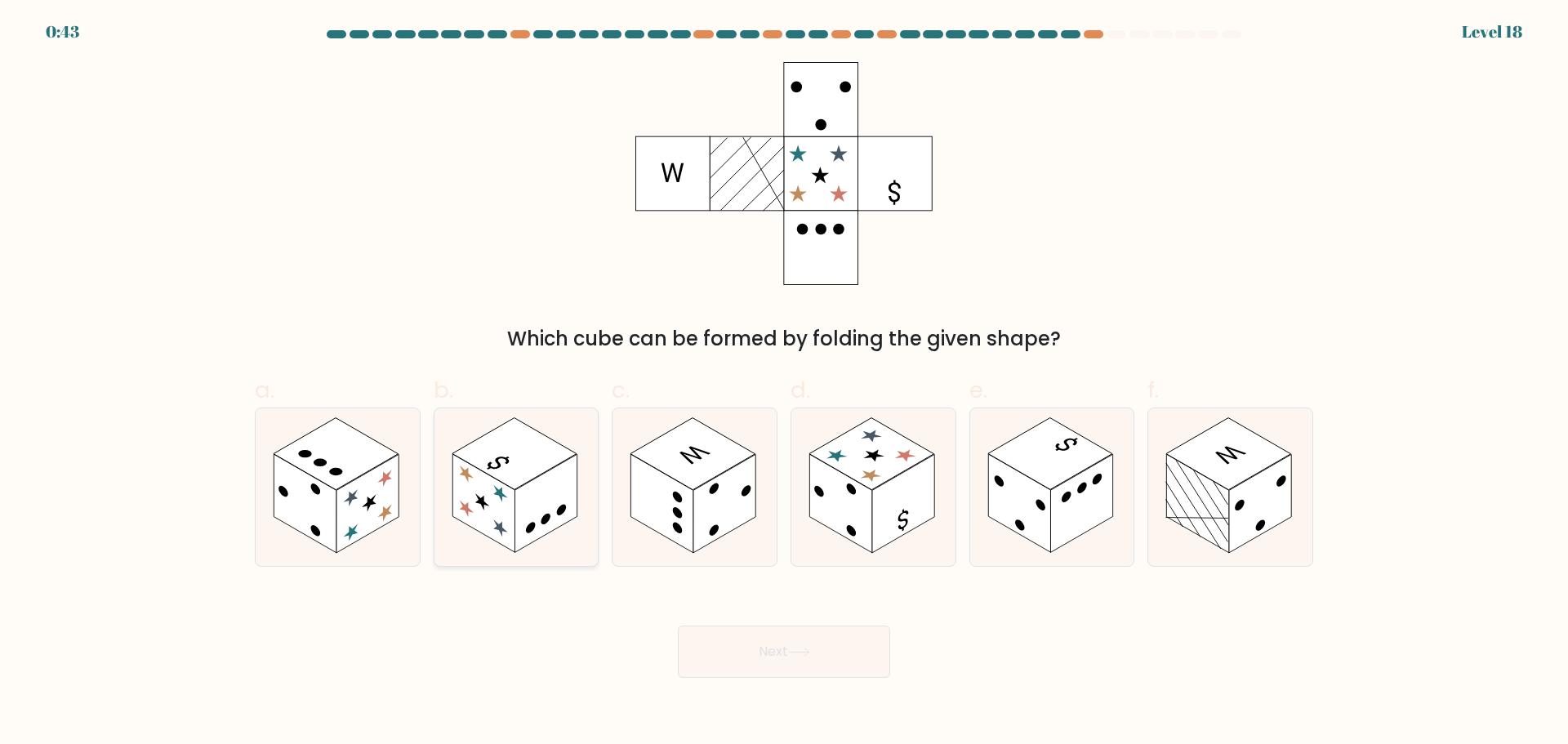
click at [585, 503] on icon at bounding box center [517, 487] width 164 height 158
click at [784, 383] on input "b." at bounding box center [784, 377] width 1 height 11
radio input "true"
click at [779, 527] on div "c." at bounding box center [694, 469] width 178 height 192
click at [752, 534] on icon at bounding box center [694, 487] width 164 height 158
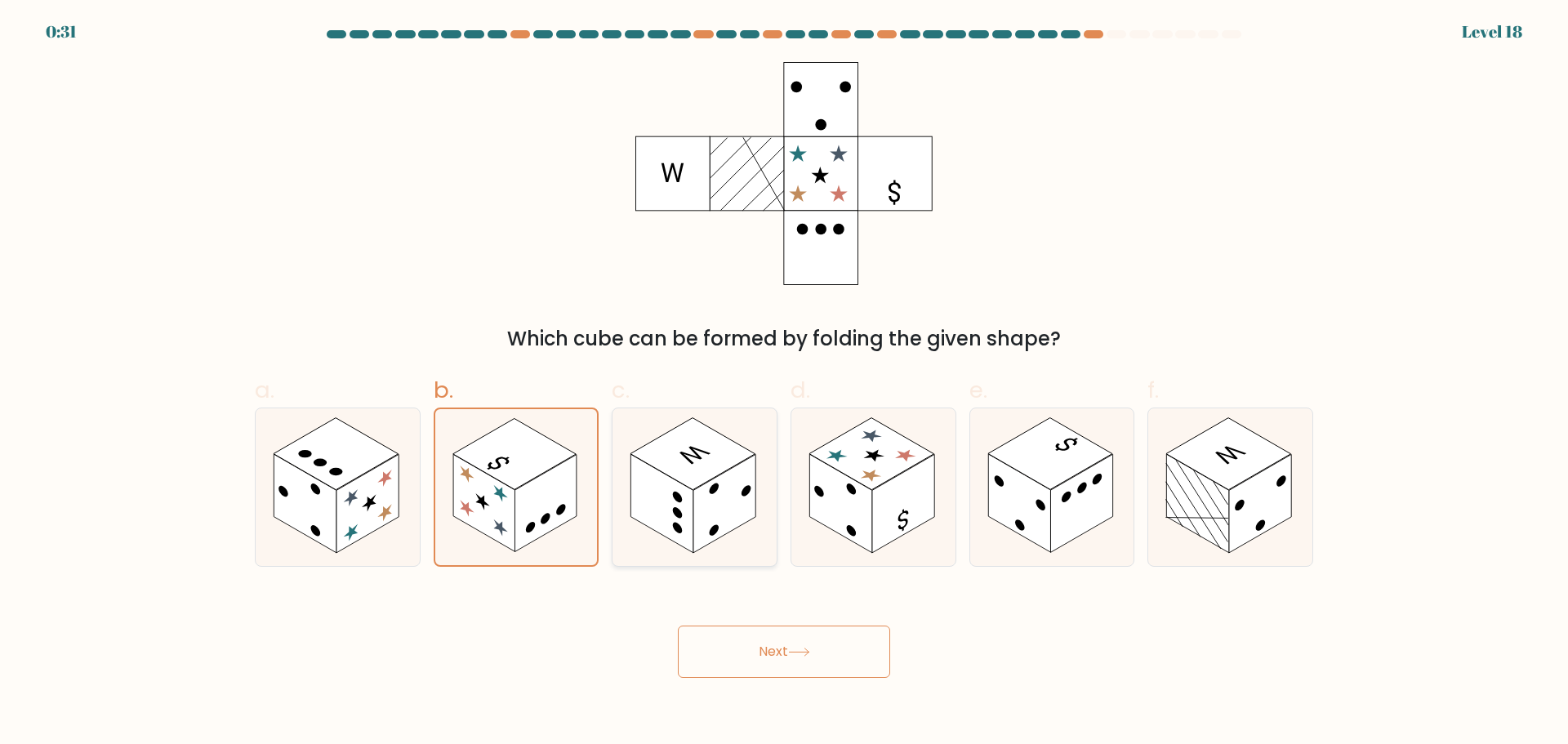
click at [784, 383] on input "c." at bounding box center [784, 377] width 1 height 11
radio input "true"
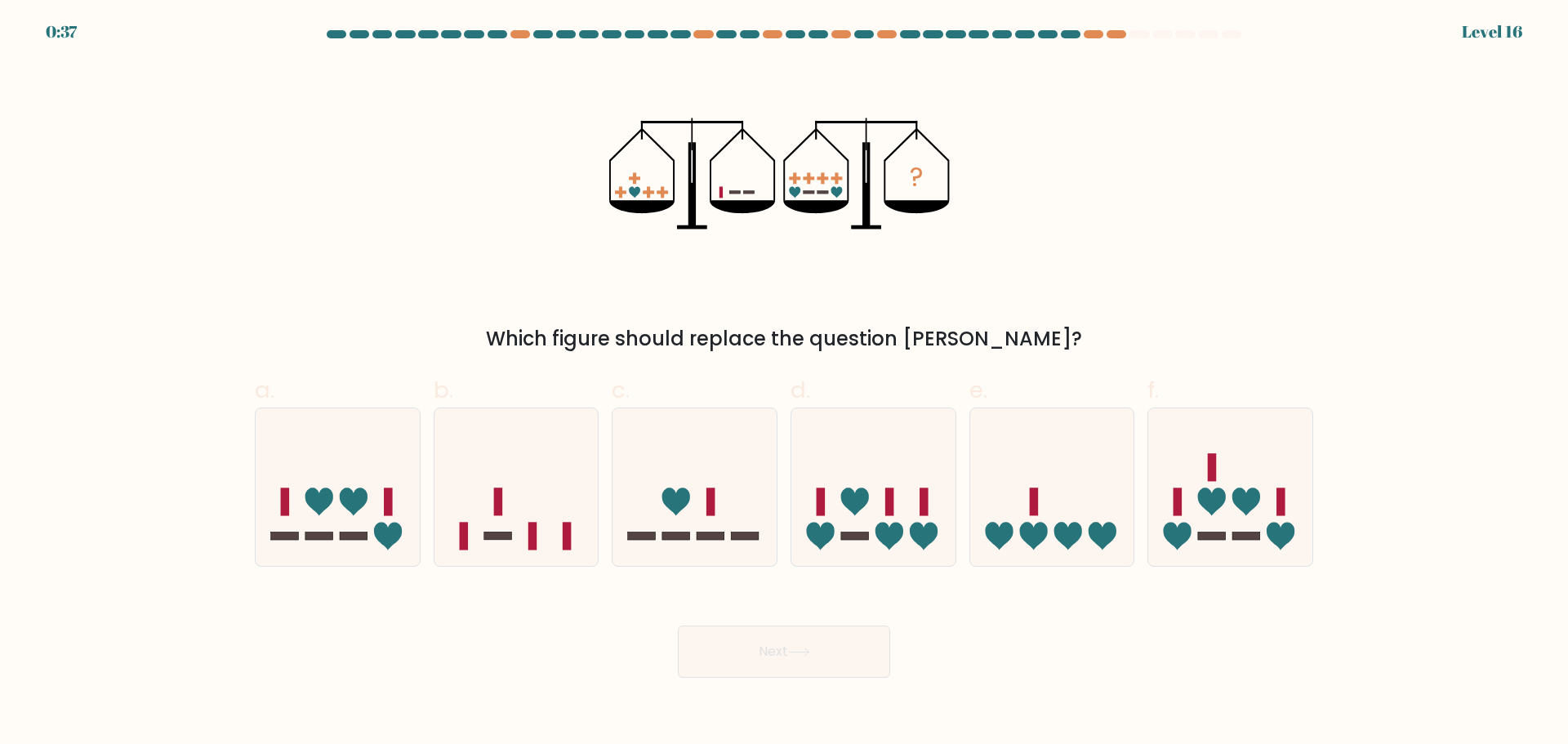
click at [1137, 38] on div at bounding box center [1140, 34] width 20 height 8
click at [1190, 494] on icon at bounding box center [1230, 487] width 164 height 136
click at [785, 383] on input "f." at bounding box center [784, 377] width 1 height 11
radio input "true"
click at [831, 647] on button "Next" at bounding box center [784, 652] width 212 height 52
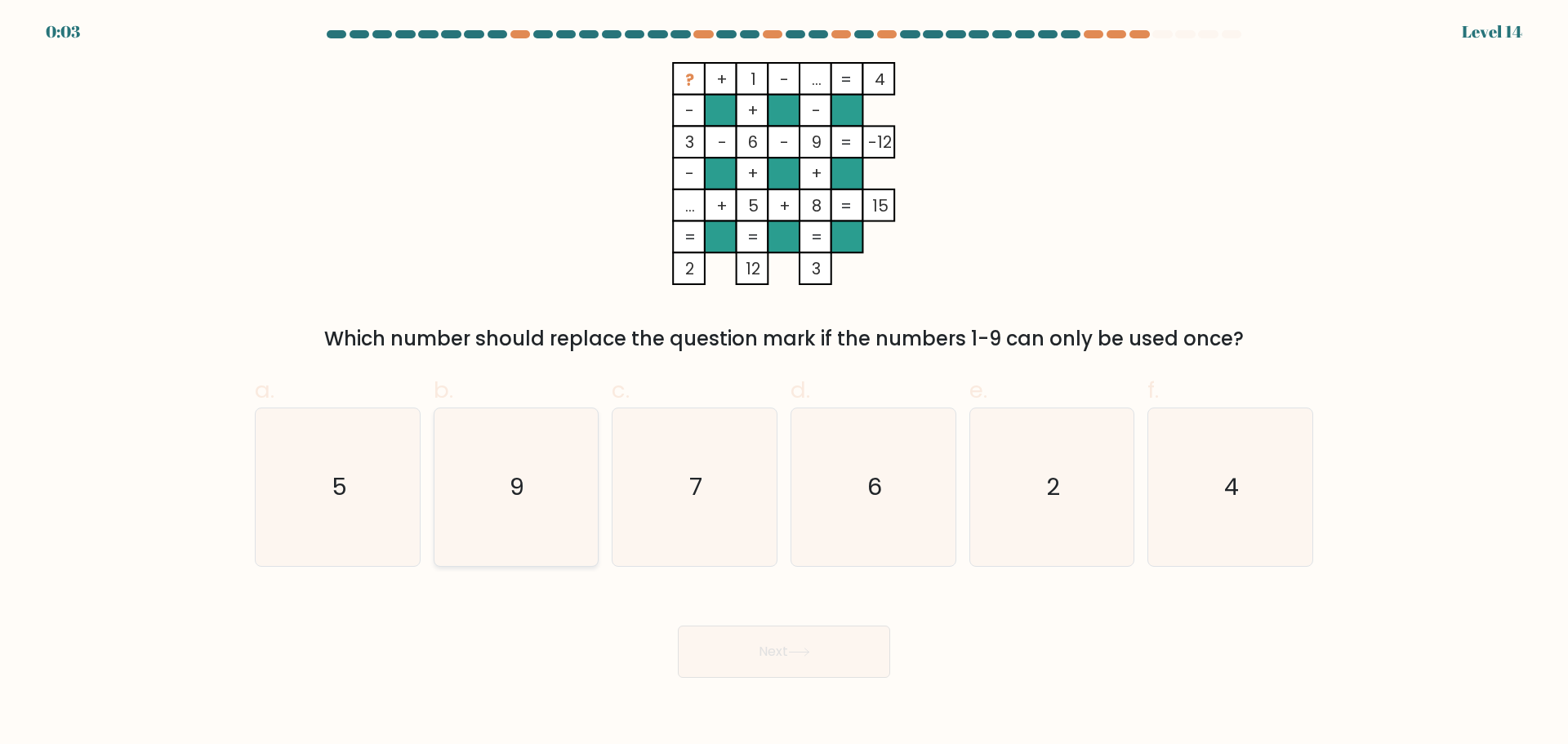
click at [510, 486] on text "9" at bounding box center [517, 487] width 15 height 33
click at [784, 383] on input "b. 9" at bounding box center [784, 377] width 1 height 11
radio input "true"
click at [753, 662] on button "Next" at bounding box center [784, 652] width 212 height 52
click at [757, 644] on button "Next" at bounding box center [784, 652] width 212 height 52
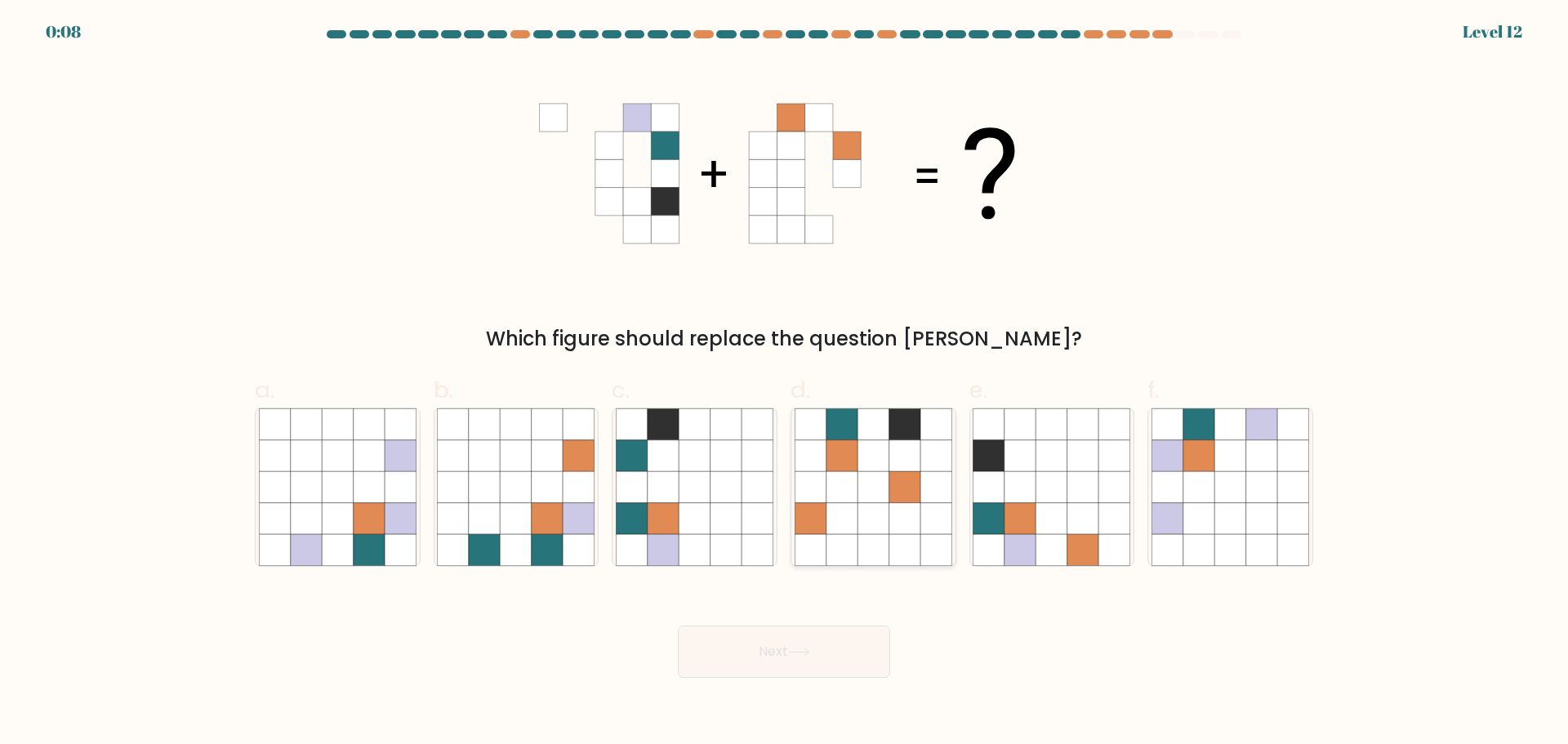
click at [880, 502] on icon at bounding box center [873, 487] width 31 height 31
click at [785, 383] on input "d." at bounding box center [784, 377] width 1 height 11
radio input "true"
click at [835, 661] on button "Next" at bounding box center [784, 652] width 212 height 52
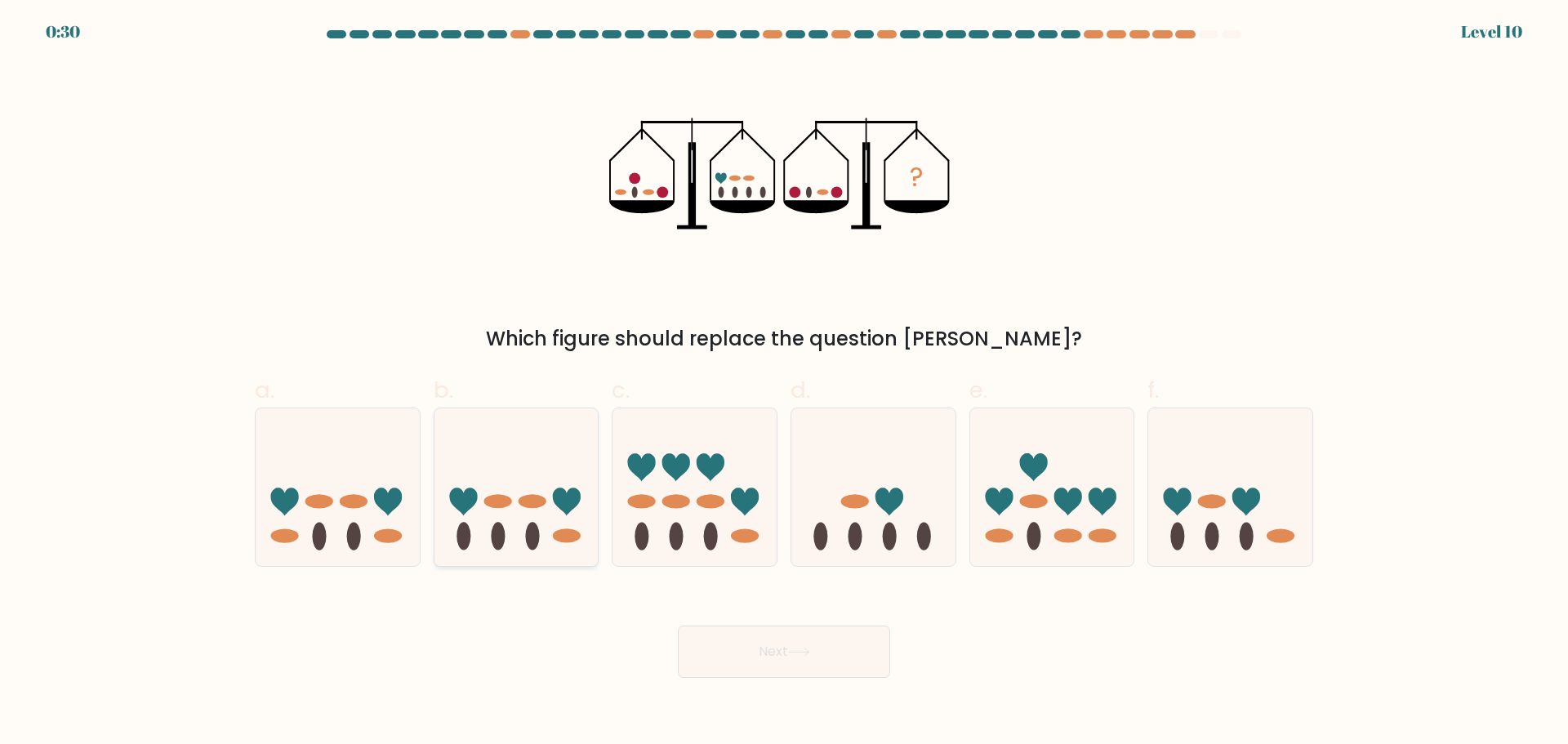
click at [513, 529] on icon at bounding box center [517, 487] width 164 height 136
click at [784, 383] on input "b." at bounding box center [784, 377] width 1 height 11
radio input "true"
click at [791, 652] on button "Next" at bounding box center [784, 652] width 212 height 52
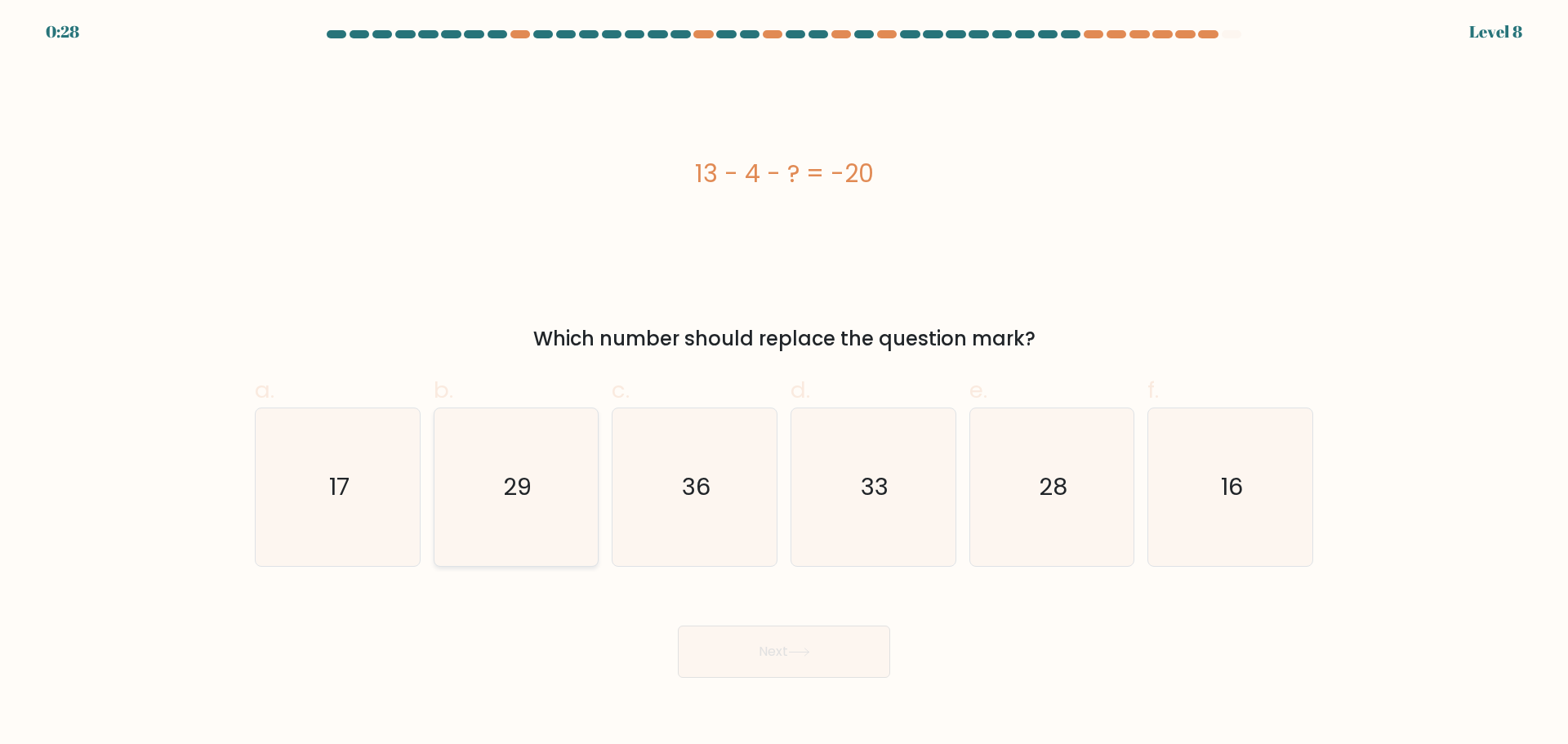
click at [533, 497] on icon "29" at bounding box center [516, 487] width 158 height 158
click at [784, 383] on input "b. 29" at bounding box center [784, 377] width 1 height 11
radio input "true"
click at [703, 652] on button "Next" at bounding box center [784, 652] width 212 height 52
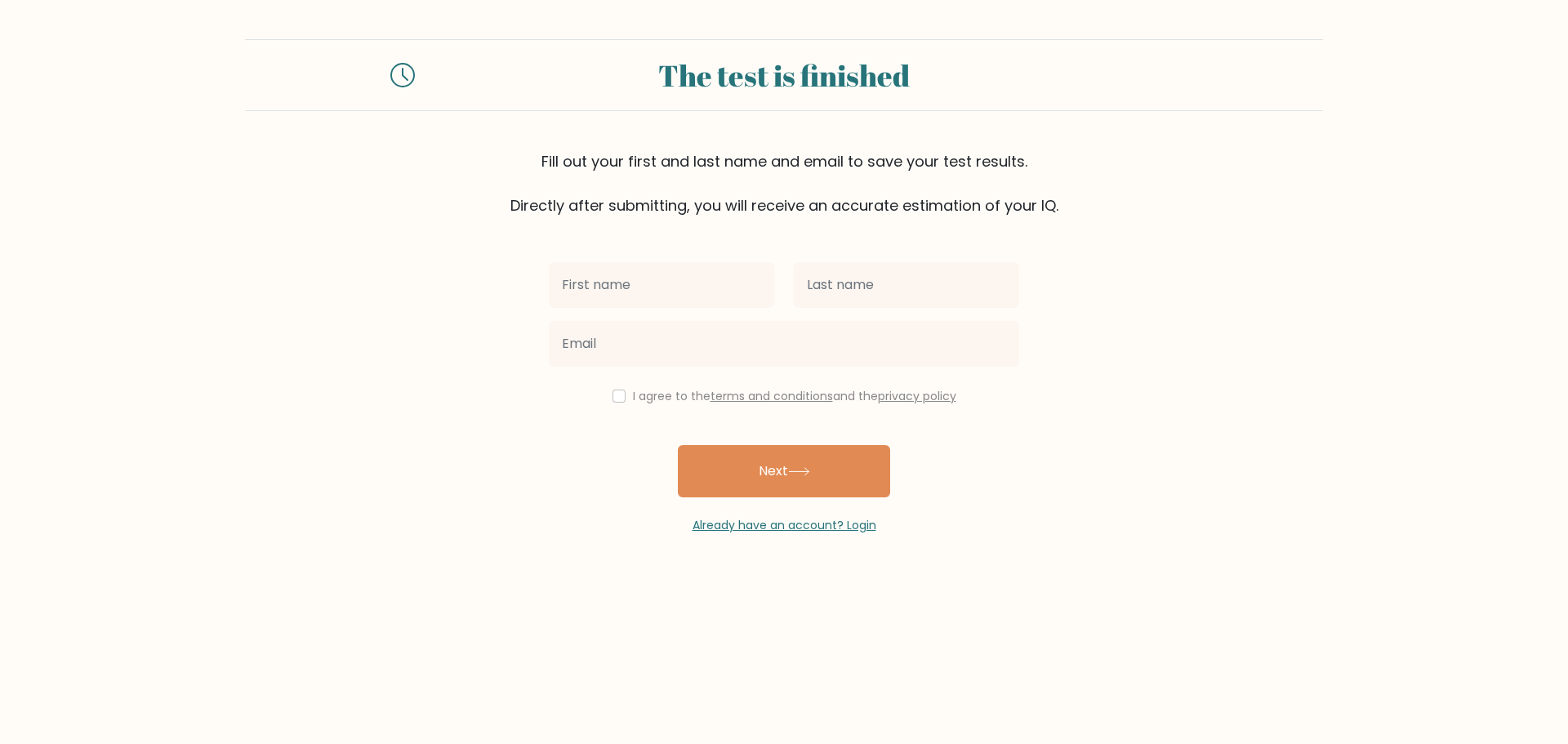
click at [632, 313] on div at bounding box center [661, 285] width 245 height 59
click at [619, 273] on input "text" at bounding box center [661, 285] width 225 height 46
type input "Xiau"
type input "Lekker"
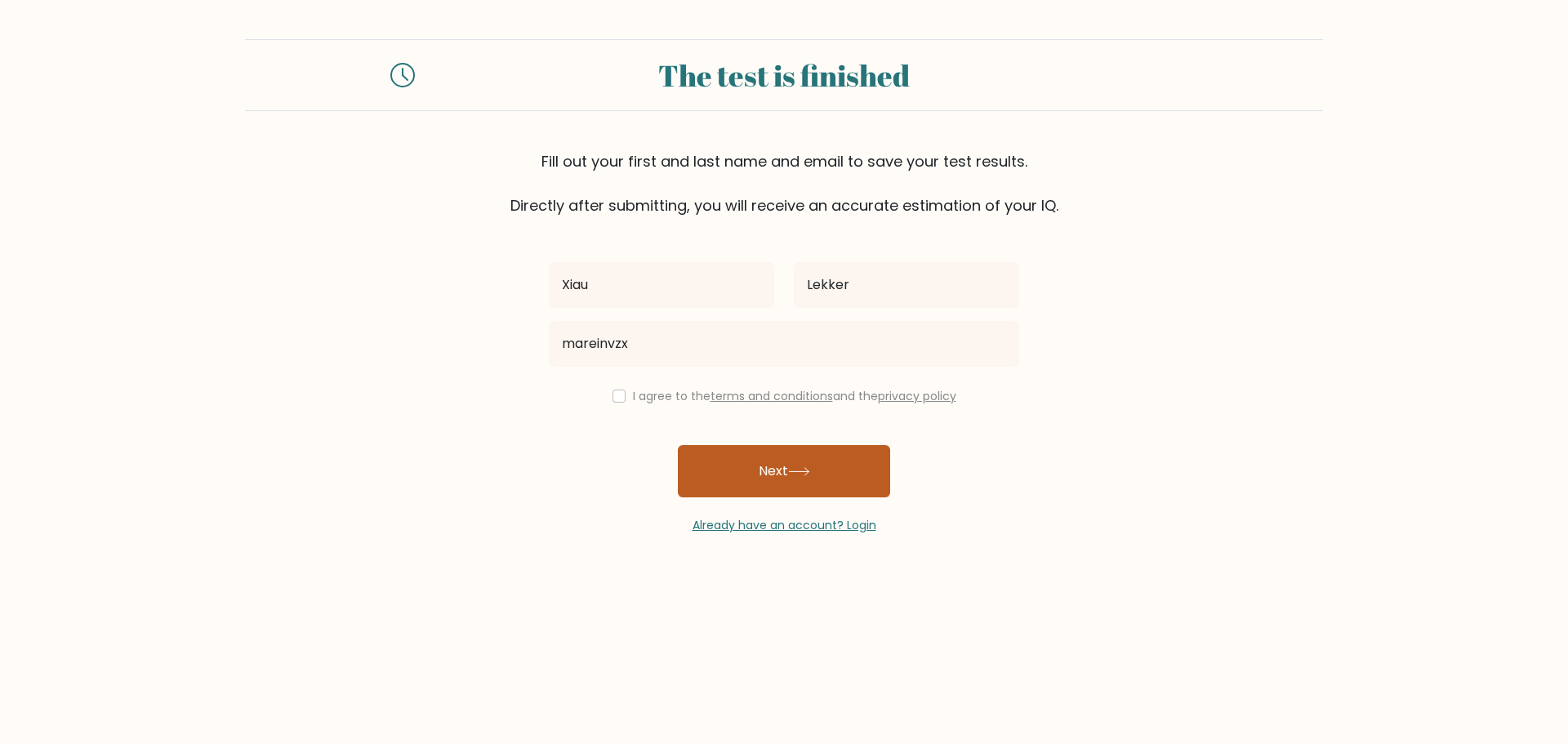
click at [816, 485] on button "Next" at bounding box center [784, 471] width 212 height 52
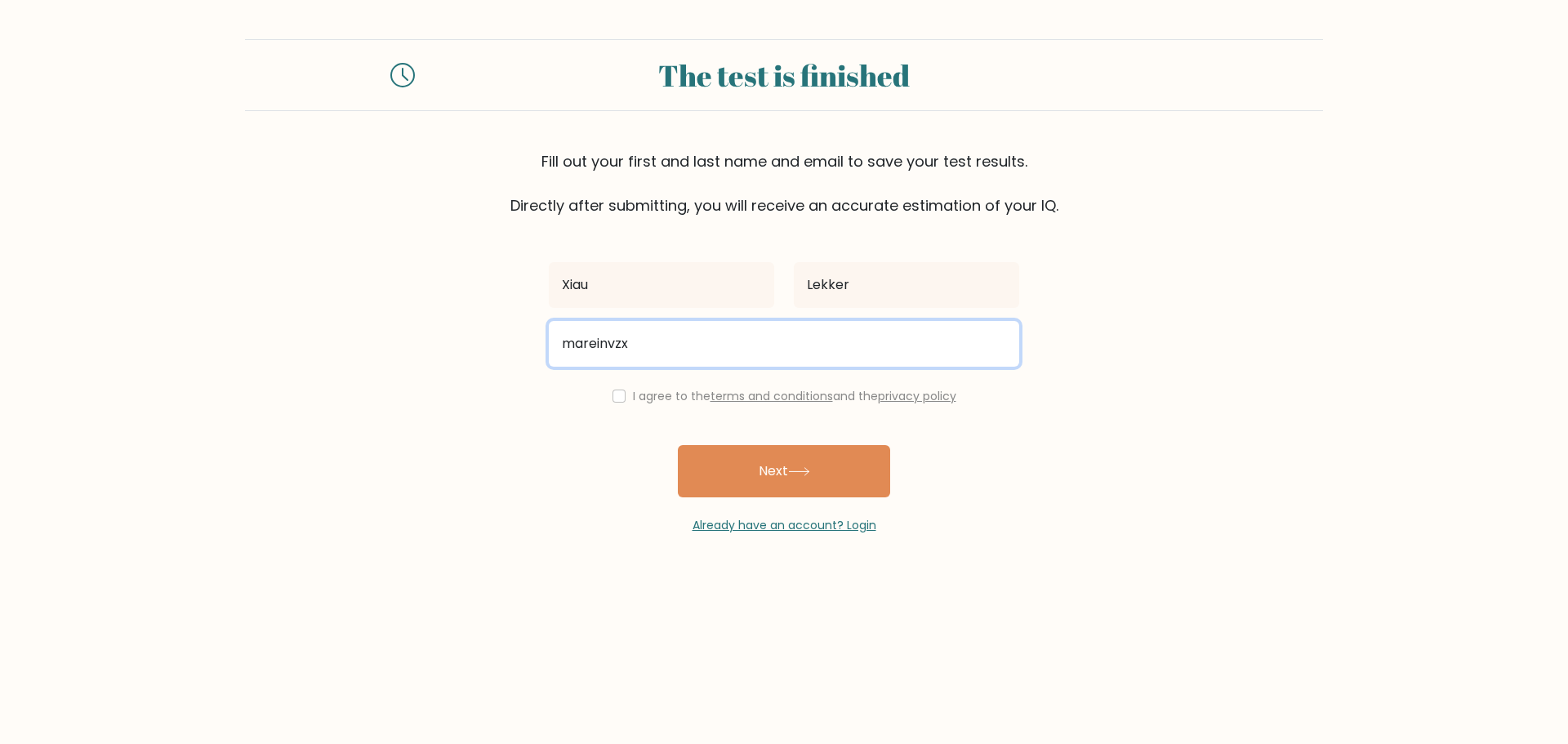
click at [674, 334] on input "mareinvzx" at bounding box center [784, 344] width 471 height 46
type input "mareinvoorzanger2@gmail.com"
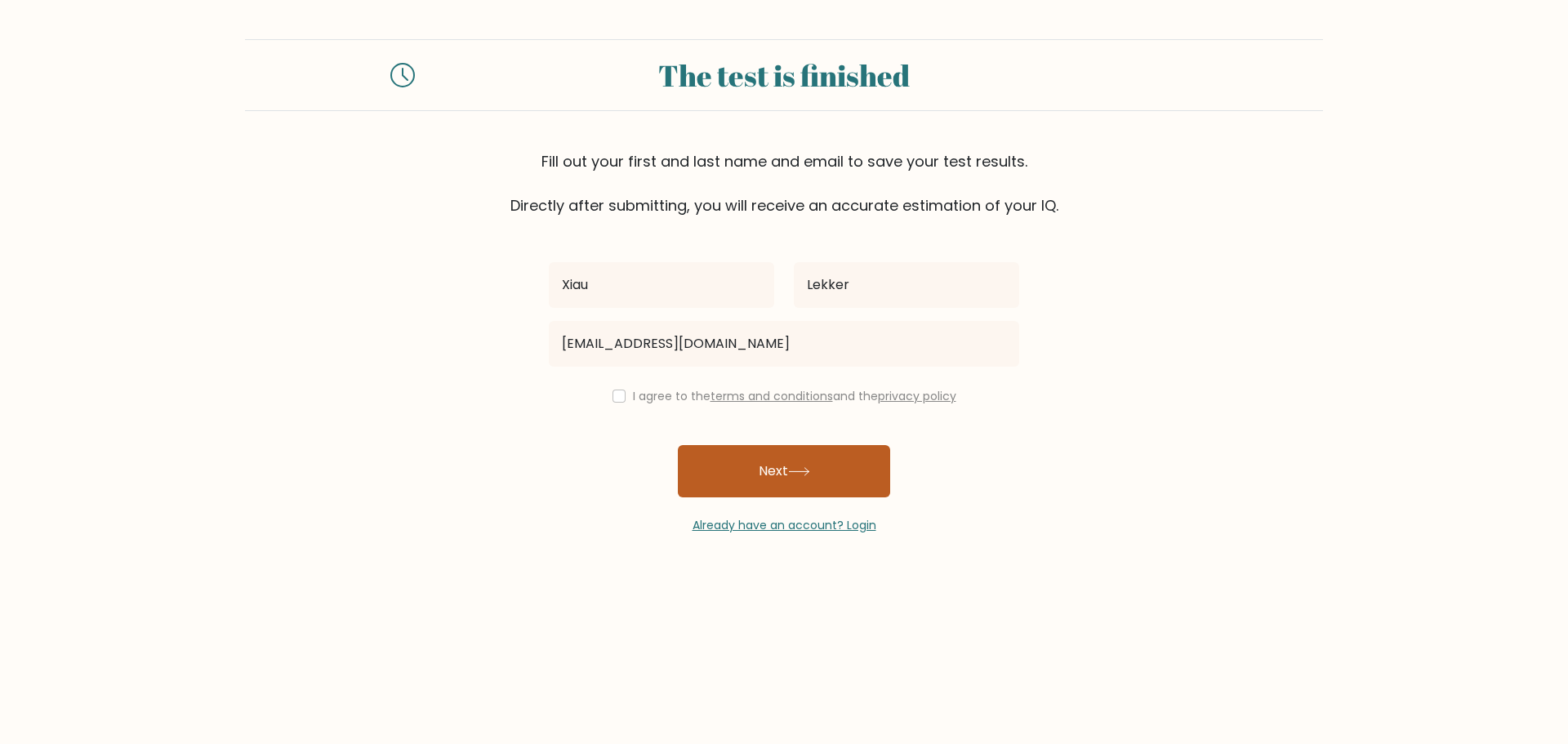
click at [763, 471] on button "Next" at bounding box center [784, 471] width 212 height 52
click at [617, 394] on input "checkbox" at bounding box center [619, 396] width 13 height 13
checkbox input "true"
click at [757, 476] on button "Next" at bounding box center [784, 471] width 212 height 52
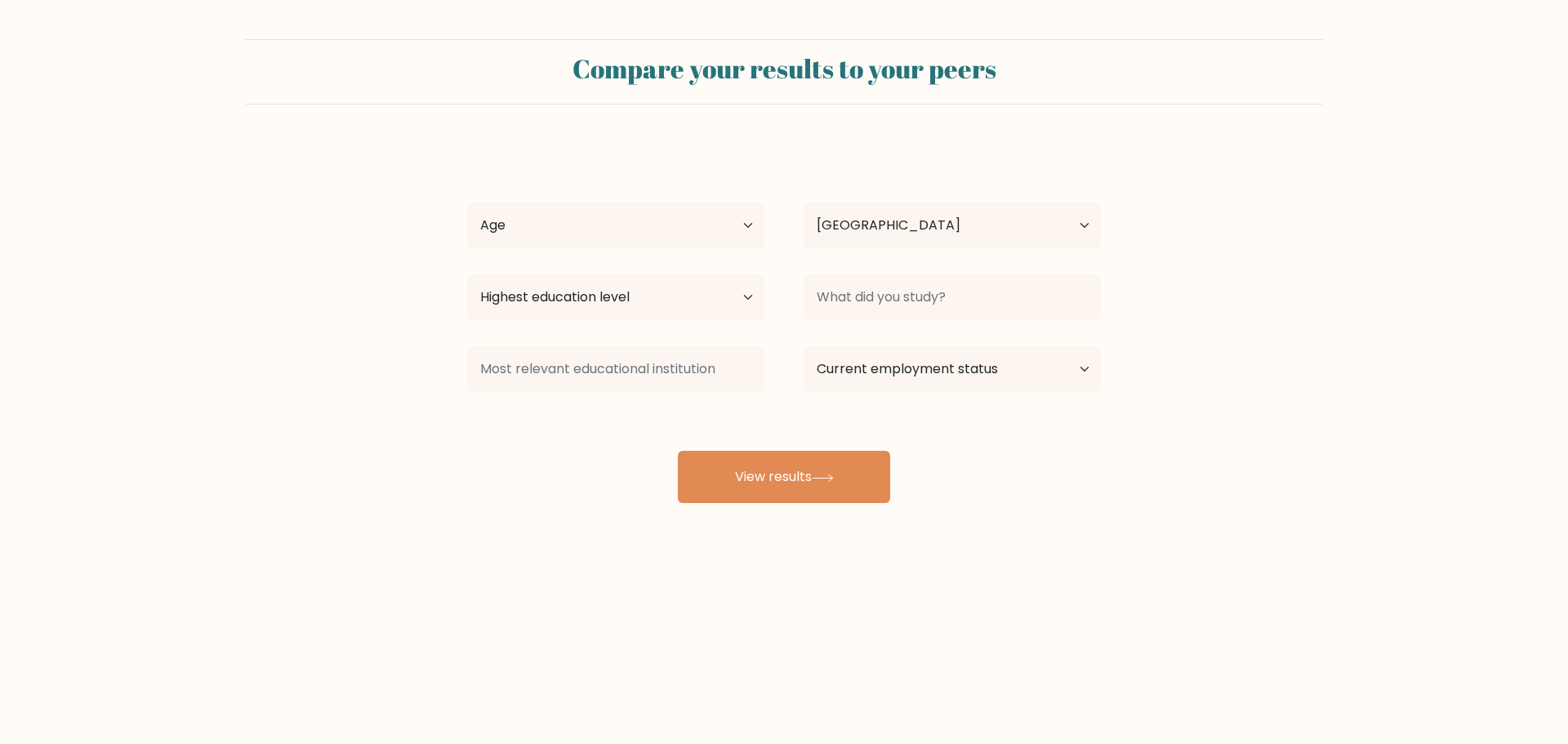
select select "NL"
click at [742, 462] on button "View results" at bounding box center [784, 477] width 212 height 52
click at [596, 228] on select "Age Under [DEMOGRAPHIC_DATA] [DEMOGRAPHIC_DATA] [DEMOGRAPHIC_DATA] [DEMOGRAPHIC…" at bounding box center [616, 225] width 297 height 46
select select "min_18"
click at [468, 202] on select "Age Under [DEMOGRAPHIC_DATA] [DEMOGRAPHIC_DATA] [DEMOGRAPHIC_DATA] [DEMOGRAPHIC…" at bounding box center [616, 225] width 297 height 46
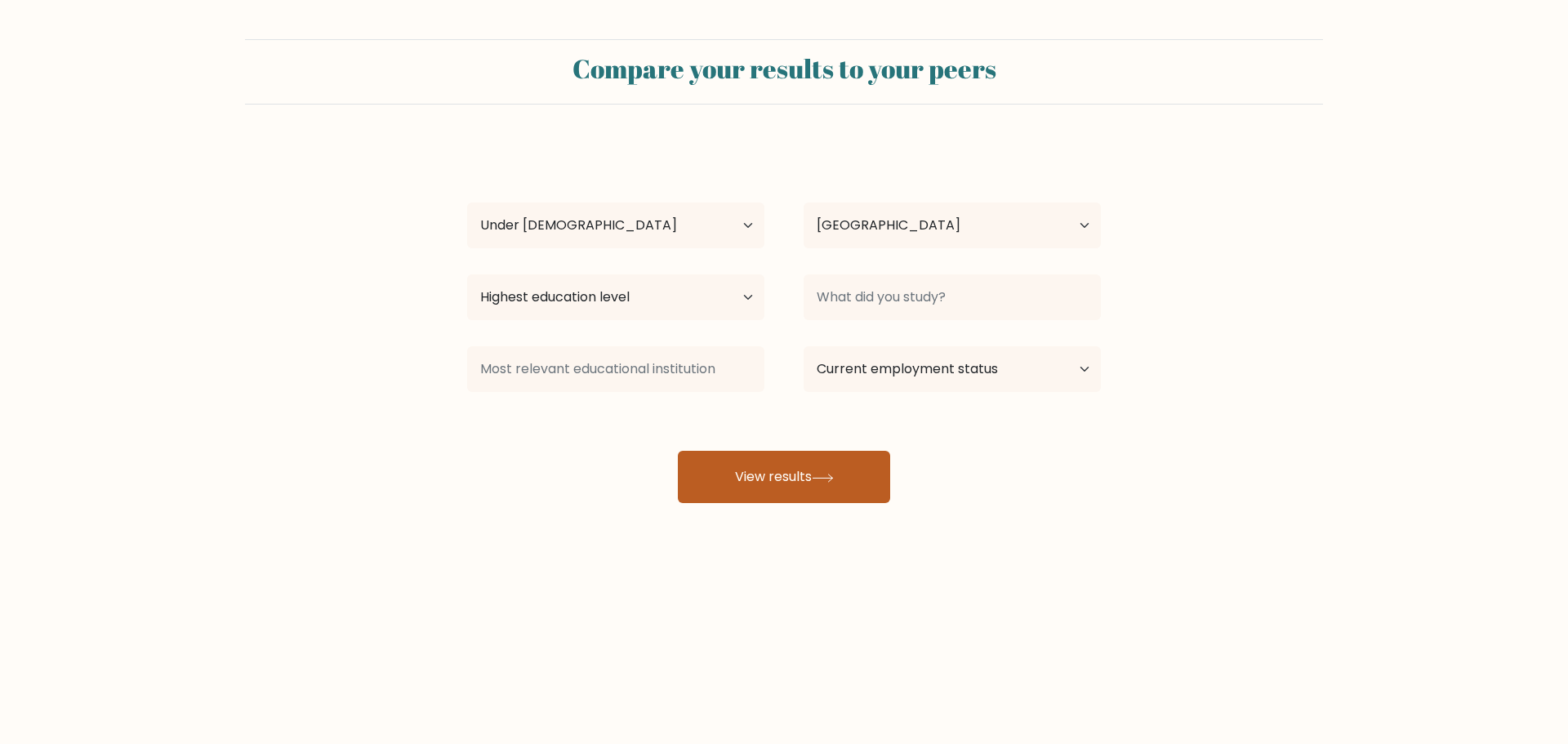
click at [729, 462] on button "View results" at bounding box center [784, 477] width 212 height 52
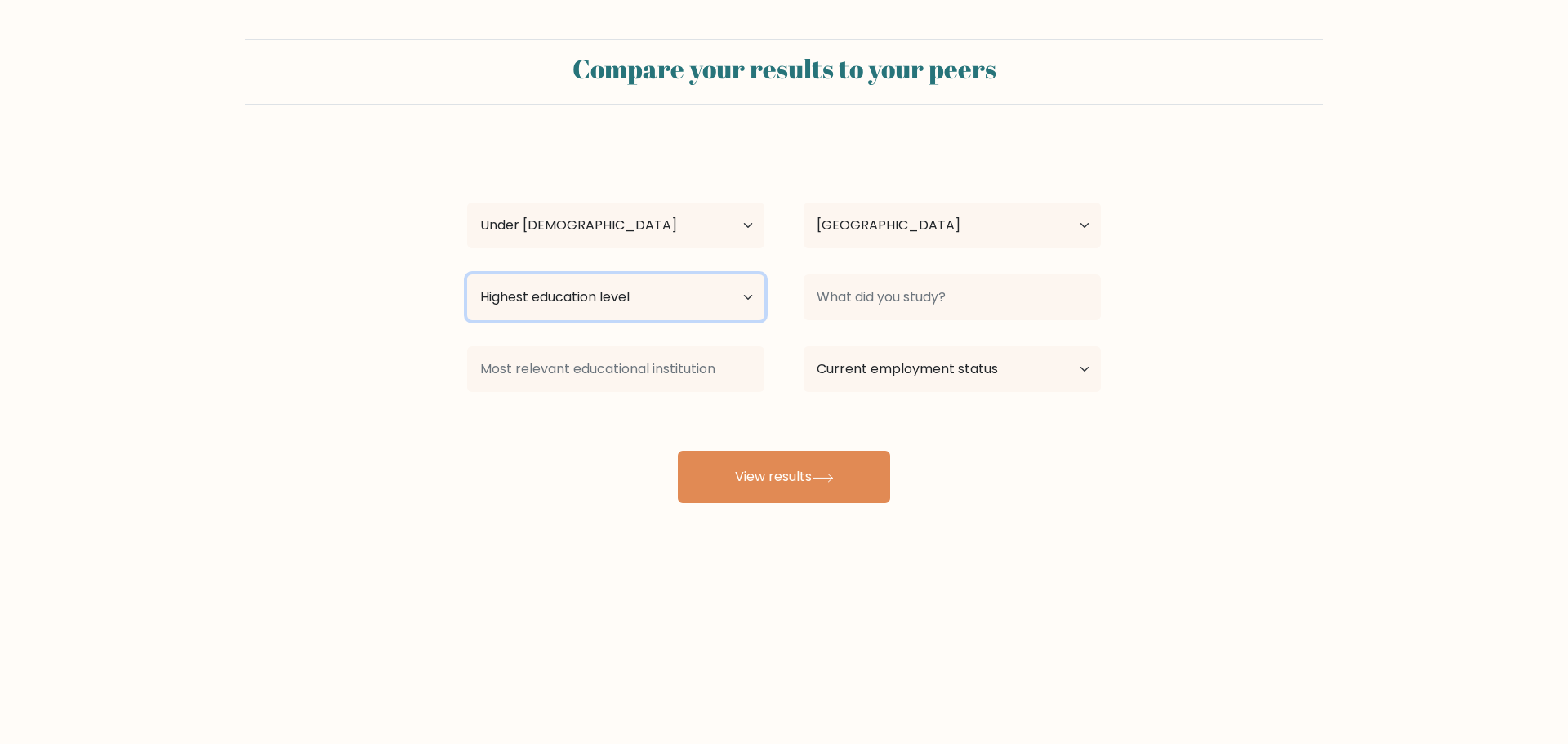
click at [678, 291] on select "Highest education level No schooling Primary Lower Secondary Upper Secondary Oc…" at bounding box center [616, 297] width 297 height 46
select select "lower_secondary"
click at [468, 274] on select "Highest education level No schooling Primary Lower Secondary Upper Secondary Oc…" at bounding box center [616, 297] width 297 height 46
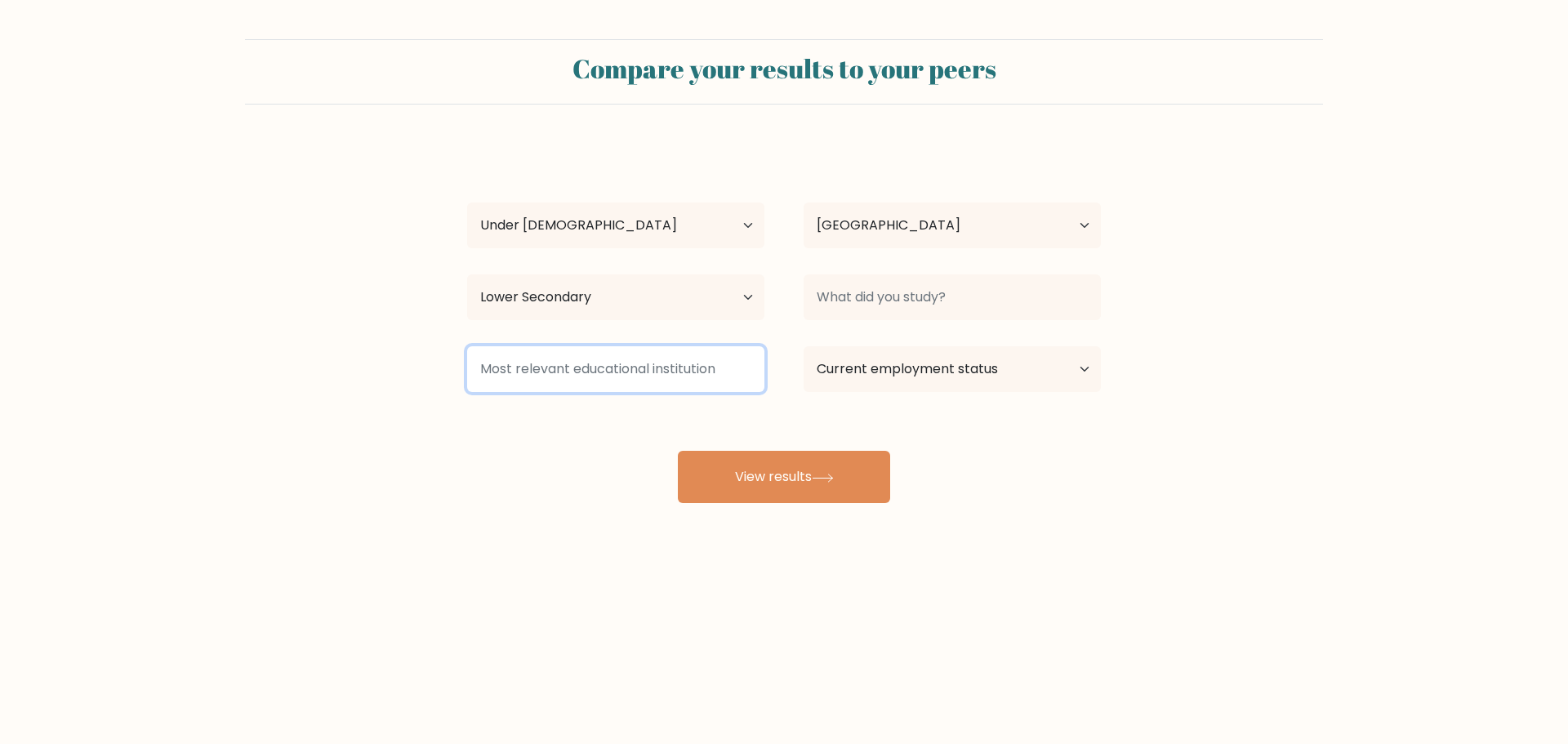
click at [620, 350] on input at bounding box center [616, 369] width 297 height 46
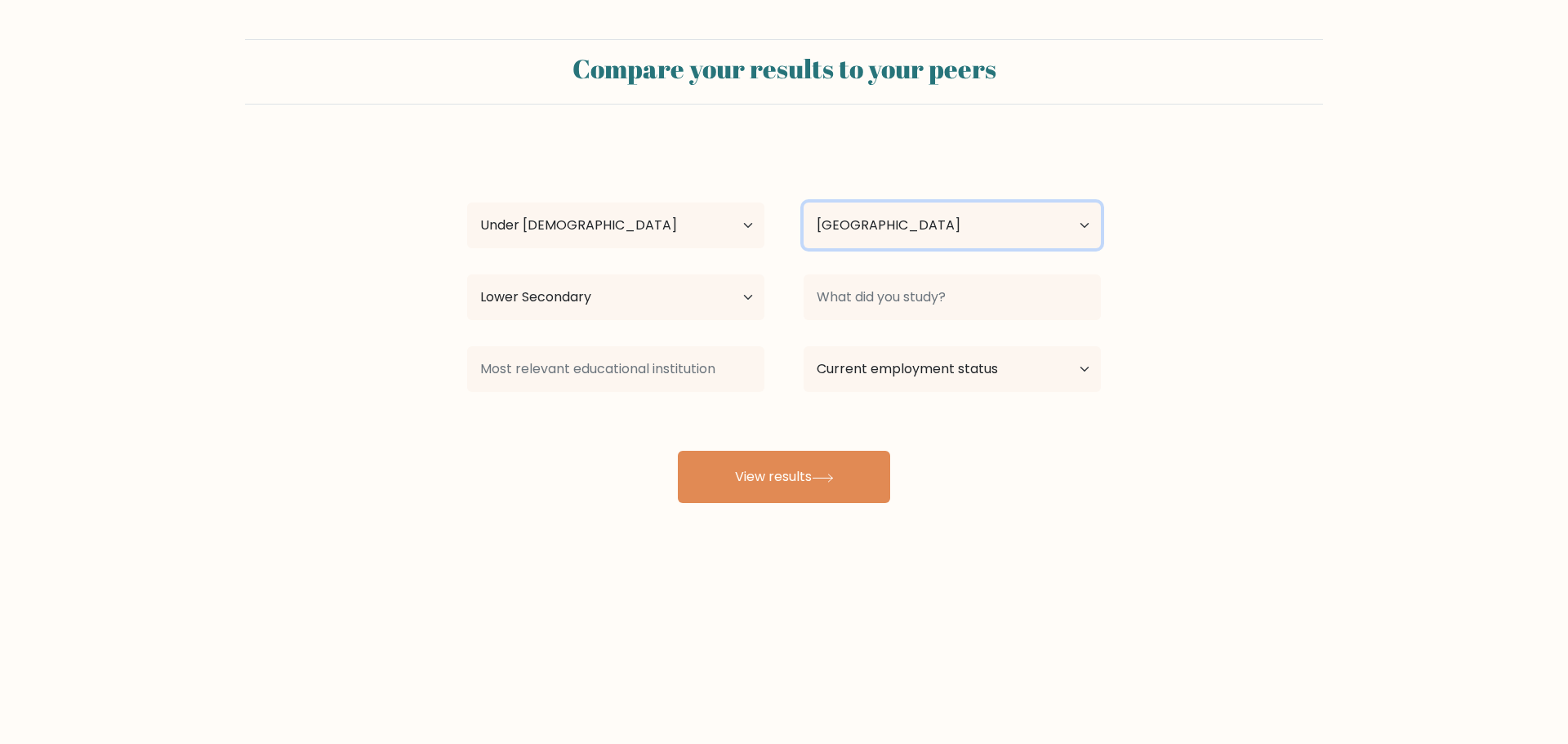
drag, startPoint x: 846, startPoint y: 235, endPoint x: 843, endPoint y: 243, distance: 8.5
click at [847, 235] on select "Country Afghanistan Albania Algeria American Samoa Andorra Angola Anguilla Anta…" at bounding box center [952, 225] width 297 height 46
click at [760, 155] on div "Xiau Lekker Age Under 18 years old 18-24 years old 25-34 years old 35-44 years …" at bounding box center [784, 323] width 653 height 359
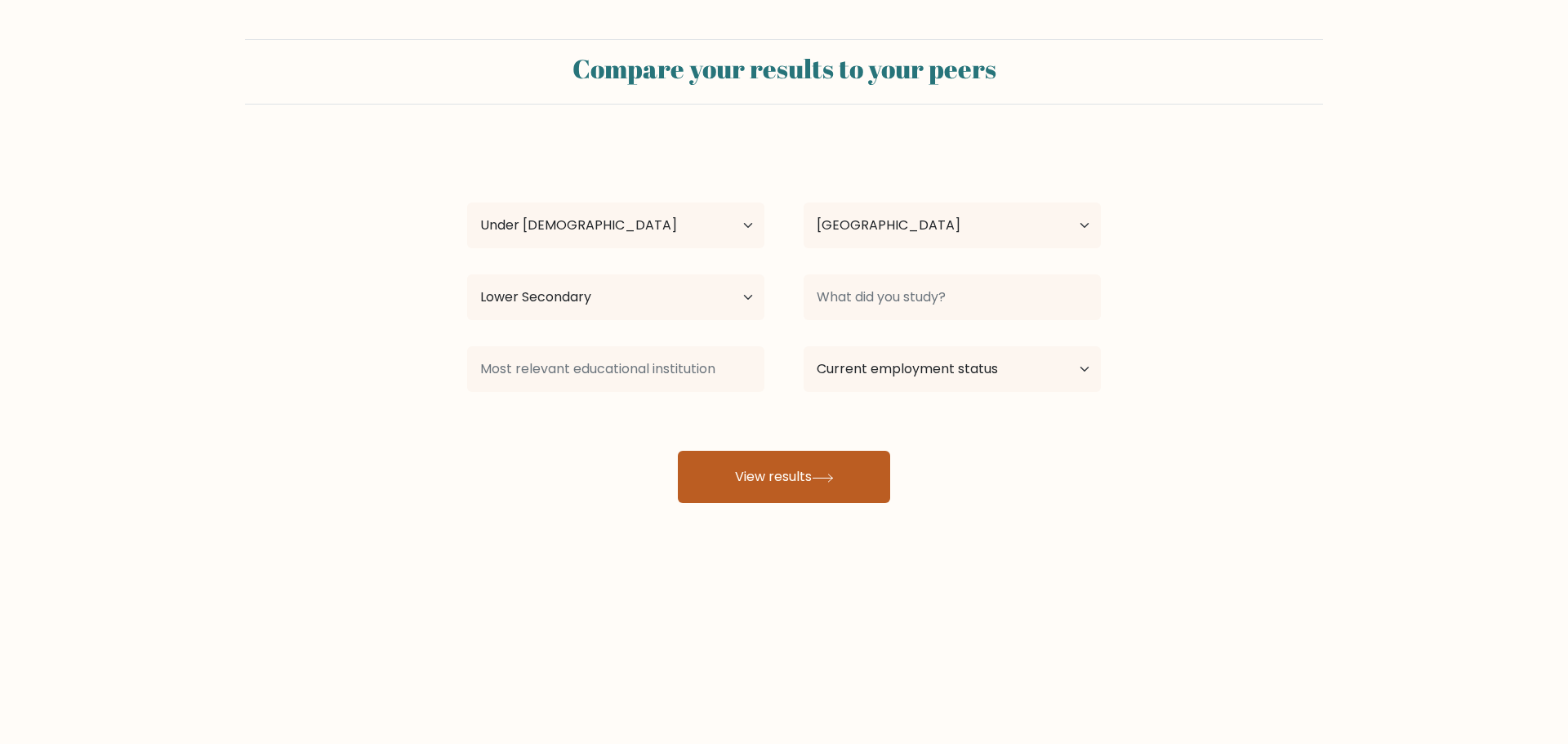
click at [781, 489] on button "View results" at bounding box center [784, 477] width 212 height 52
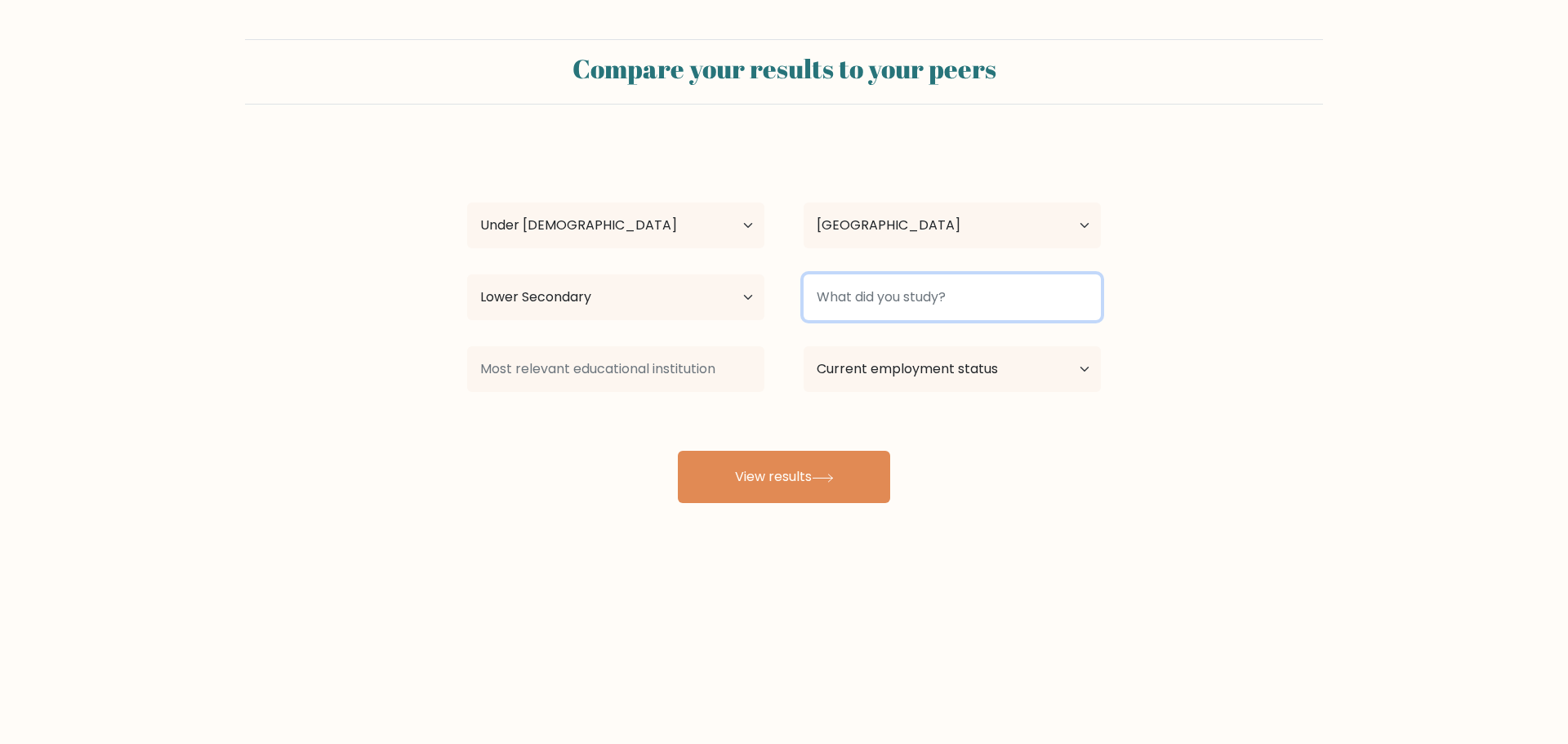
click at [869, 292] on input at bounding box center [952, 297] width 297 height 46
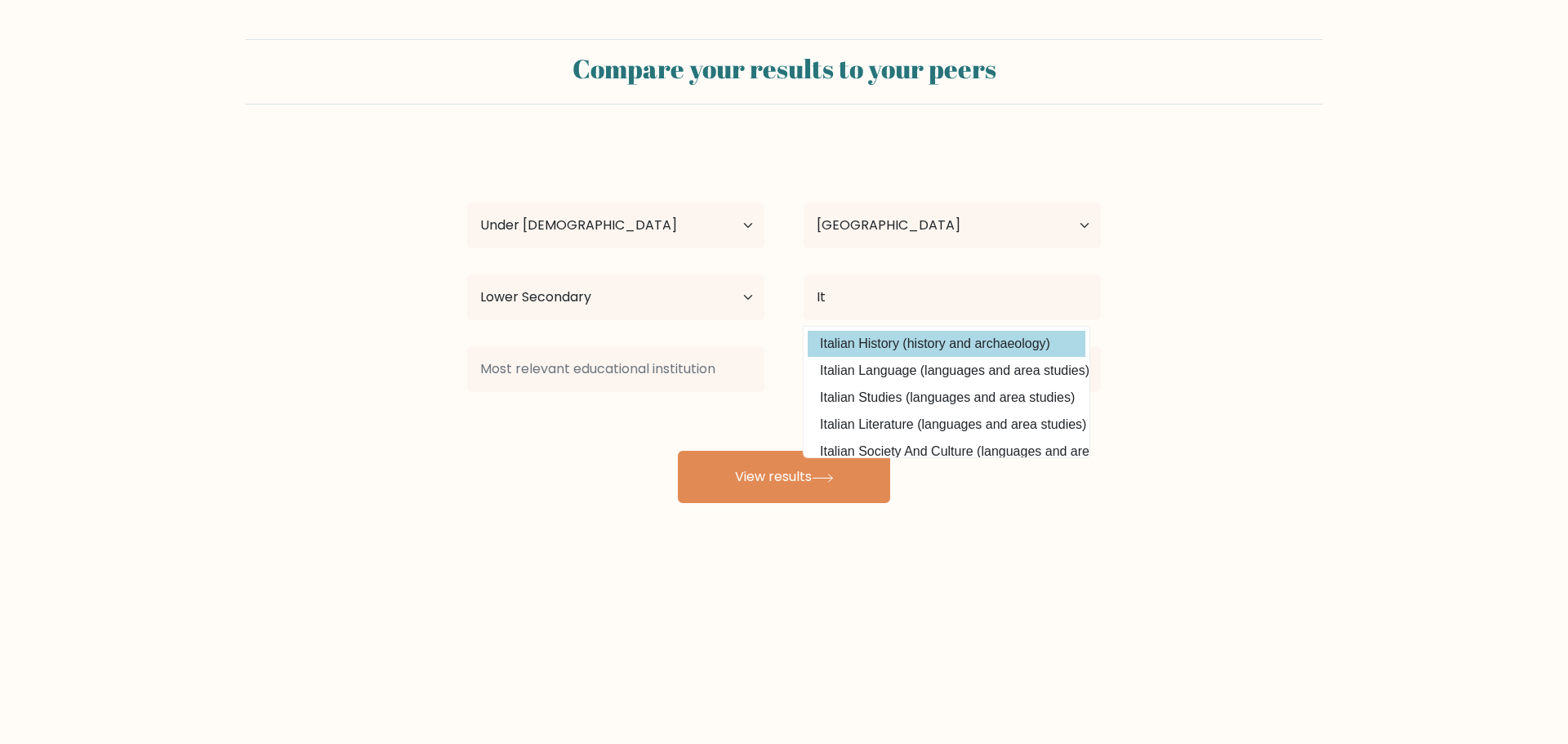
click at [839, 340] on option "Italian History (history and archaeology)" at bounding box center [947, 344] width 278 height 26
type input "Italian History"
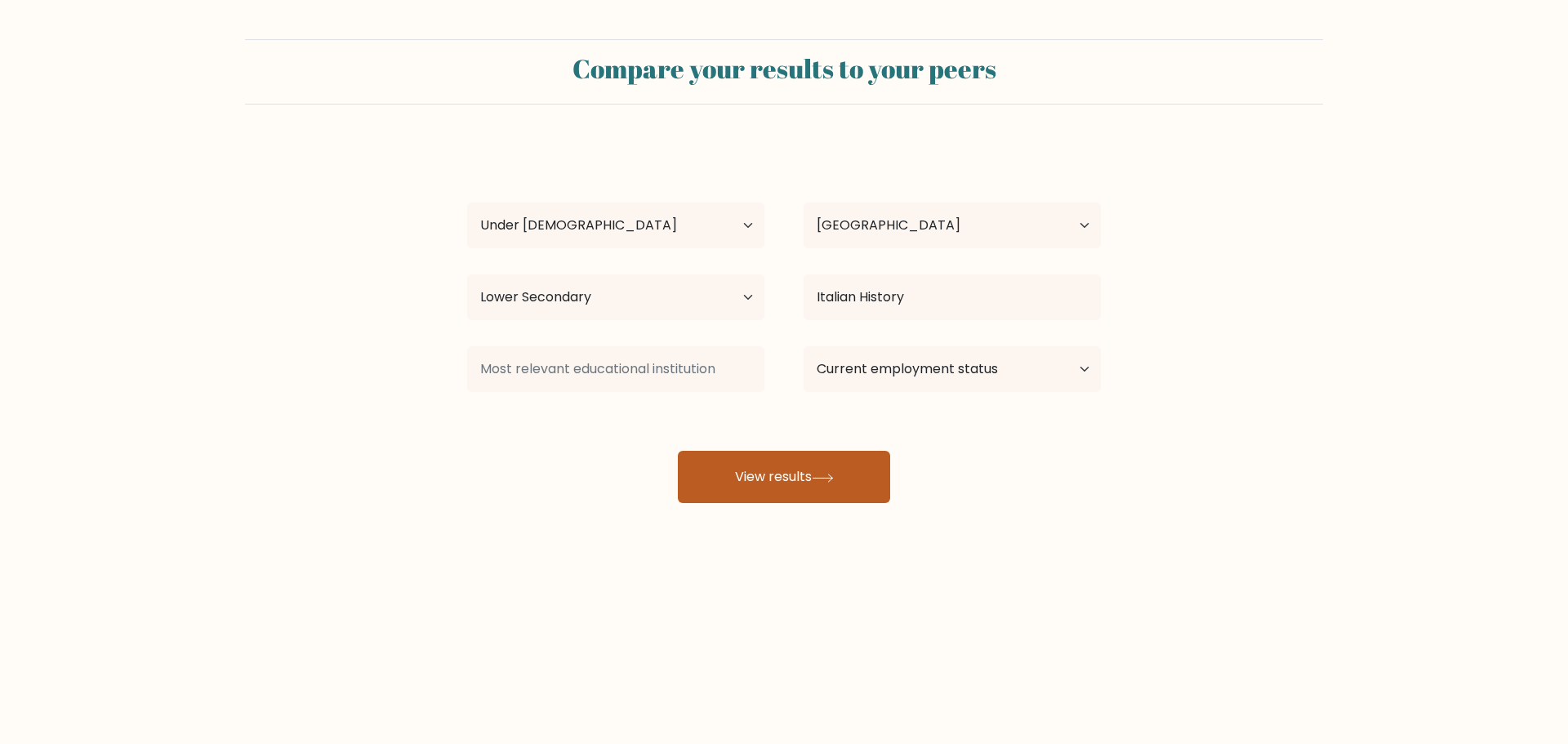
click at [811, 466] on button "View results" at bounding box center [784, 477] width 212 height 52
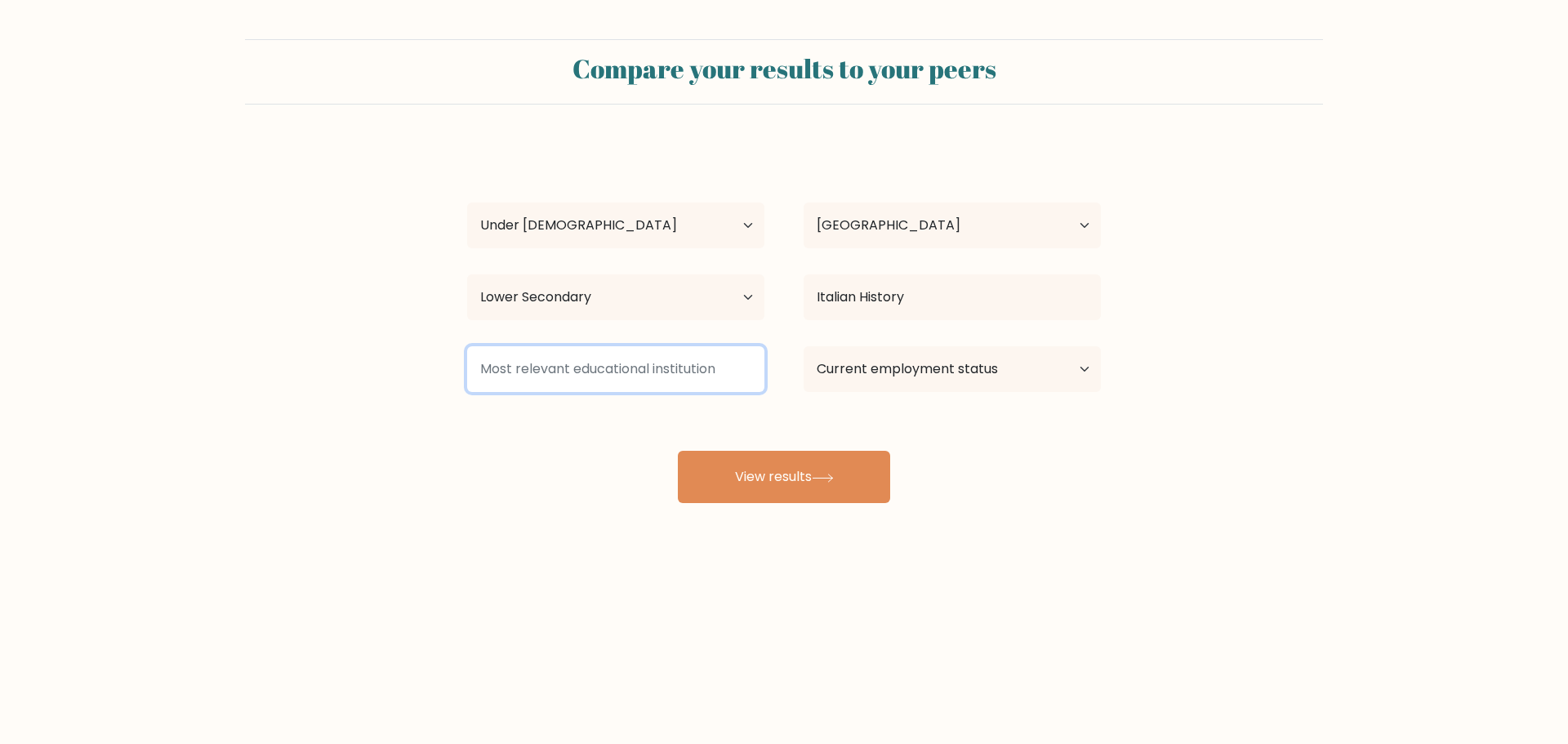
click at [647, 380] on input at bounding box center [616, 369] width 297 height 46
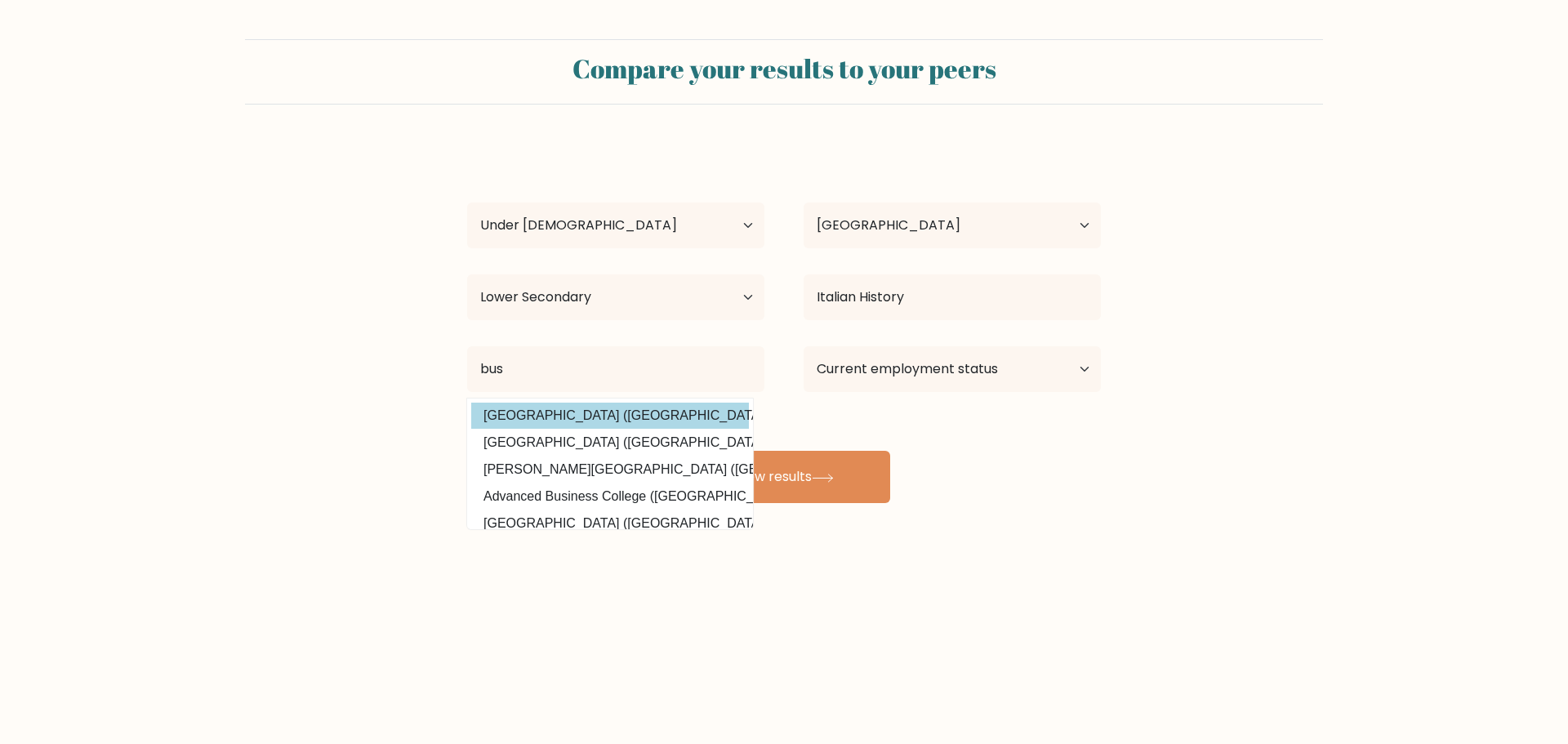
click at [609, 413] on option "Busitema University (Uganda)" at bounding box center [610, 416] width 278 height 26
type input "Busitema University"
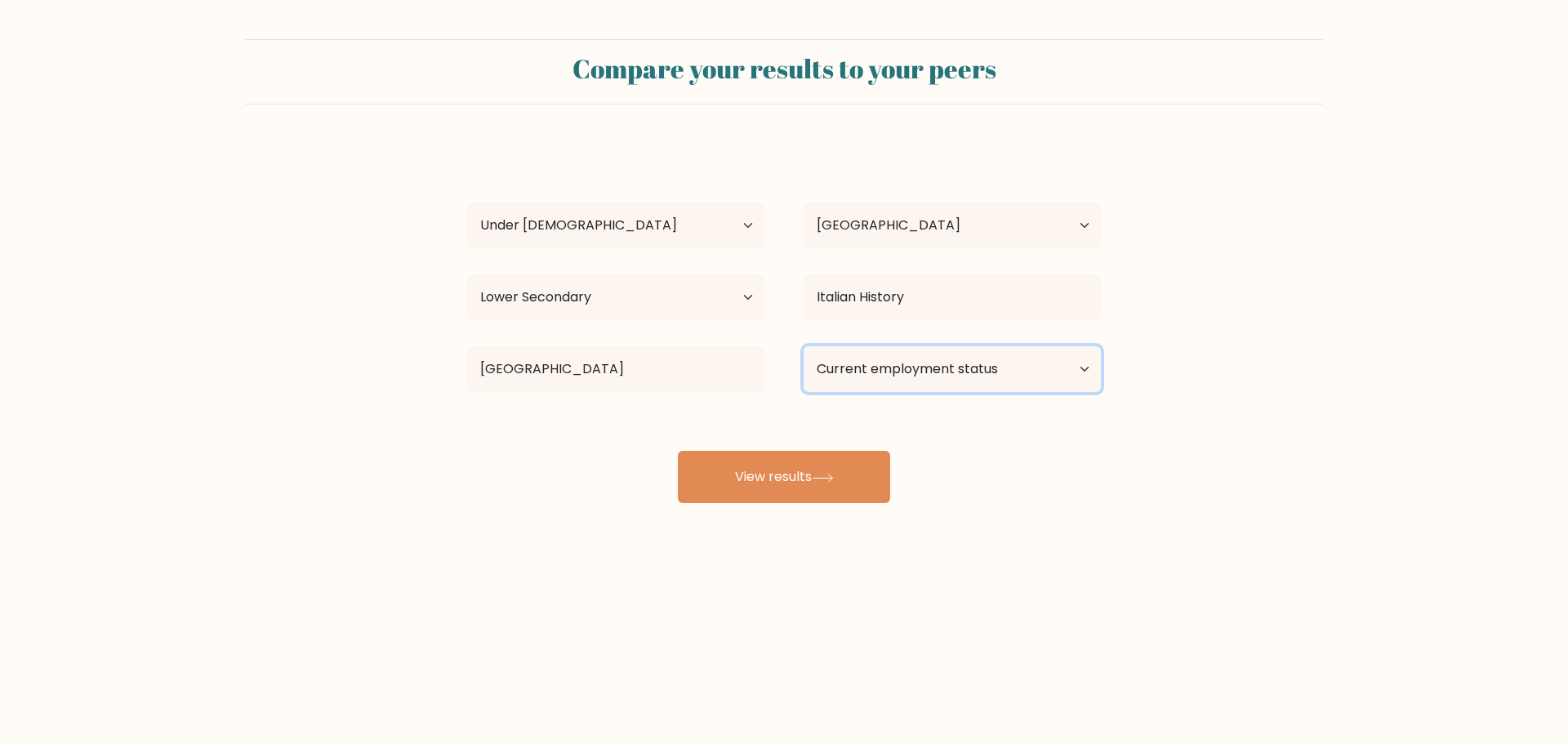
click at [872, 349] on select "Current employment status Employed Student Retired Other / prefer not to answer" at bounding box center [952, 369] width 297 height 46
click at [804, 346] on select "Current employment status Employed Student Retired Other / prefer not to answer" at bounding box center [952, 369] width 297 height 46
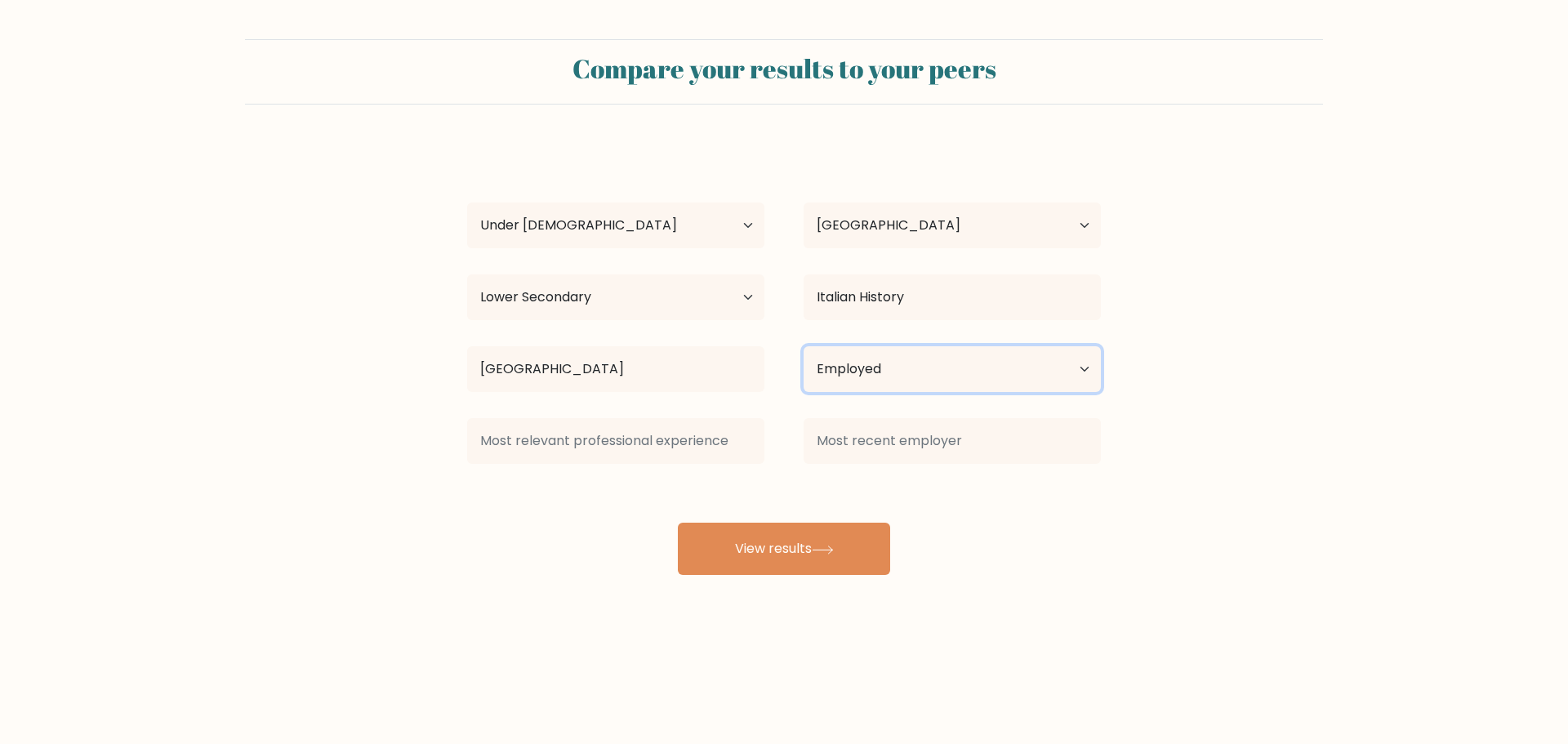
click at [846, 377] on select "Current employment status Employed Student Retired Other / prefer not to answer" at bounding box center [952, 369] width 297 height 46
select select "student"
click at [804, 346] on select "Current employment status Employed Student Retired Other / prefer not to answer" at bounding box center [952, 369] width 297 height 46
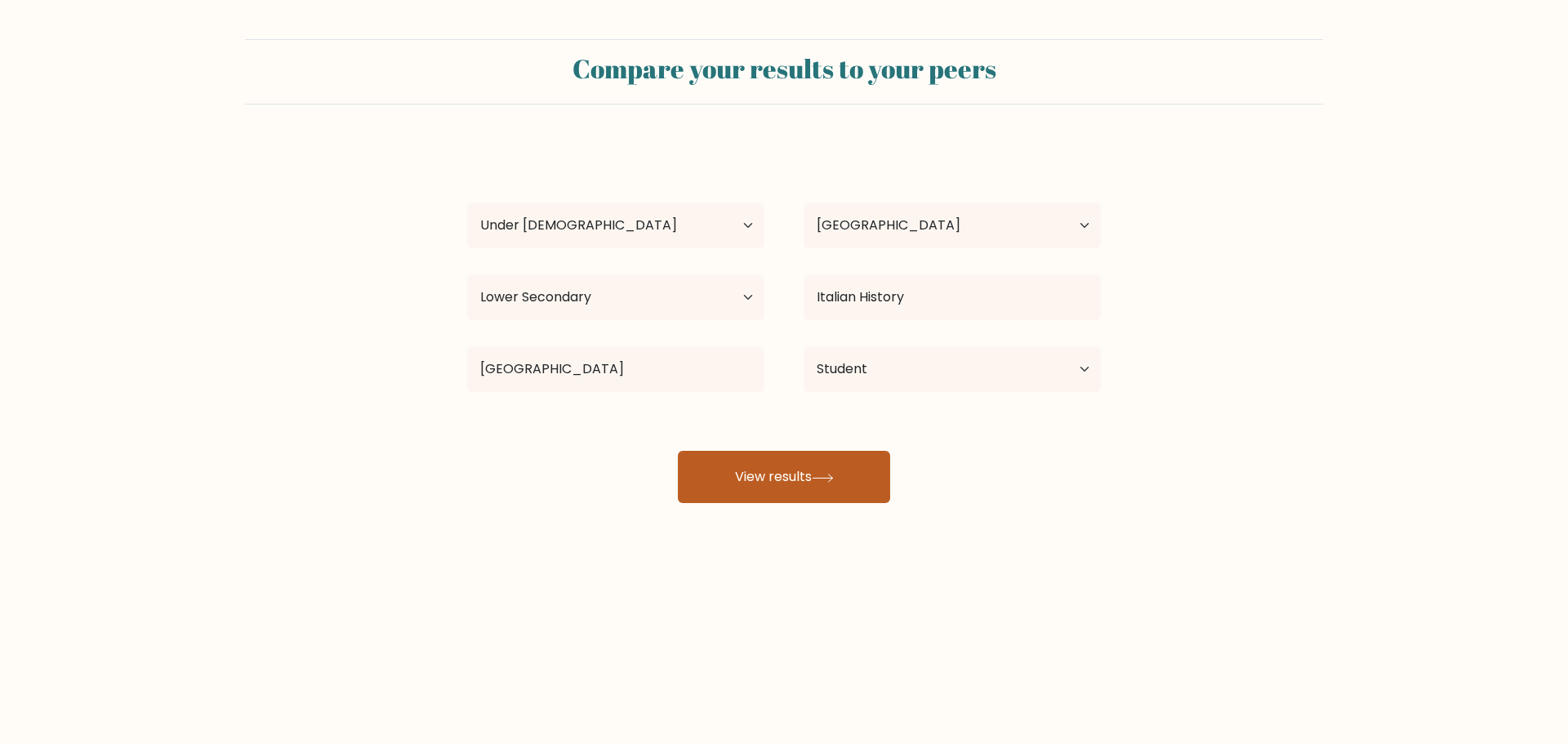
click at [834, 483] on button "View results" at bounding box center [784, 477] width 212 height 52
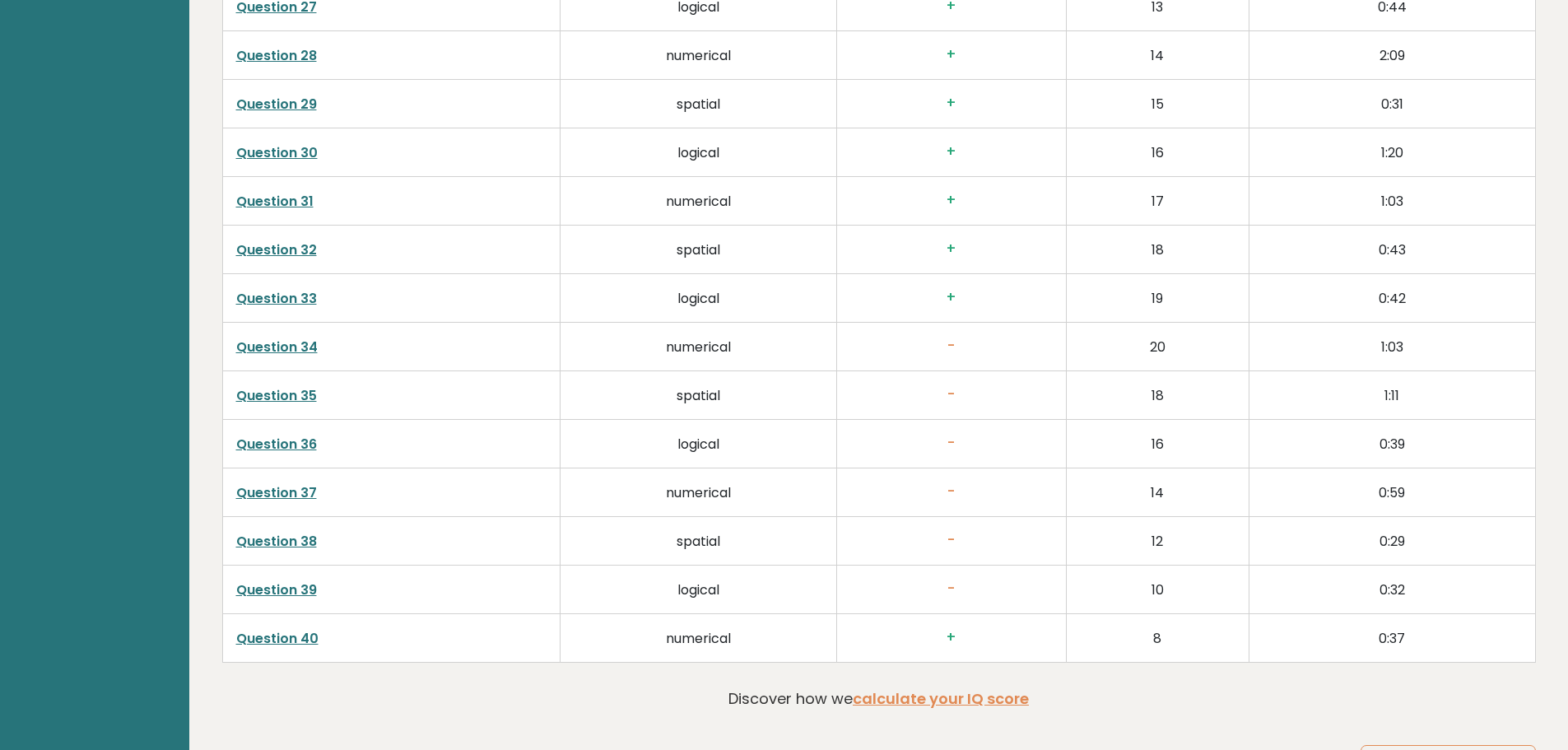
scroll to position [4197, 0]
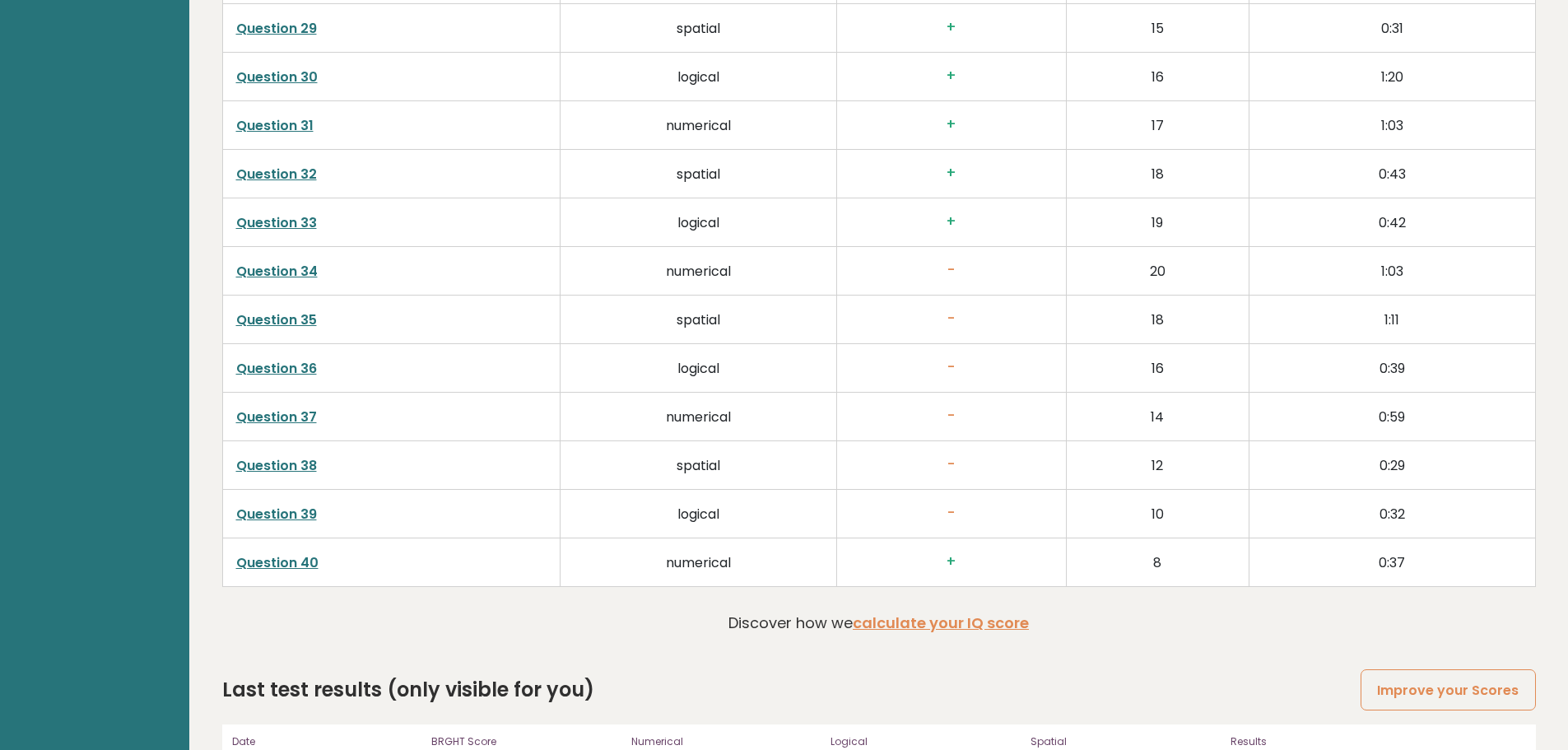
click at [281, 504] on link "Question 39" at bounding box center [276, 513] width 81 height 19
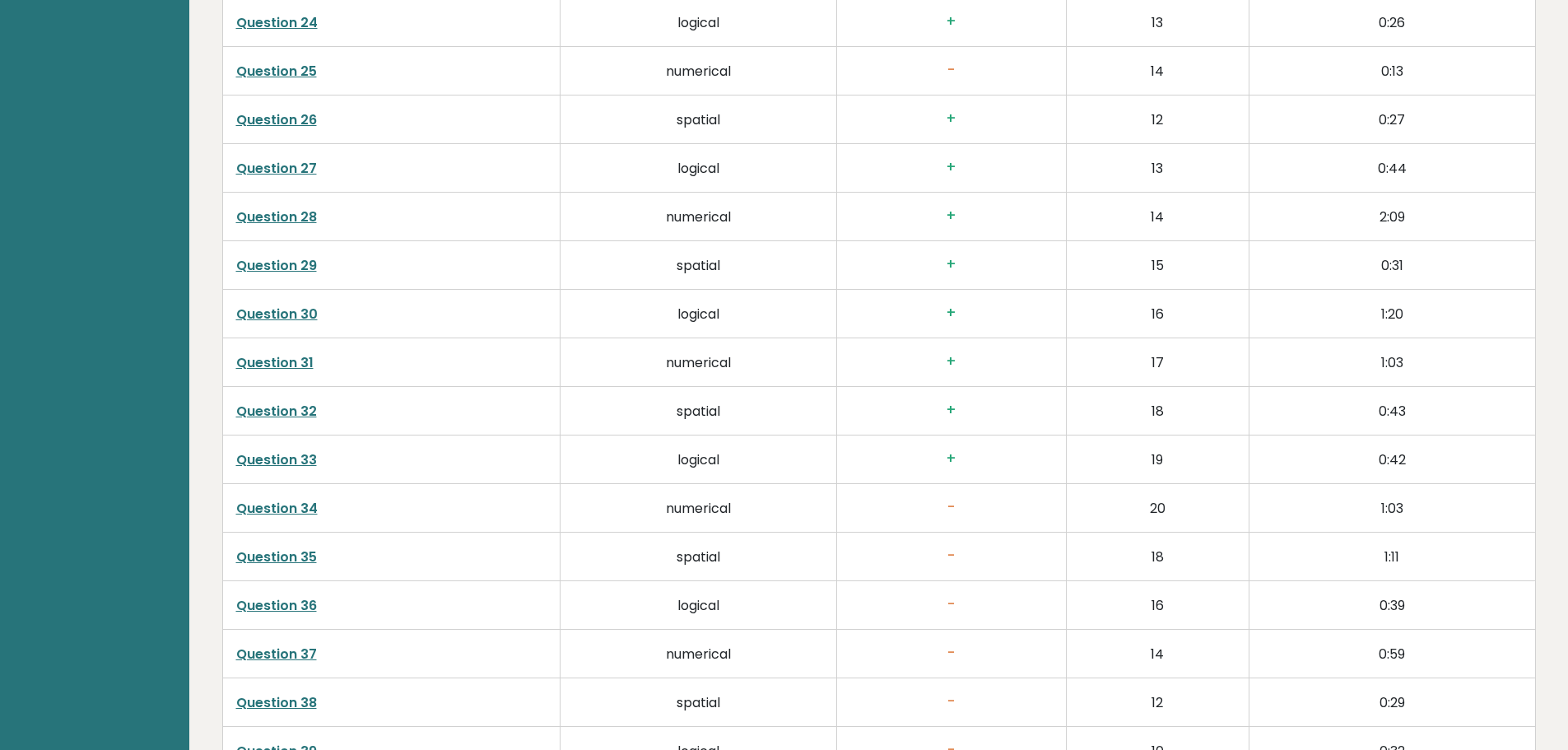
scroll to position [3950, 0]
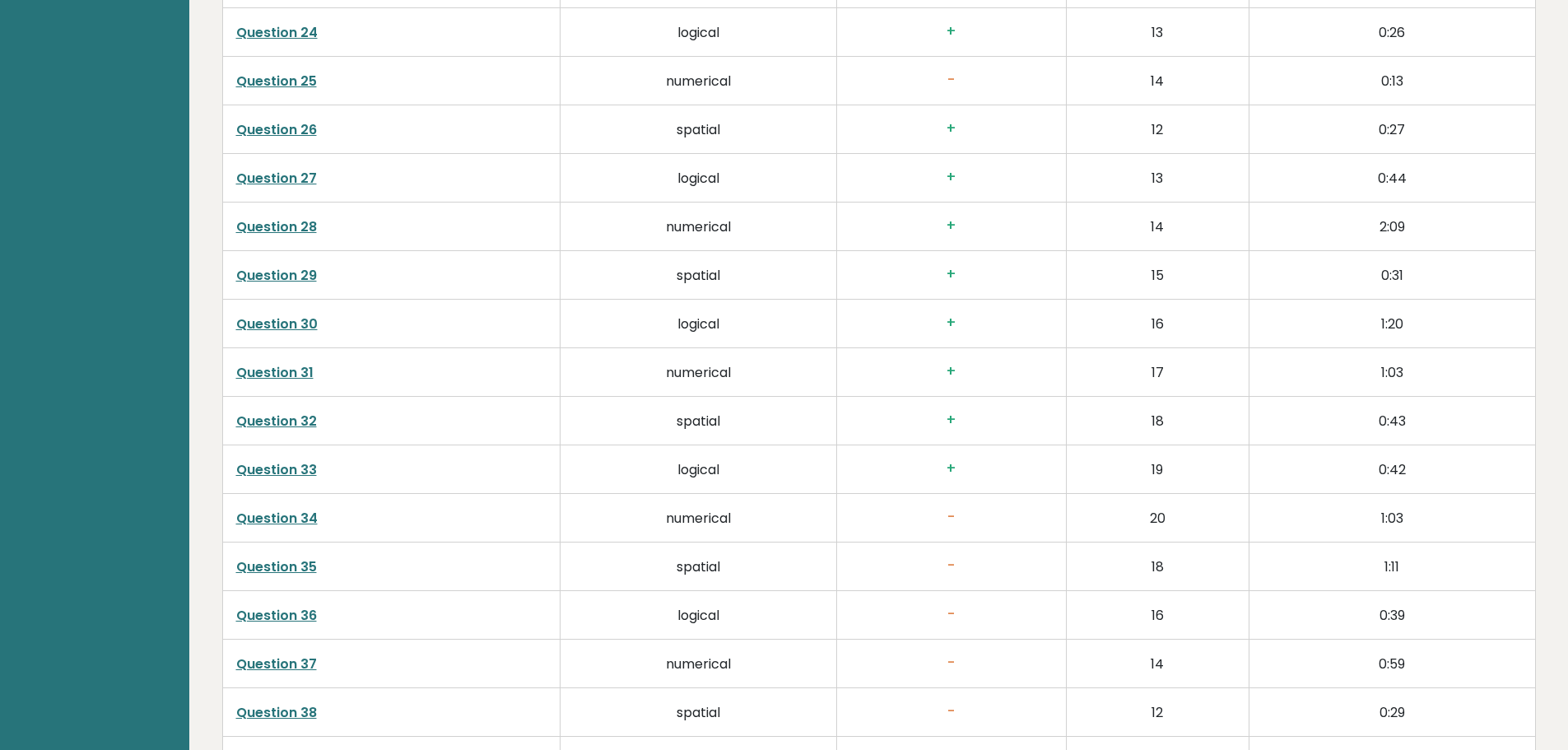
click at [272, 508] on link "Question 34" at bounding box center [276, 517] width 82 height 19
click at [290, 557] on link "Question 35" at bounding box center [276, 566] width 81 height 19
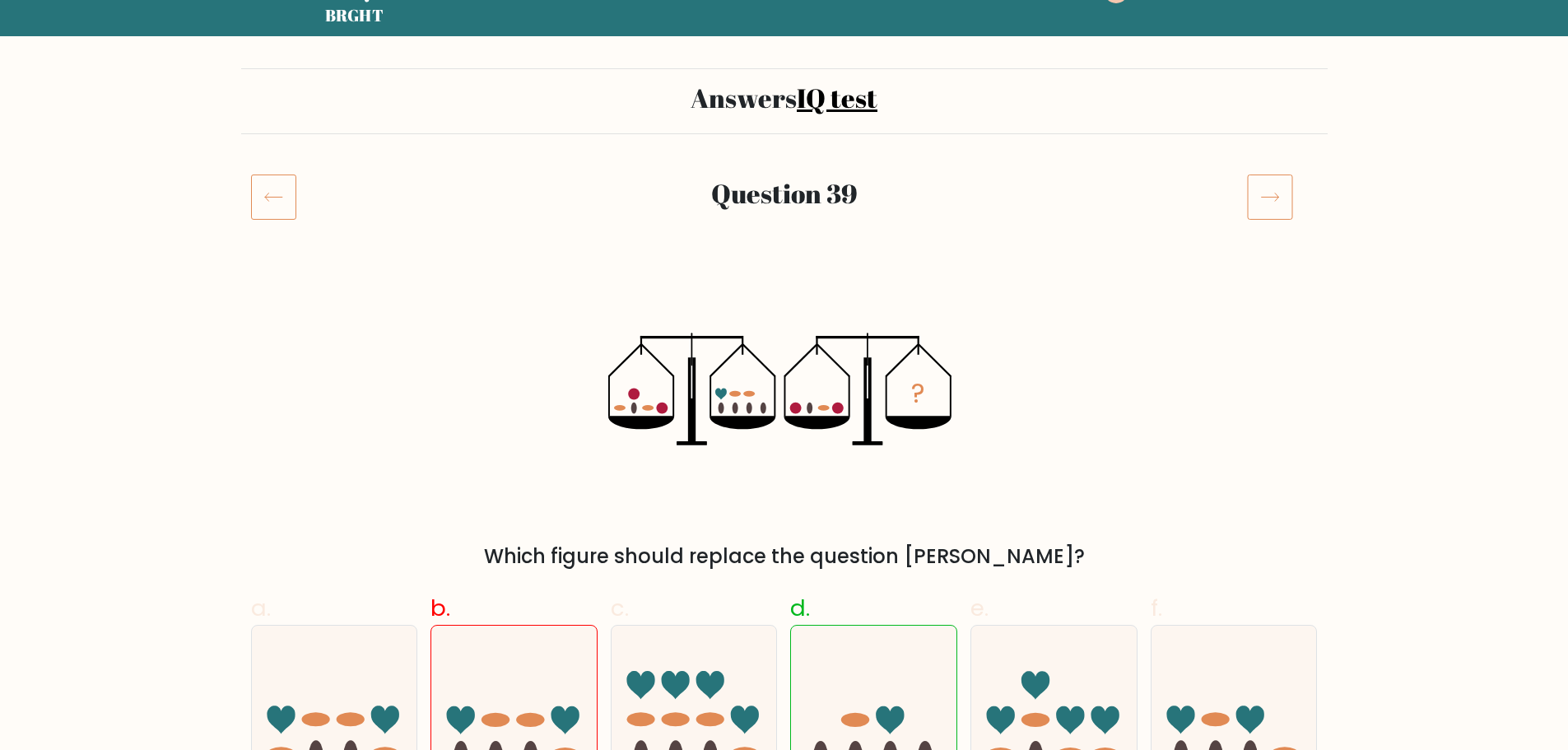
scroll to position [164, 0]
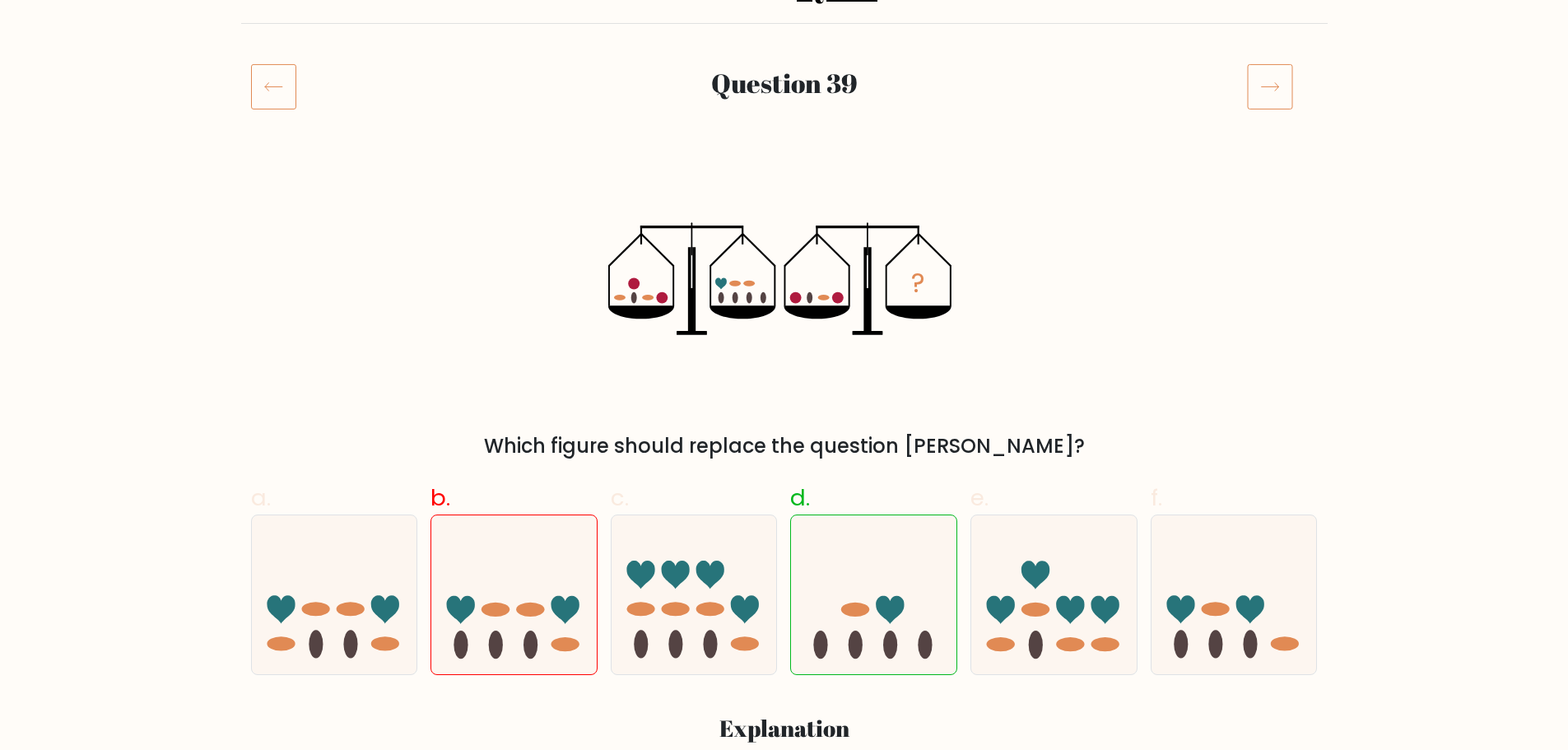
click at [279, 109] on icon at bounding box center [273, 87] width 45 height 46
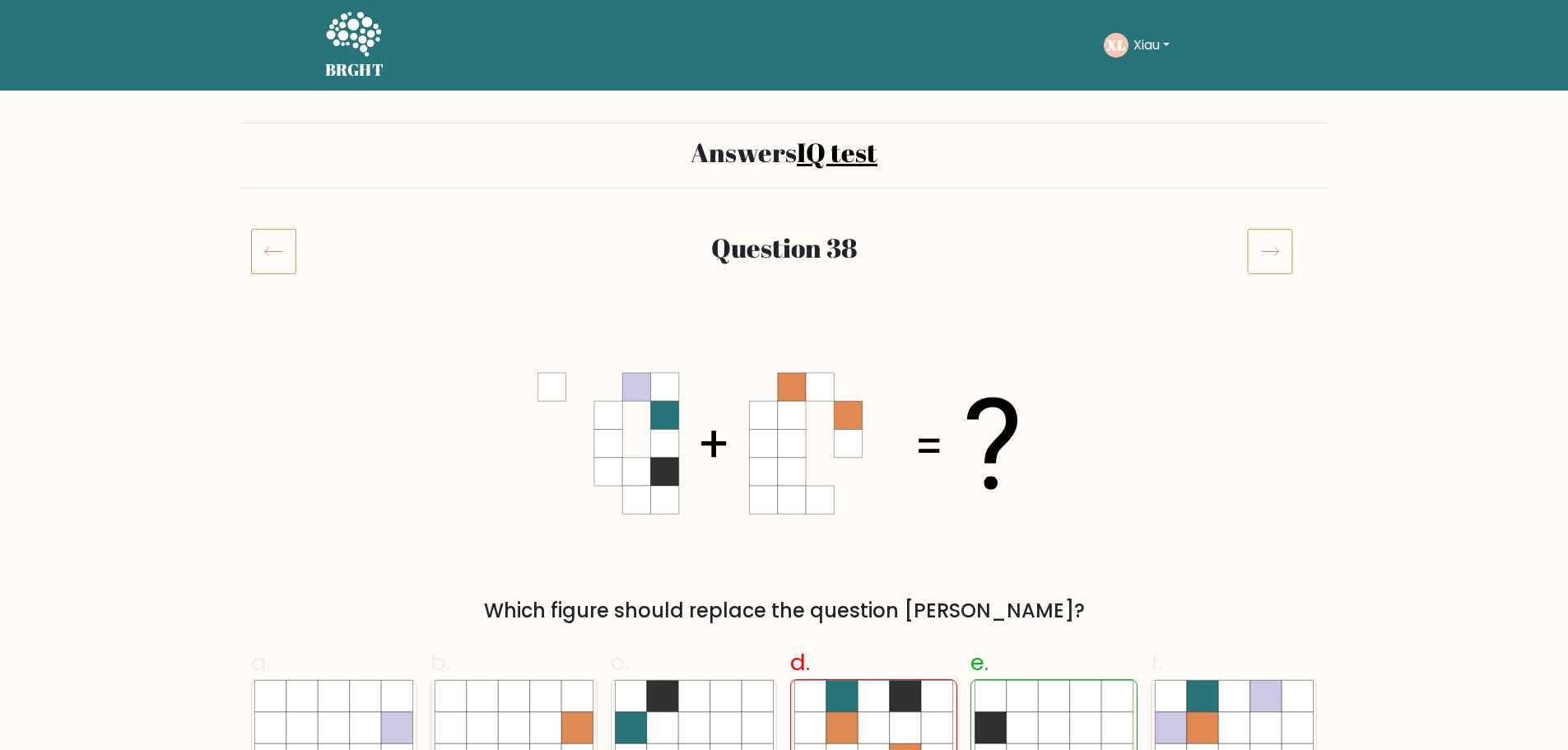
click at [724, 161] on h2 "Answers IQ test" at bounding box center [784, 153] width 1067 height 31
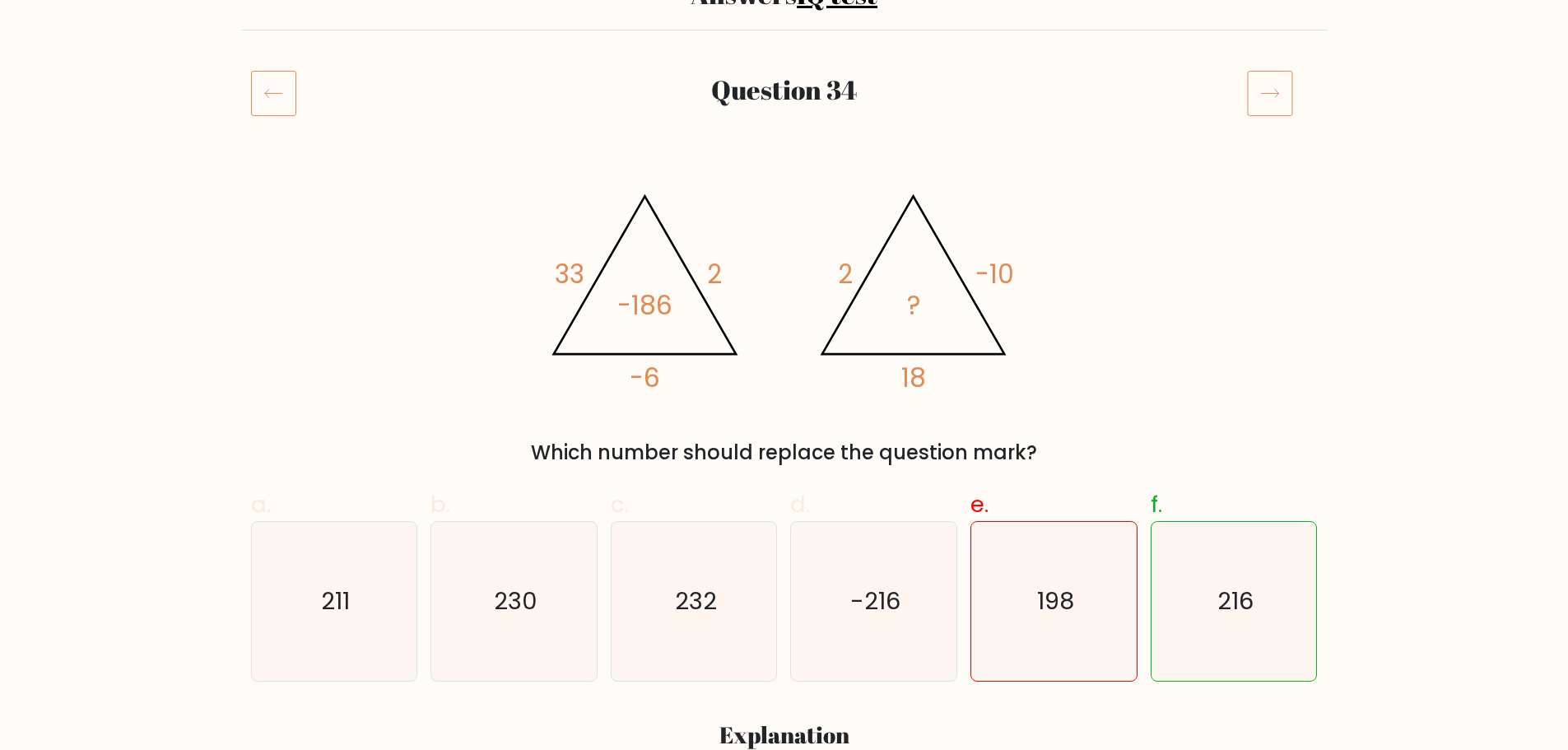
scroll to position [164, 0]
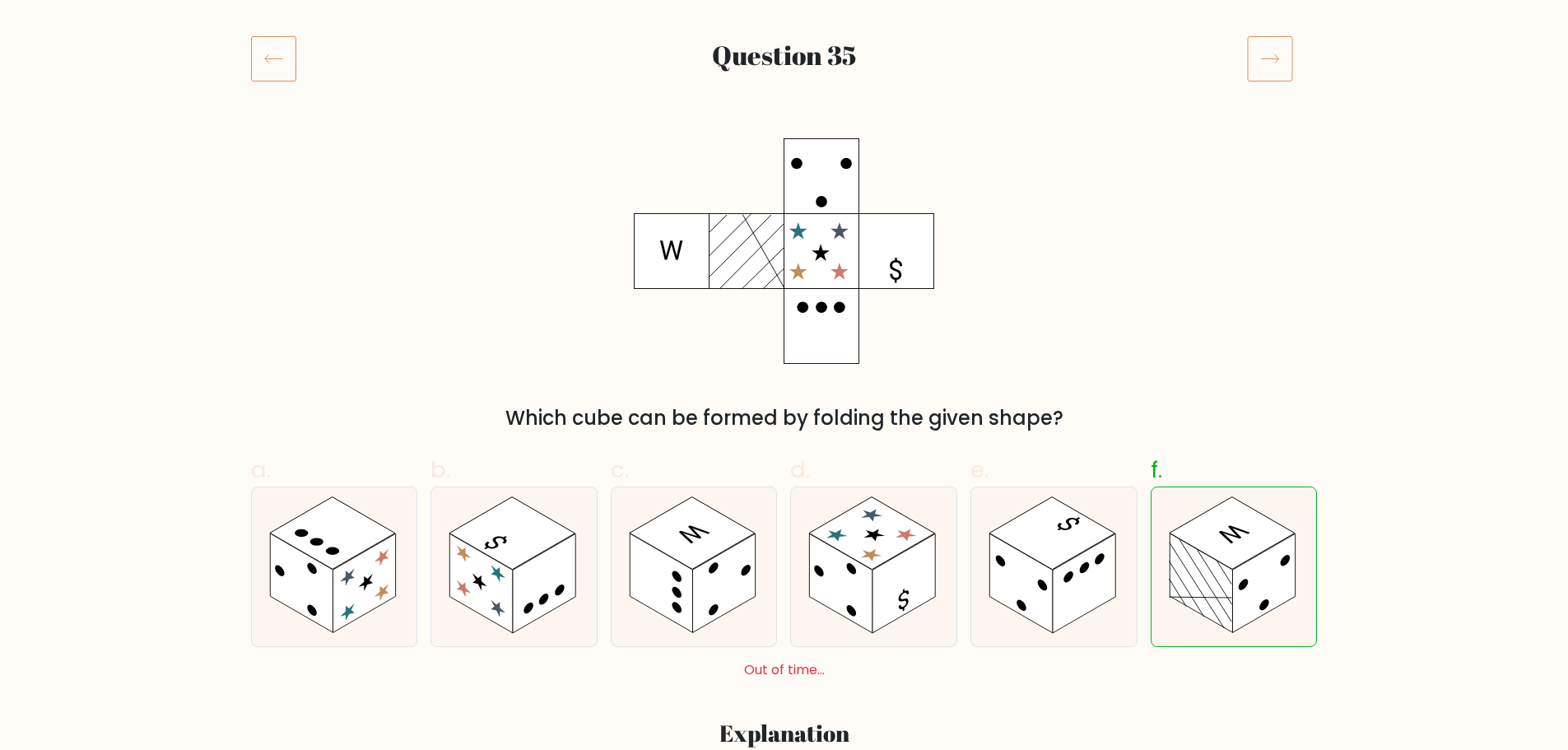
scroll to position [164, 0]
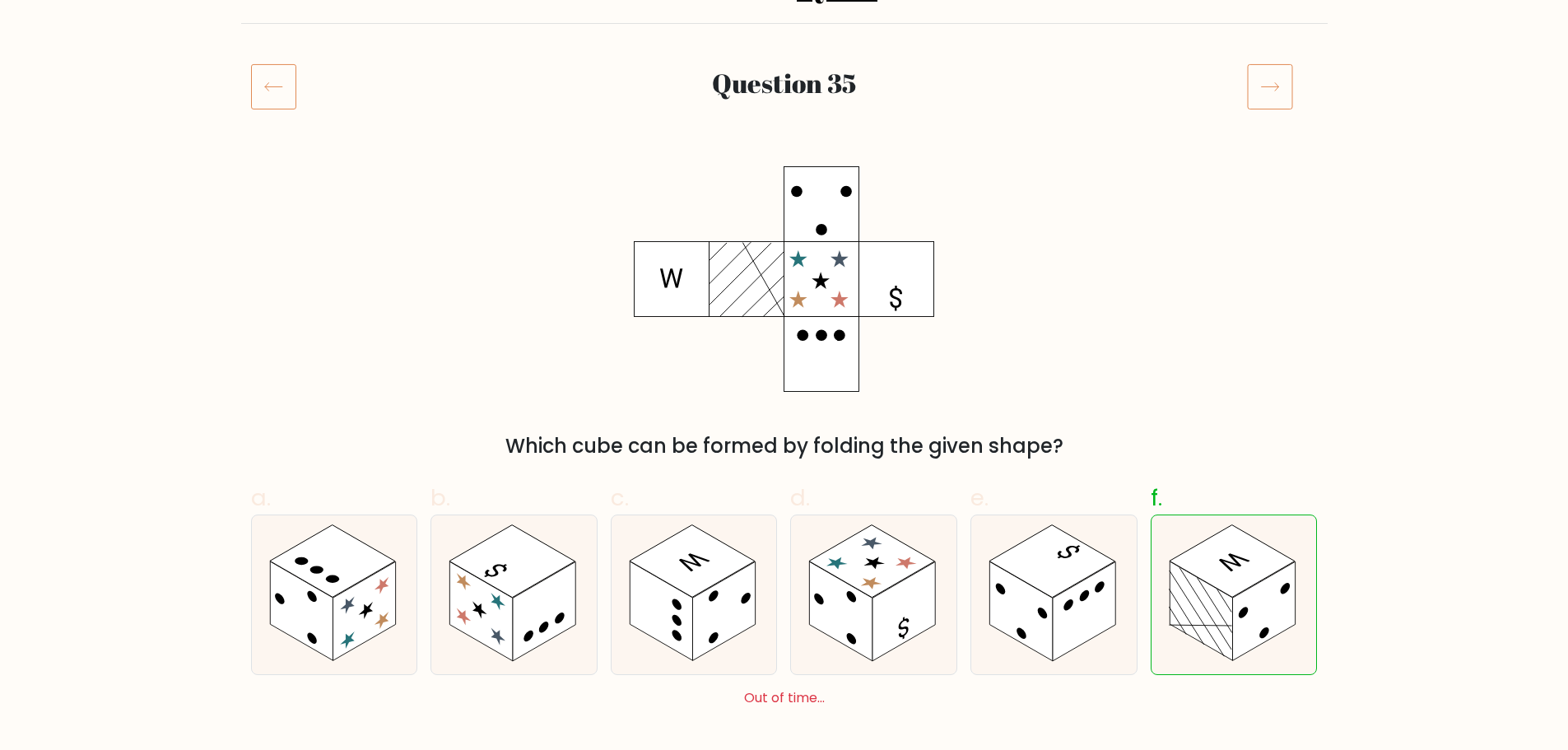
click at [264, 104] on icon at bounding box center [273, 87] width 45 height 46
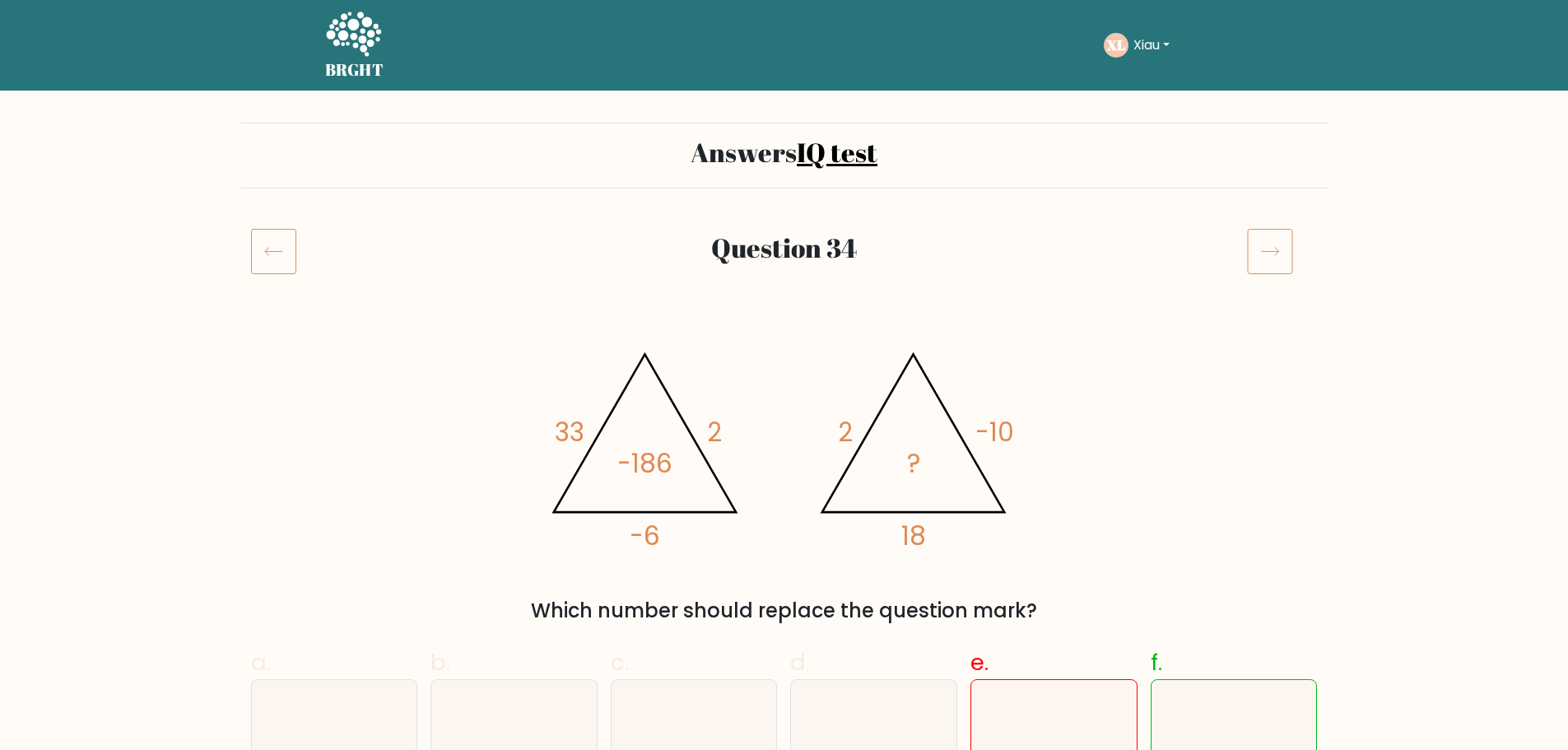
click at [305, 245] on div at bounding box center [286, 251] width 91 height 46
drag, startPoint x: 254, startPoint y: 254, endPoint x: 257, endPoint y: 244, distance: 10.4
click at [257, 244] on icon at bounding box center [273, 251] width 45 height 46
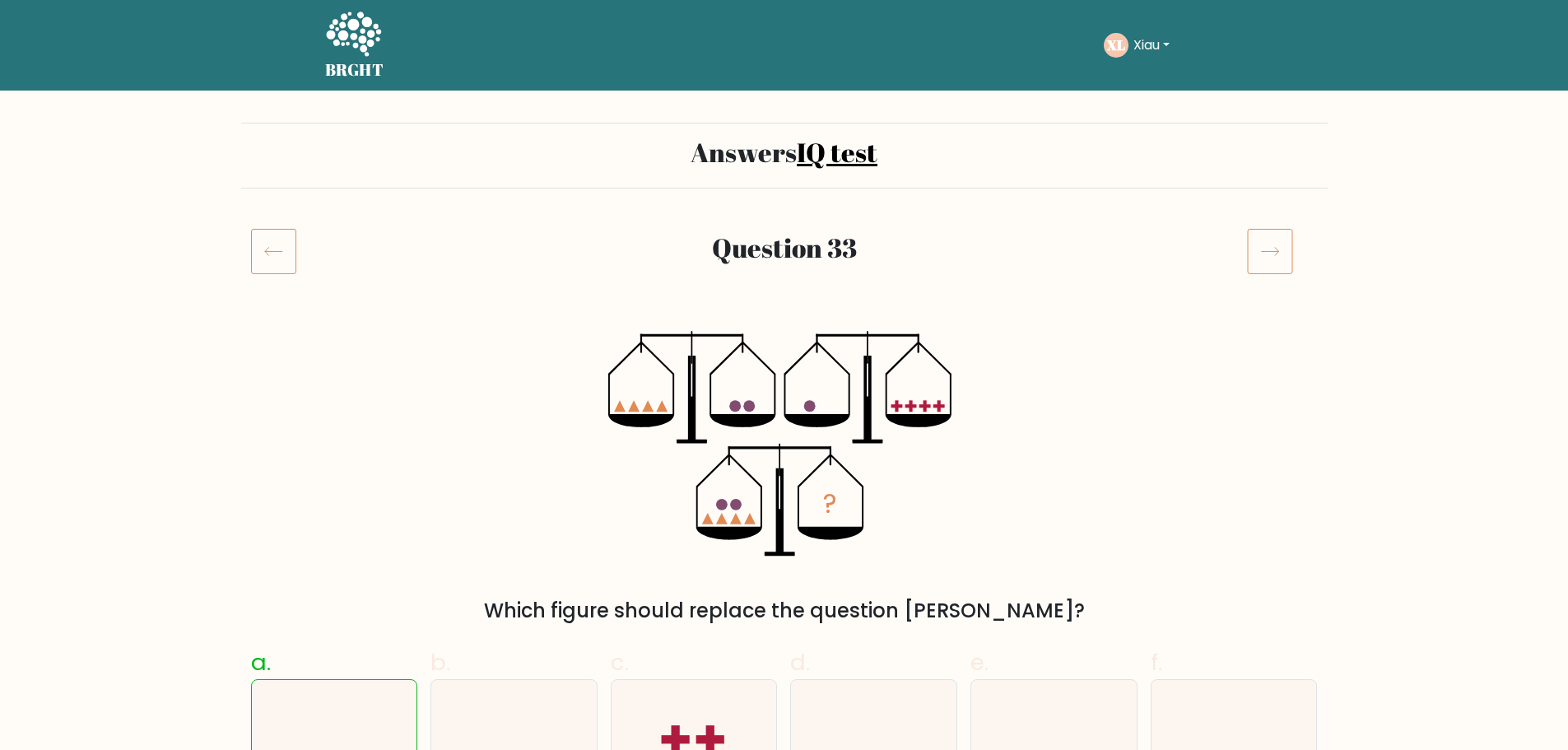
click at [280, 249] on icon at bounding box center [273, 251] width 45 height 46
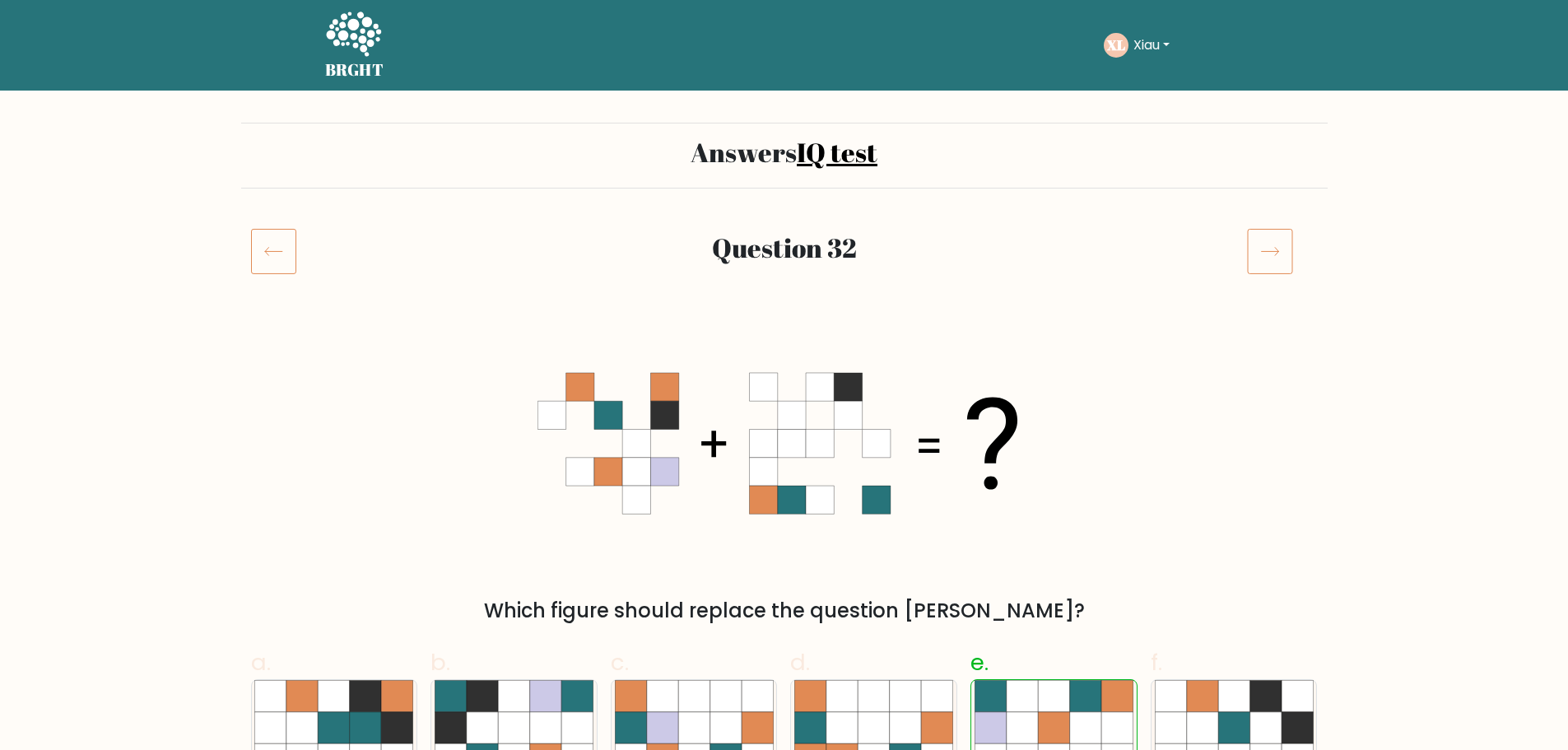
drag, startPoint x: 314, startPoint y: 229, endPoint x: 305, endPoint y: 237, distance: 12.0
click at [309, 234] on div at bounding box center [286, 251] width 91 height 46
click at [290, 243] on icon at bounding box center [273, 251] width 45 height 46
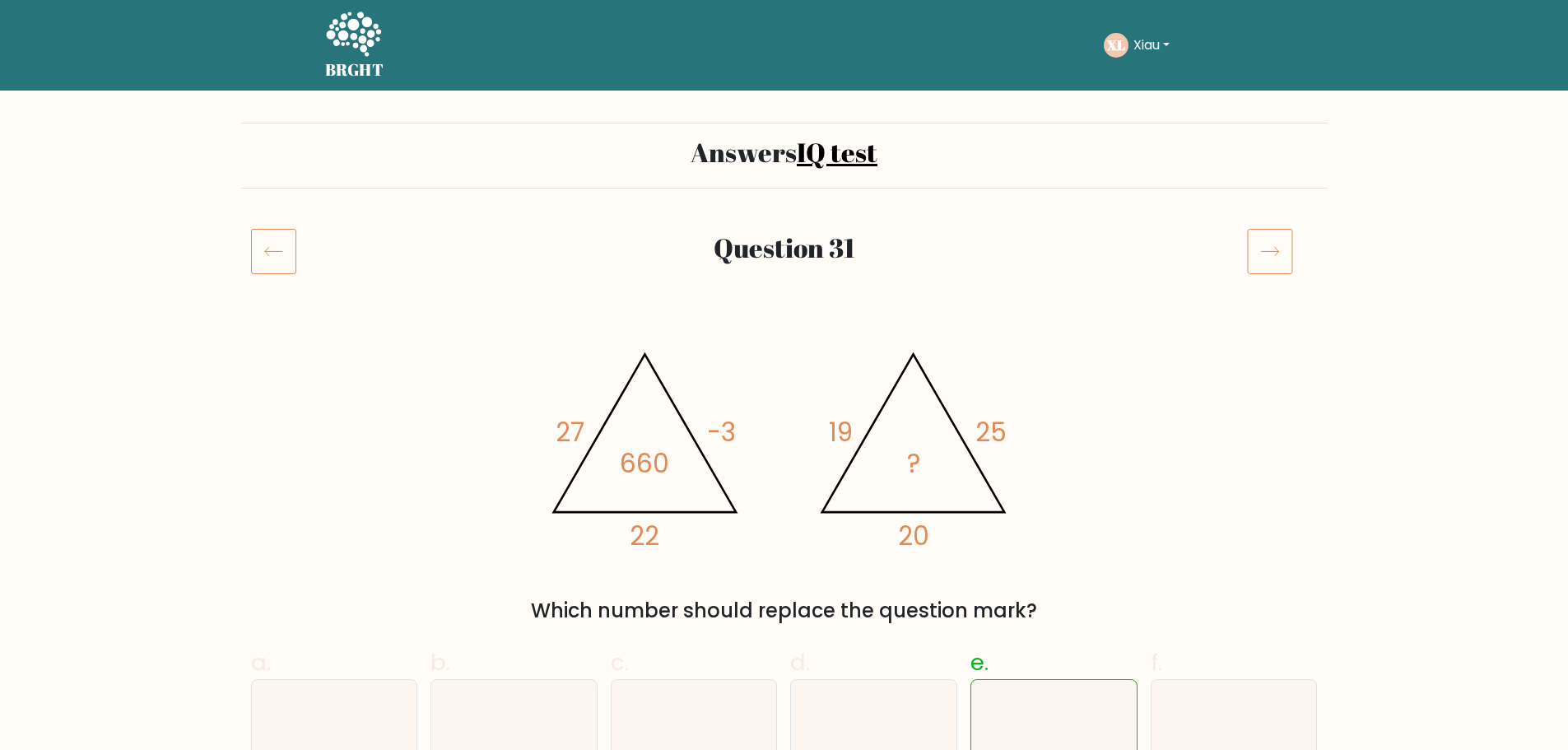
click at [290, 243] on icon at bounding box center [273, 251] width 45 height 46
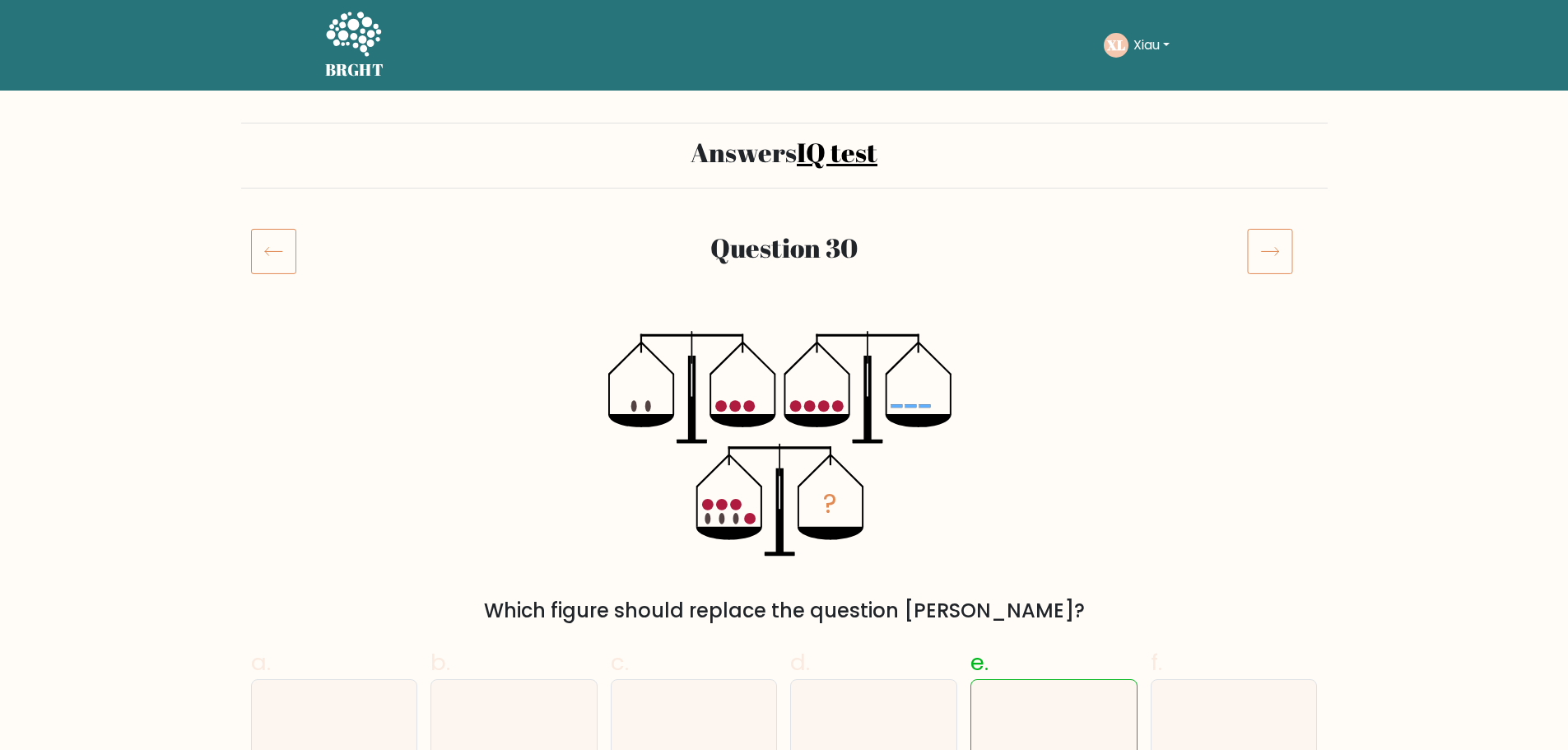
click at [290, 243] on icon at bounding box center [273, 251] width 45 height 46
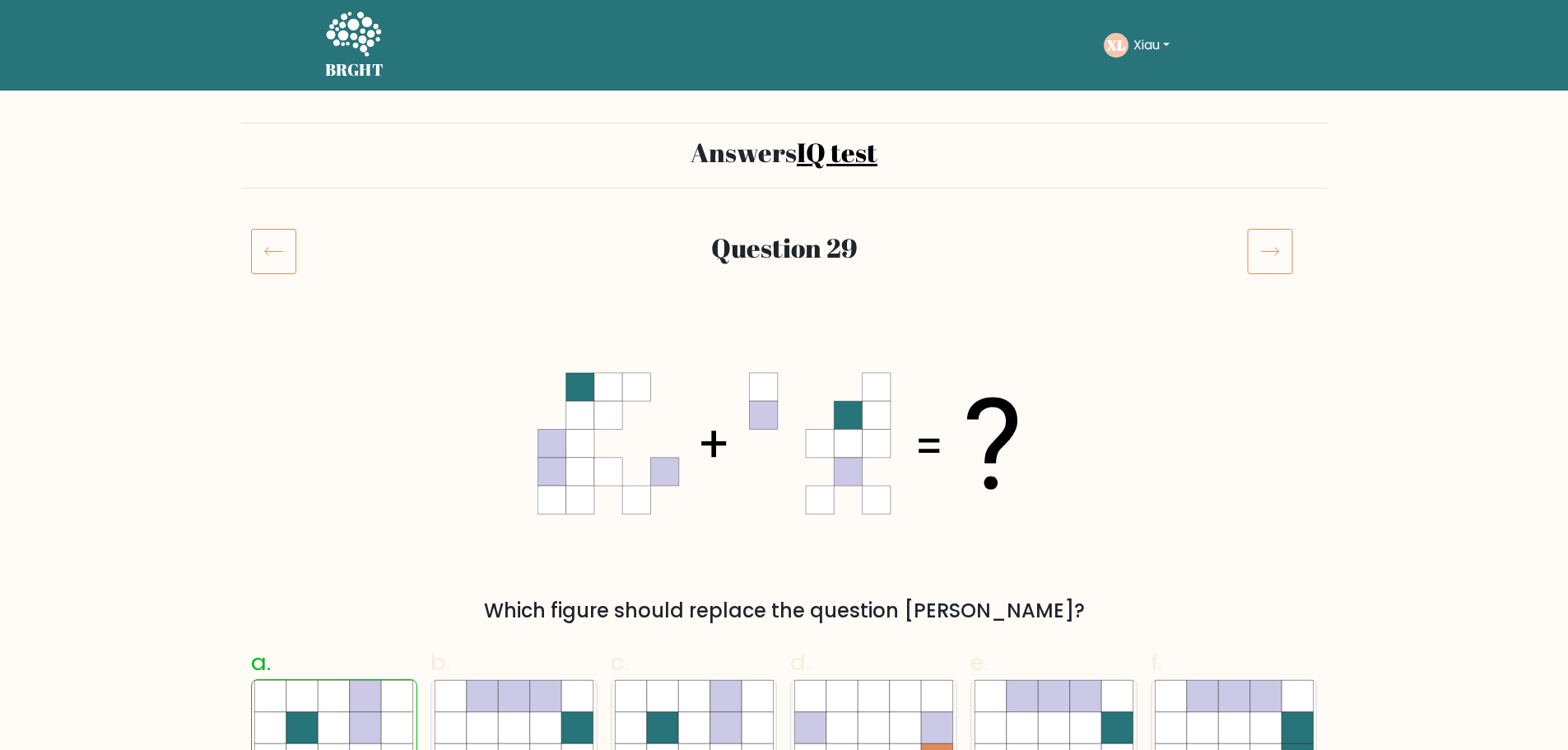
click at [290, 243] on icon at bounding box center [273, 251] width 45 height 46
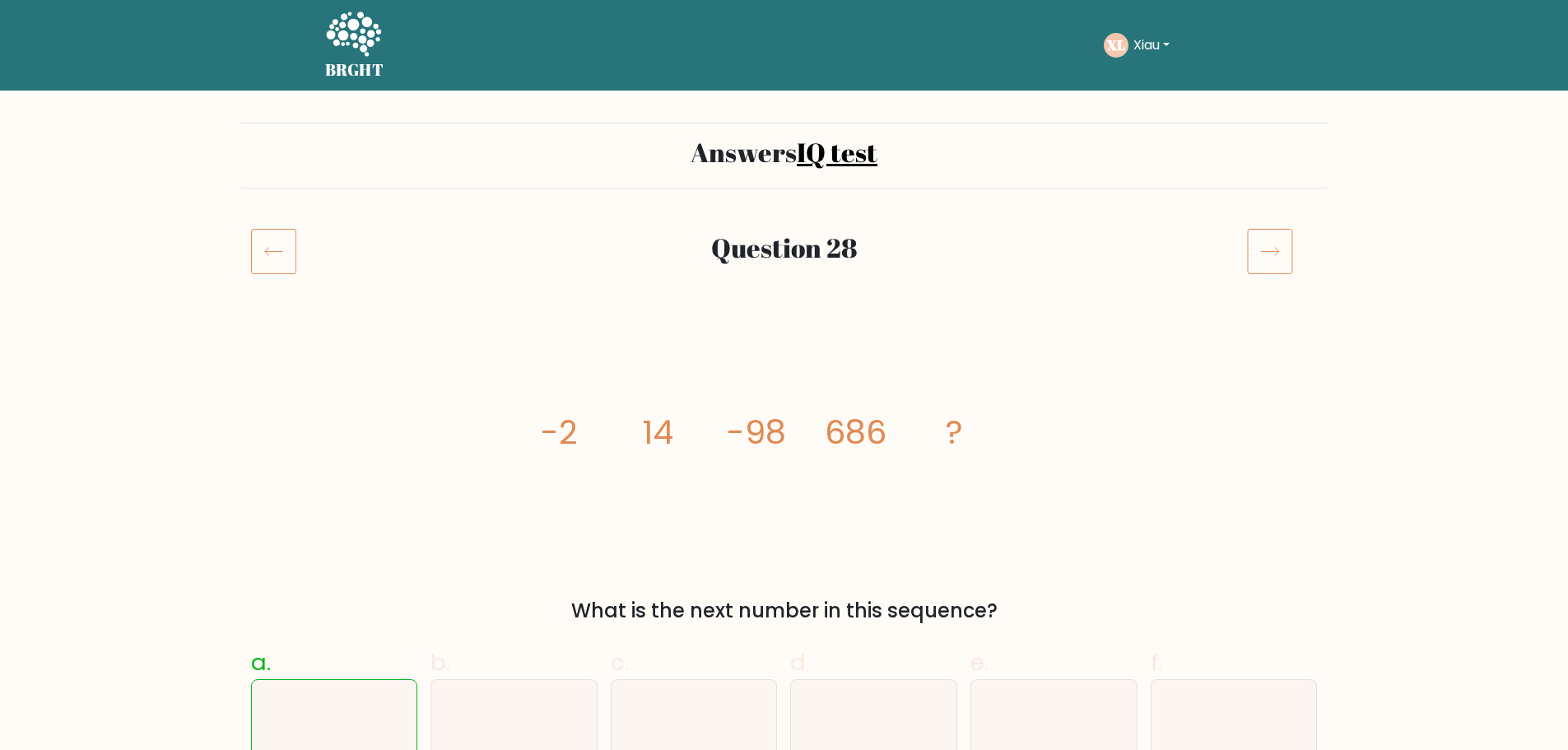
click at [290, 243] on icon at bounding box center [273, 251] width 45 height 46
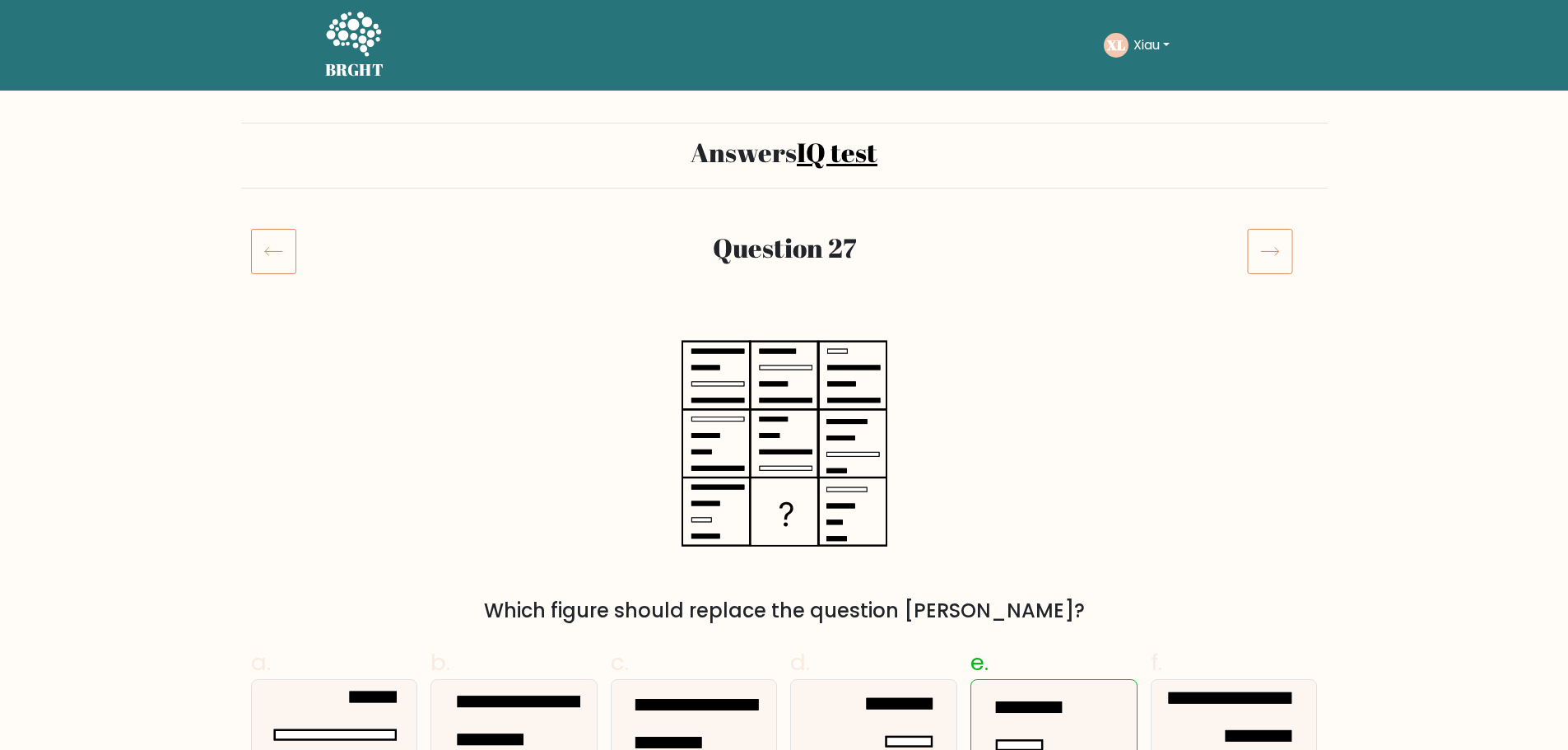
click at [290, 243] on icon at bounding box center [273, 251] width 45 height 46
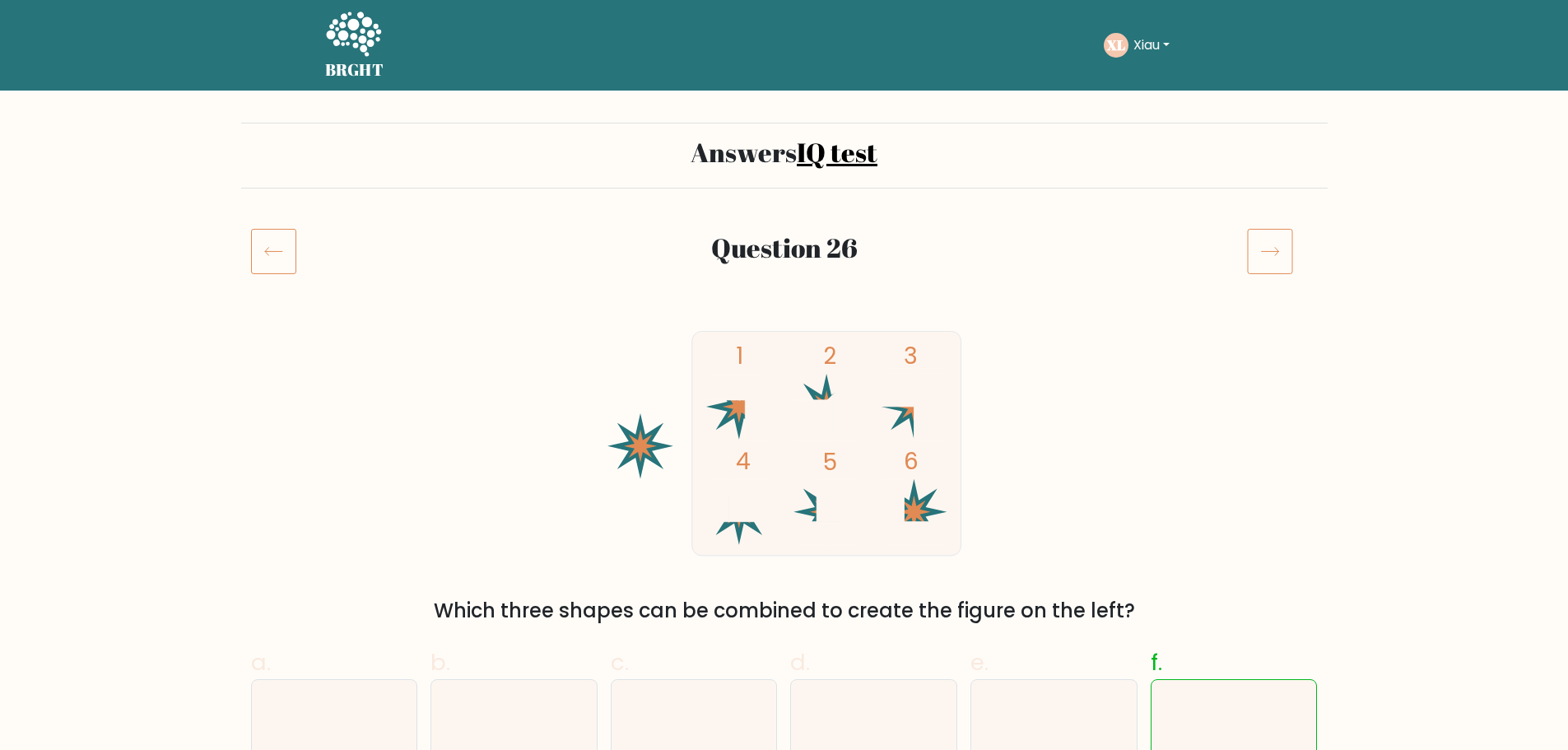
click at [290, 243] on icon at bounding box center [273, 251] width 45 height 46
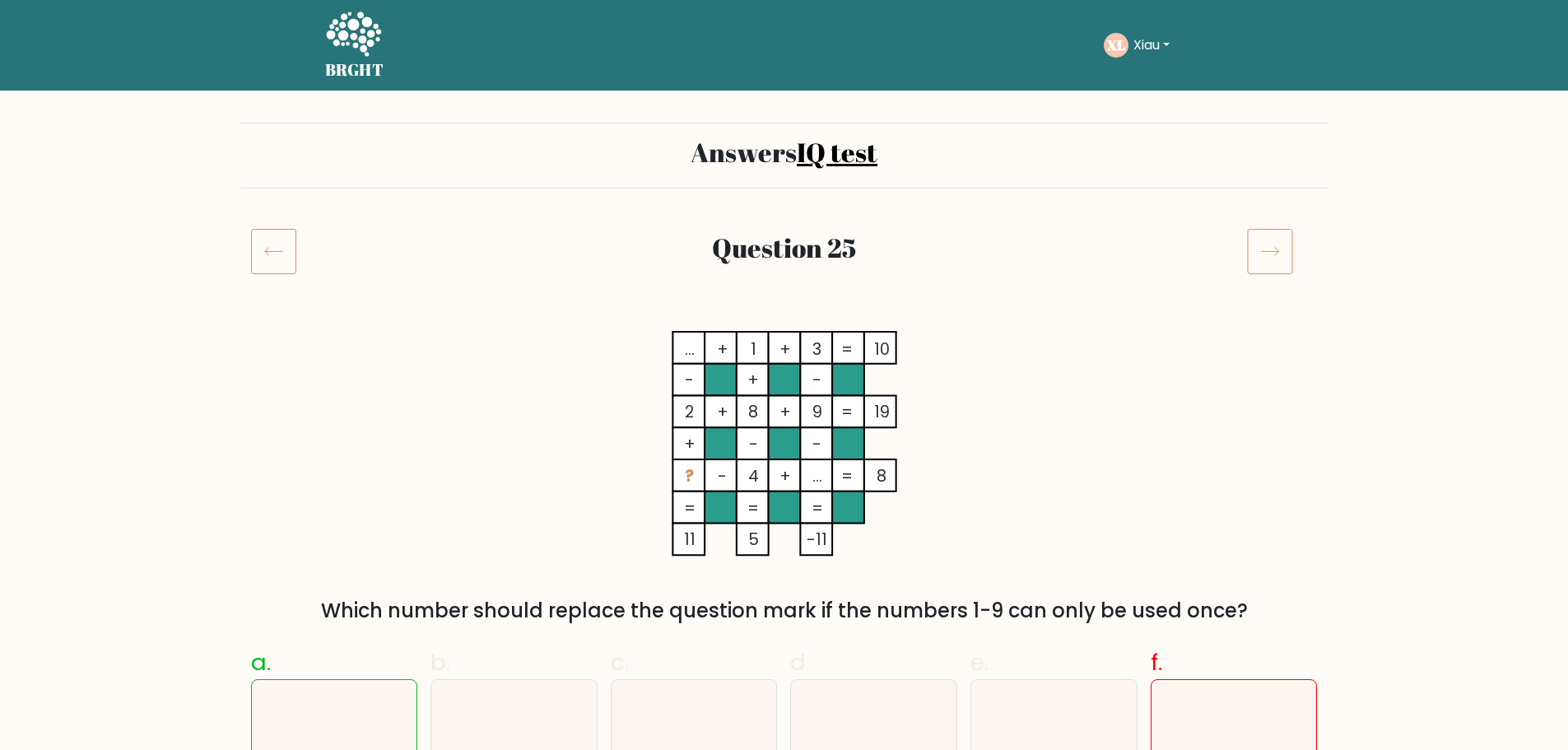
click at [1276, 252] on icon at bounding box center [1269, 252] width 17 height 8
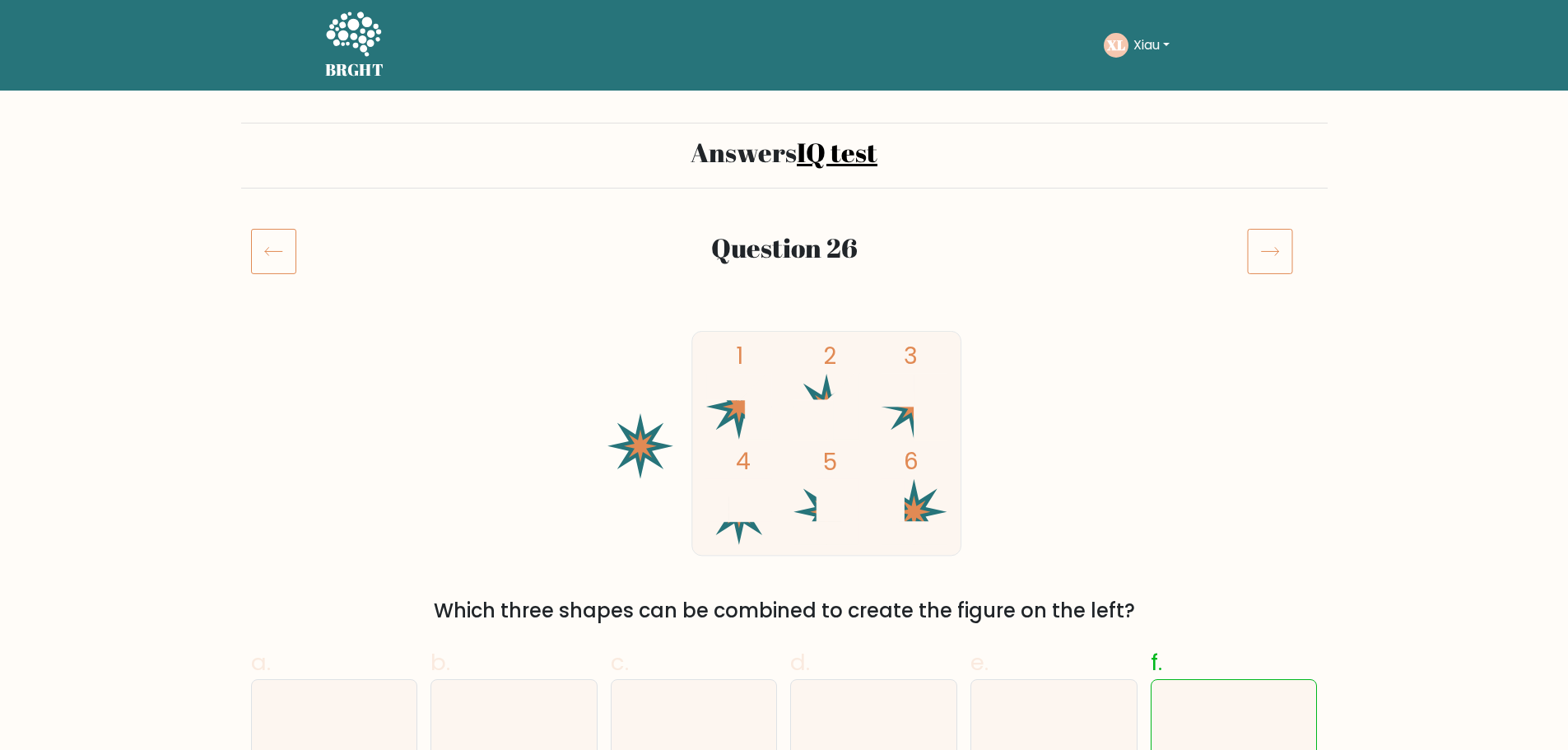
drag, startPoint x: 1332, startPoint y: 268, endPoint x: 1311, endPoint y: 269, distance: 21.0
click at [1298, 267] on div at bounding box center [1282, 251] width 91 height 46
click at [1272, 261] on icon at bounding box center [1270, 251] width 46 height 46
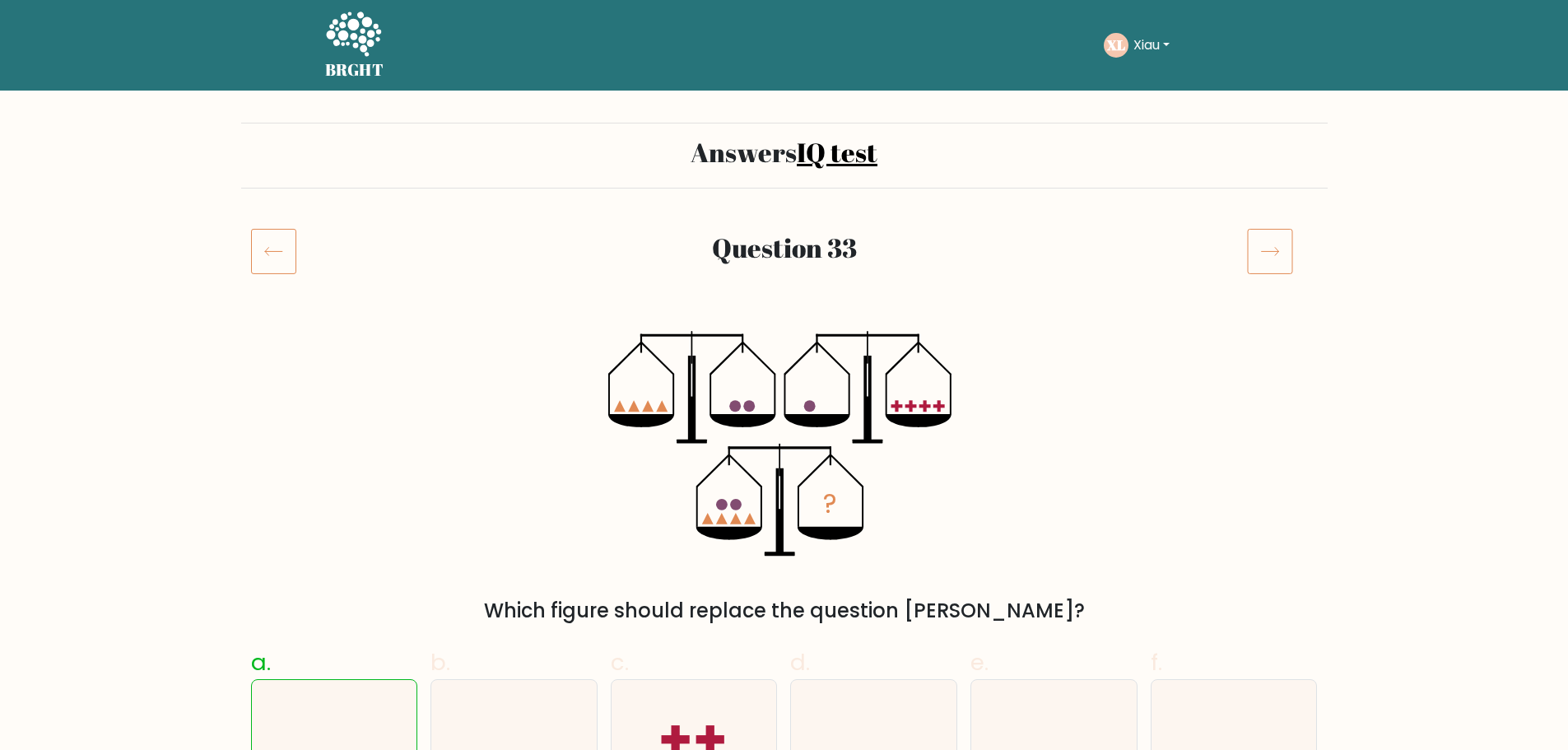
click at [268, 276] on div "Question 33" at bounding box center [784, 271] width 1087 height 86
click at [277, 258] on icon at bounding box center [273, 251] width 45 height 46
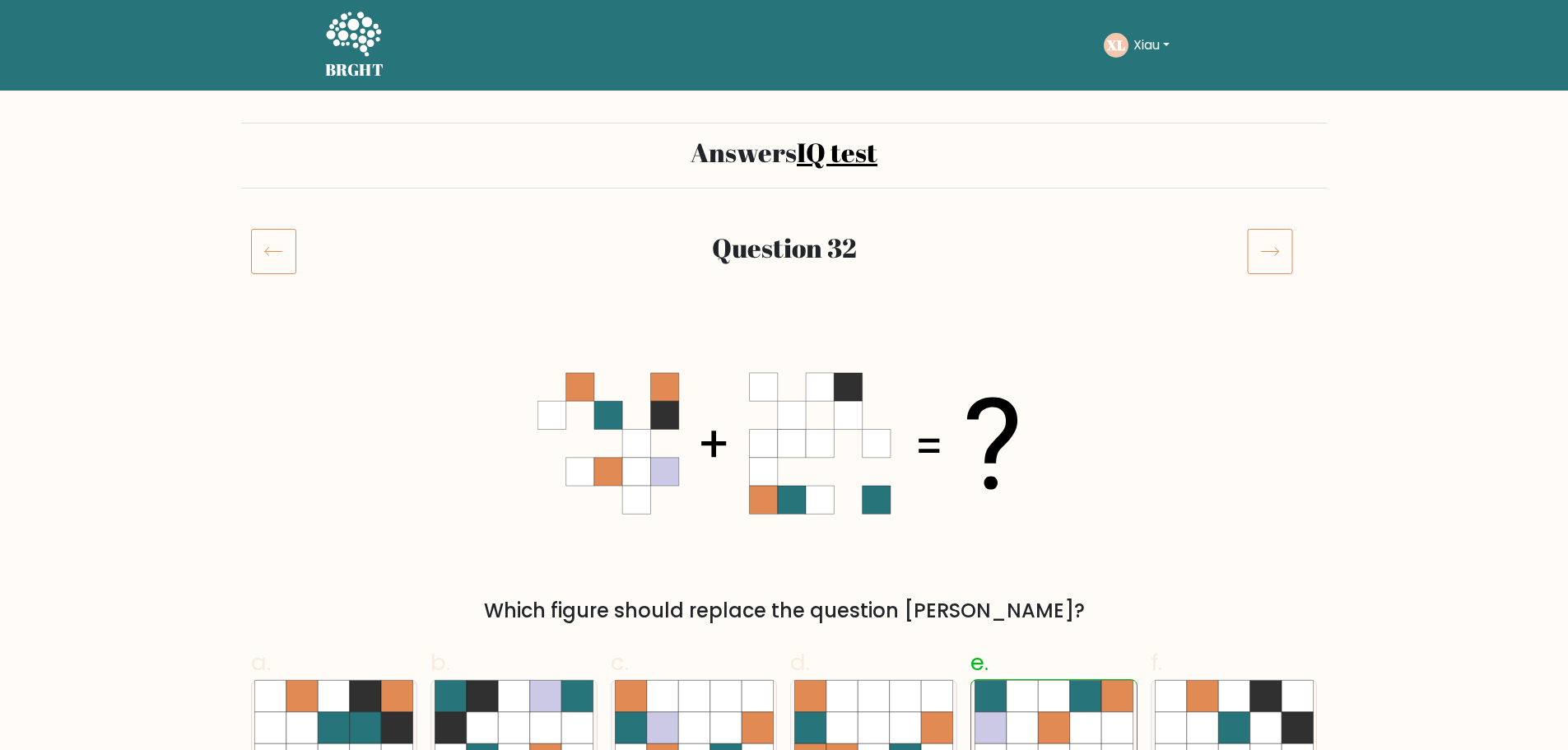
click at [284, 253] on icon at bounding box center [273, 251] width 45 height 46
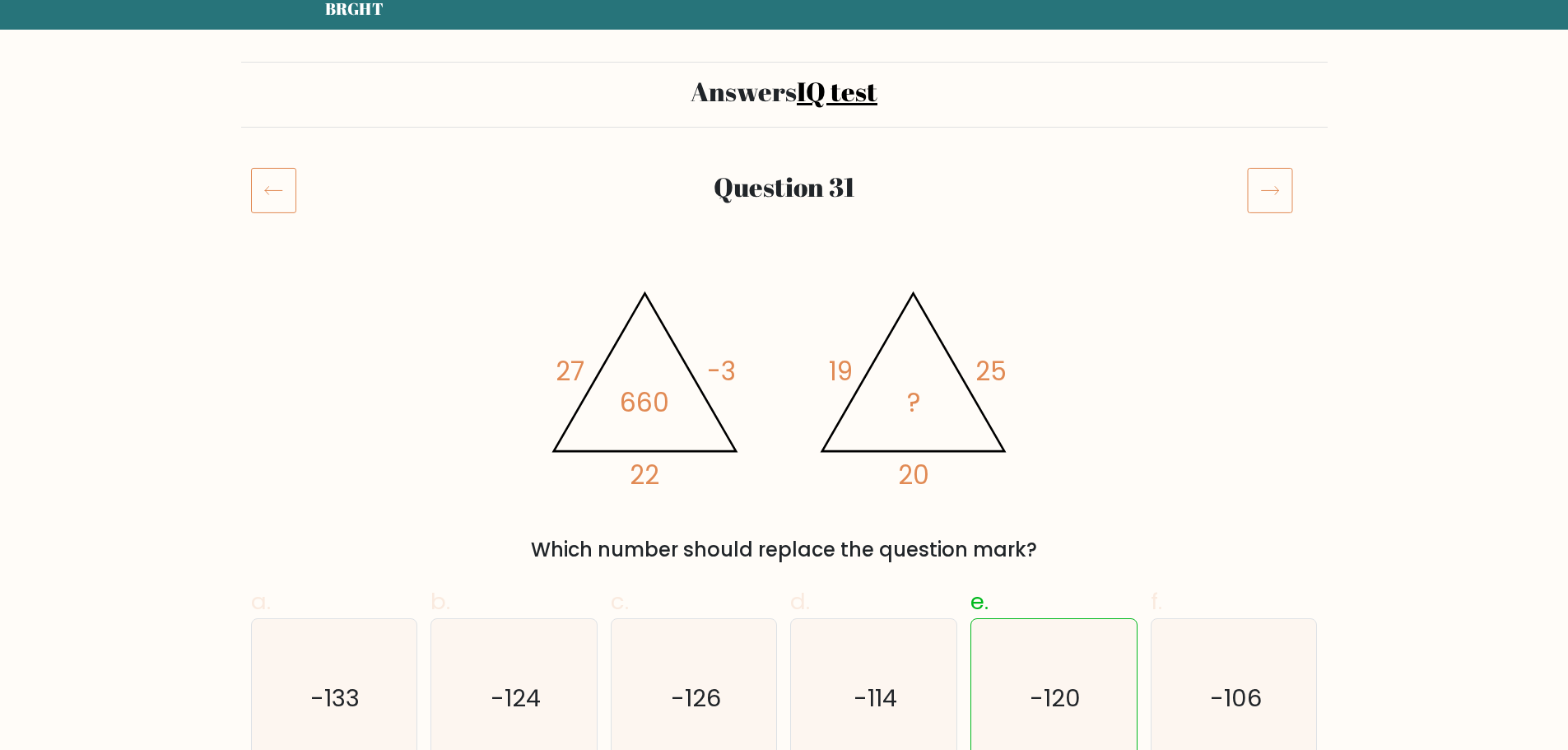
scroll to position [164, 0]
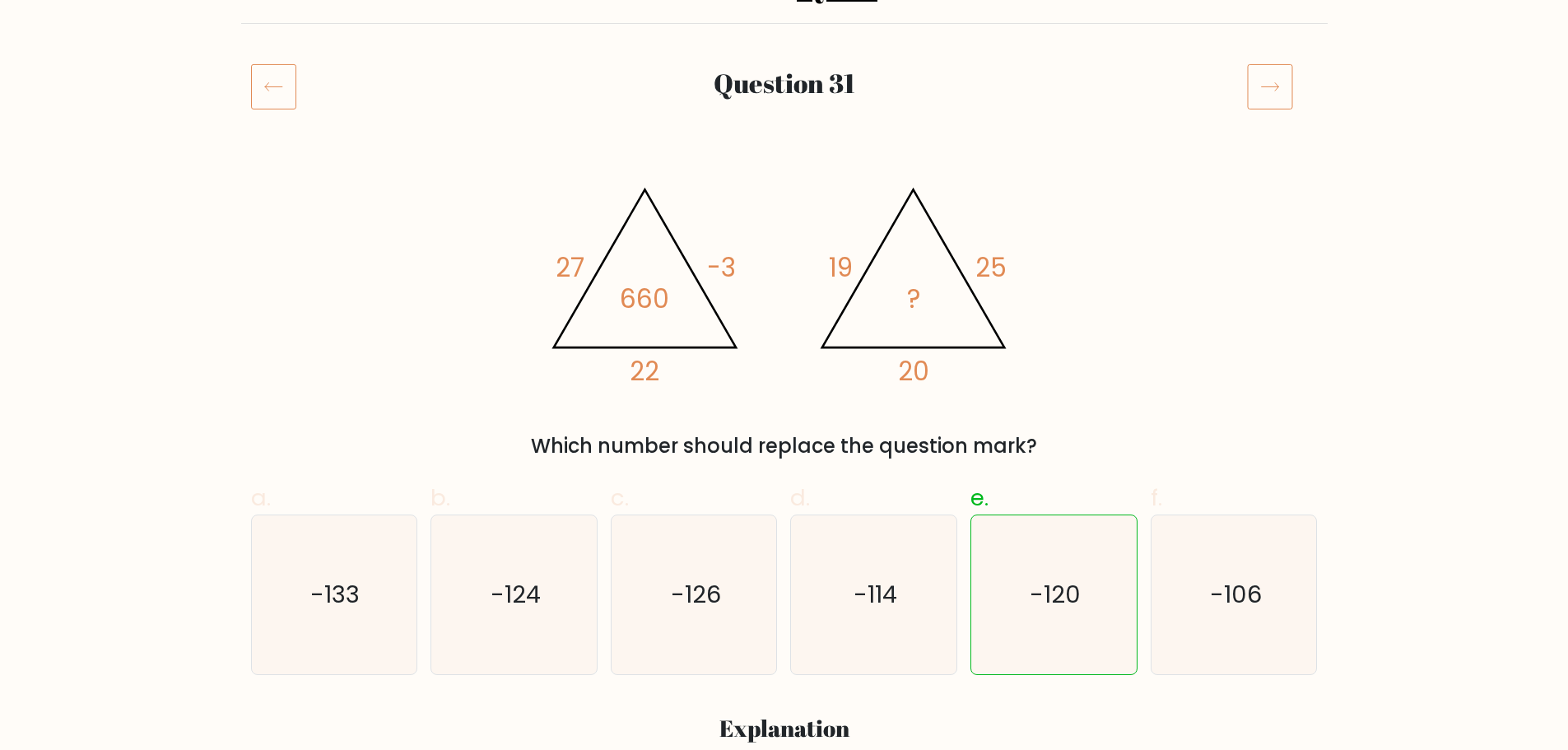
click at [1242, 92] on div at bounding box center [1282, 87] width 91 height 46
click at [1265, 90] on icon at bounding box center [1270, 87] width 46 height 46
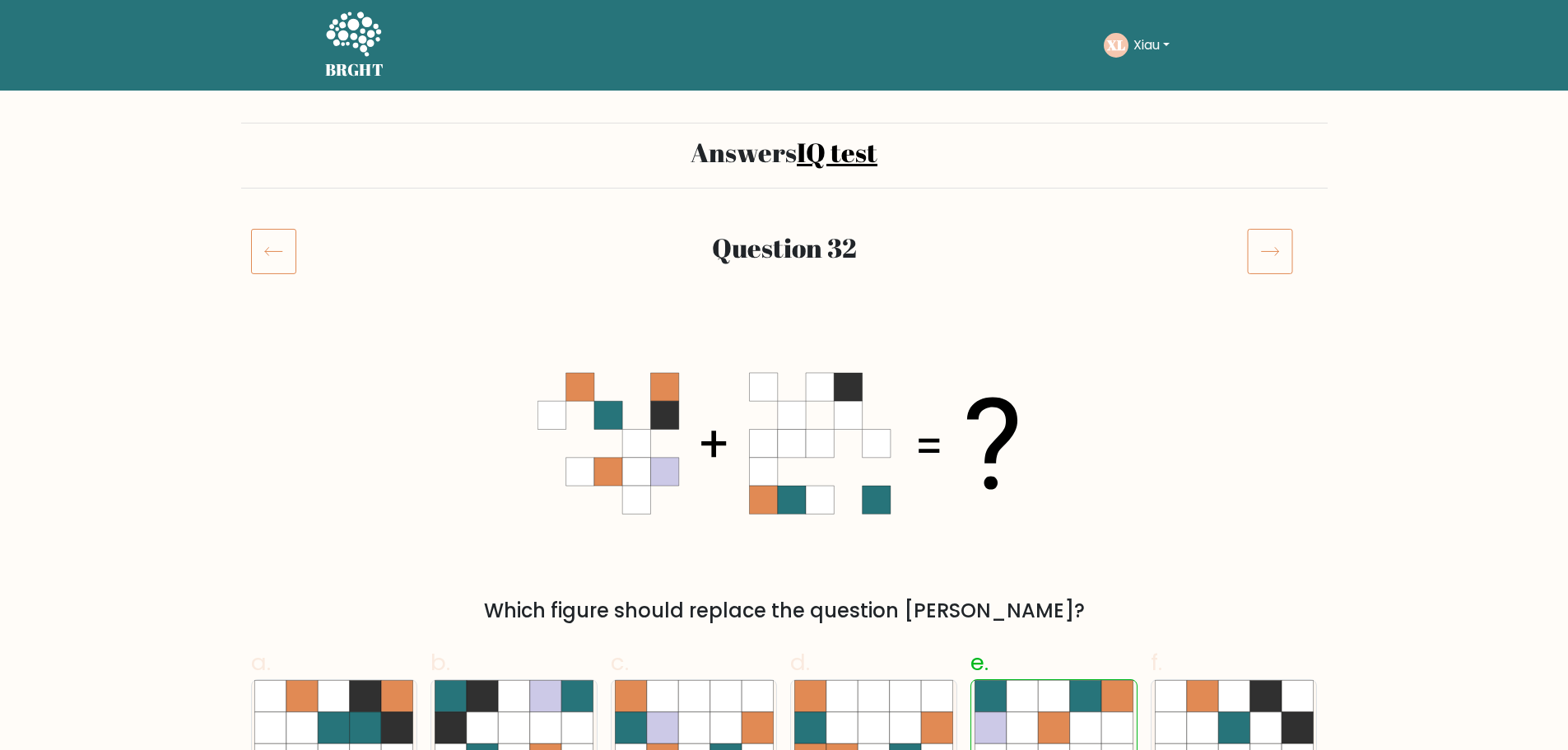
click at [1265, 87] on nav "BRGHT BRGHT Take the test XL [GEOGRAPHIC_DATA] Dashboard Profile Settings Logou…" at bounding box center [784, 45] width 1568 height 91
click at [1244, 272] on div at bounding box center [1282, 251] width 91 height 46
click at [1273, 255] on icon at bounding box center [1270, 251] width 46 height 46
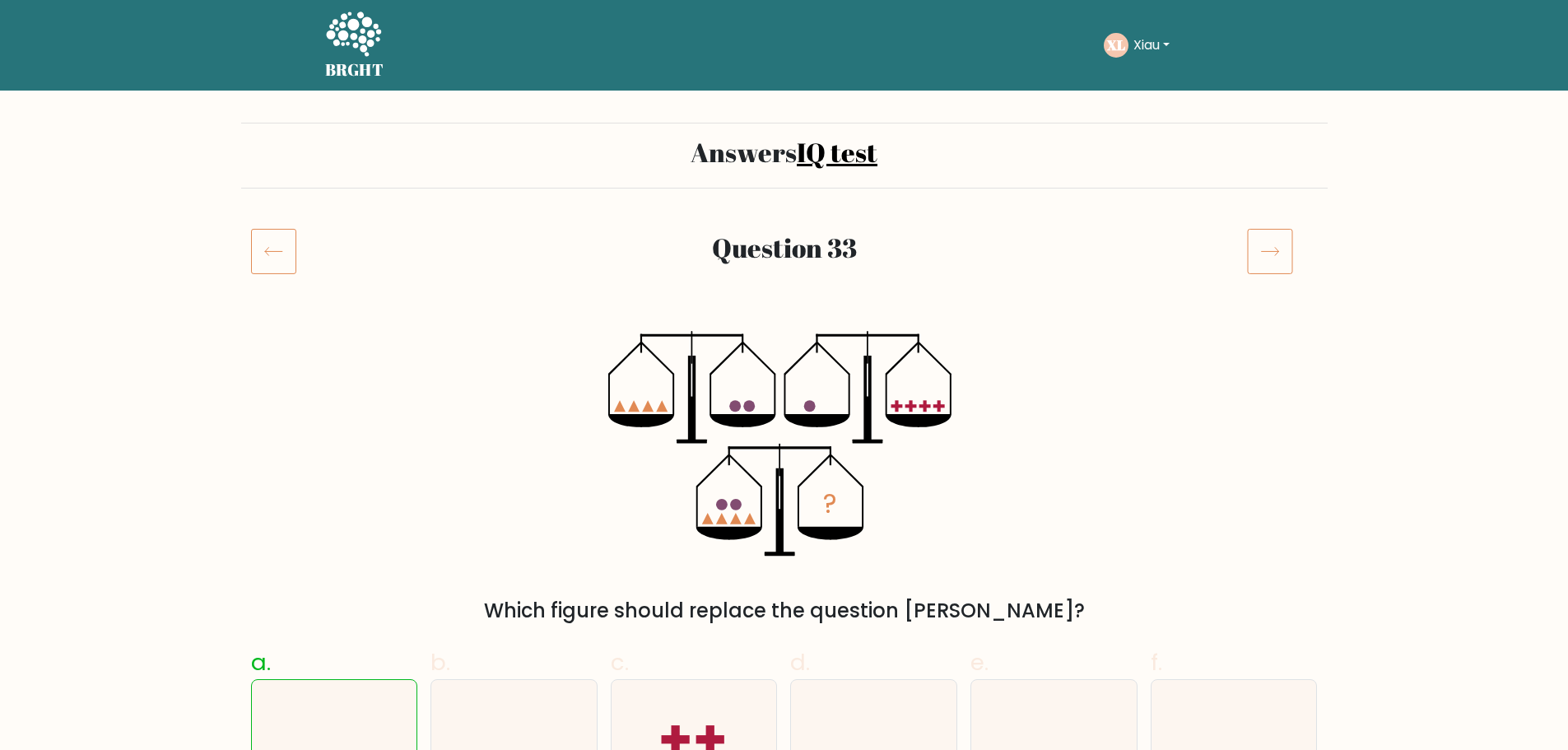
click at [1273, 255] on icon at bounding box center [1270, 251] width 46 height 46
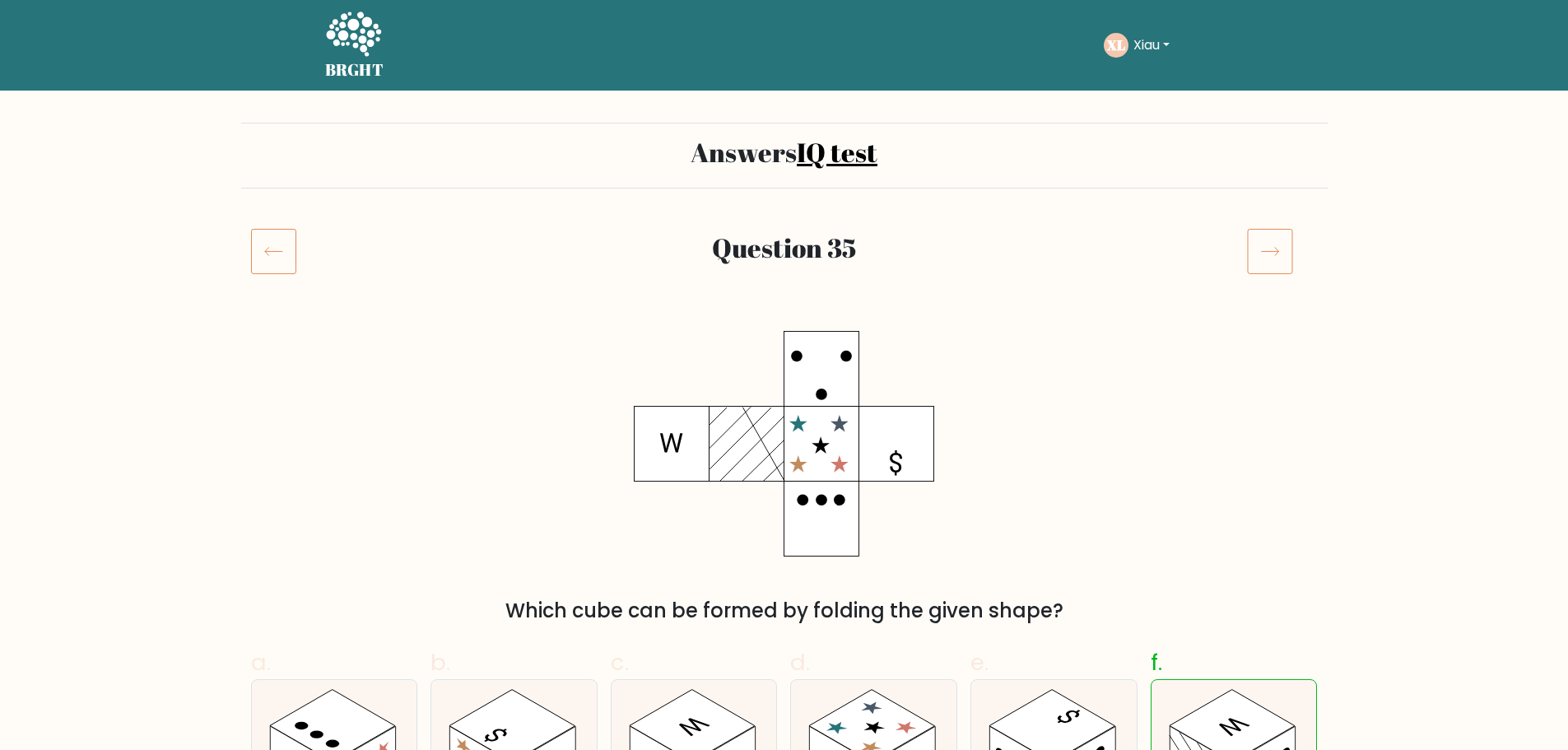
drag, startPoint x: 305, startPoint y: 258, endPoint x: 294, endPoint y: 255, distance: 11.4
click at [305, 257] on div at bounding box center [286, 251] width 91 height 46
click at [289, 253] on icon at bounding box center [273, 251] width 45 height 46
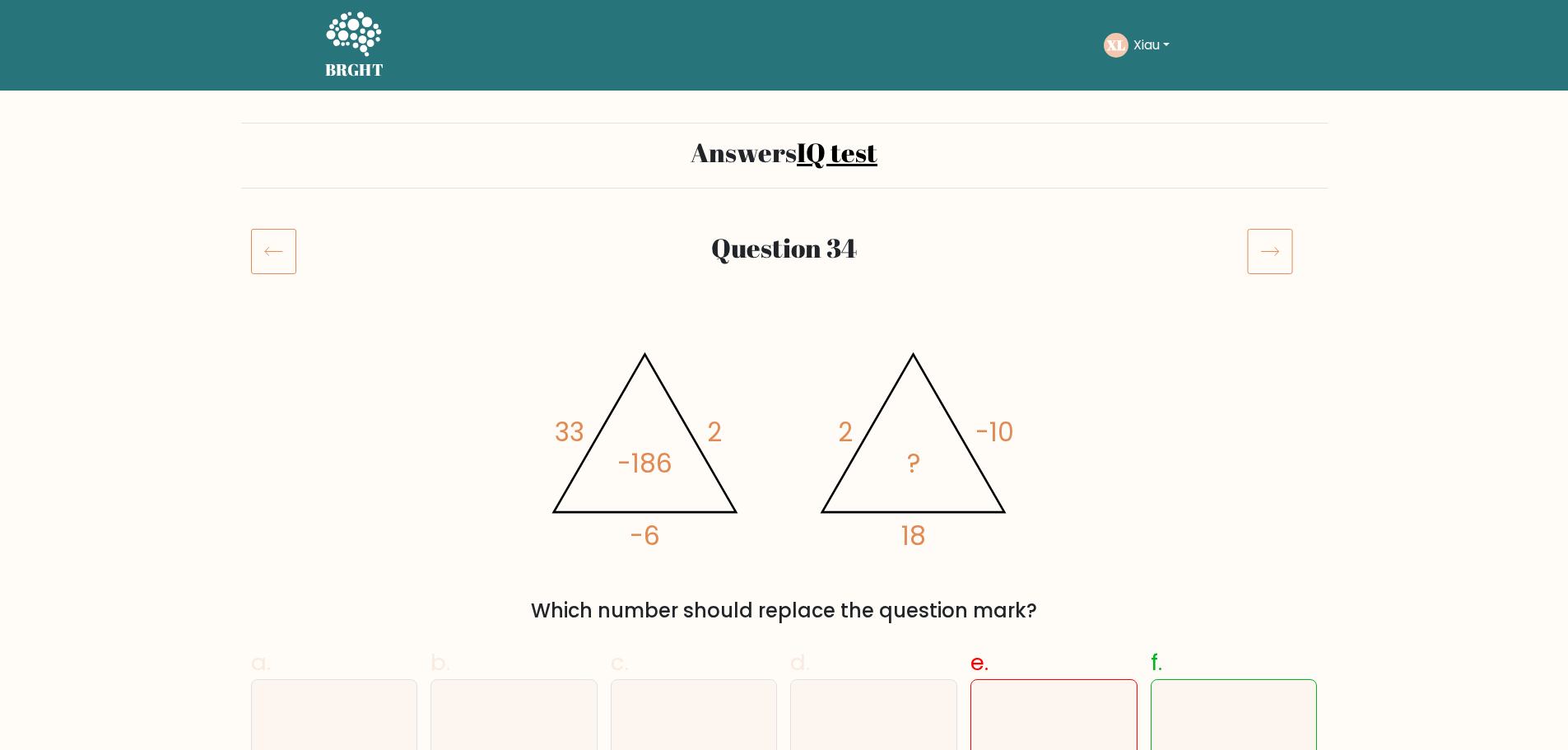
click at [1240, 232] on div at bounding box center [1282, 251] width 91 height 46
click at [1250, 246] on icon at bounding box center [1270, 251] width 46 height 46
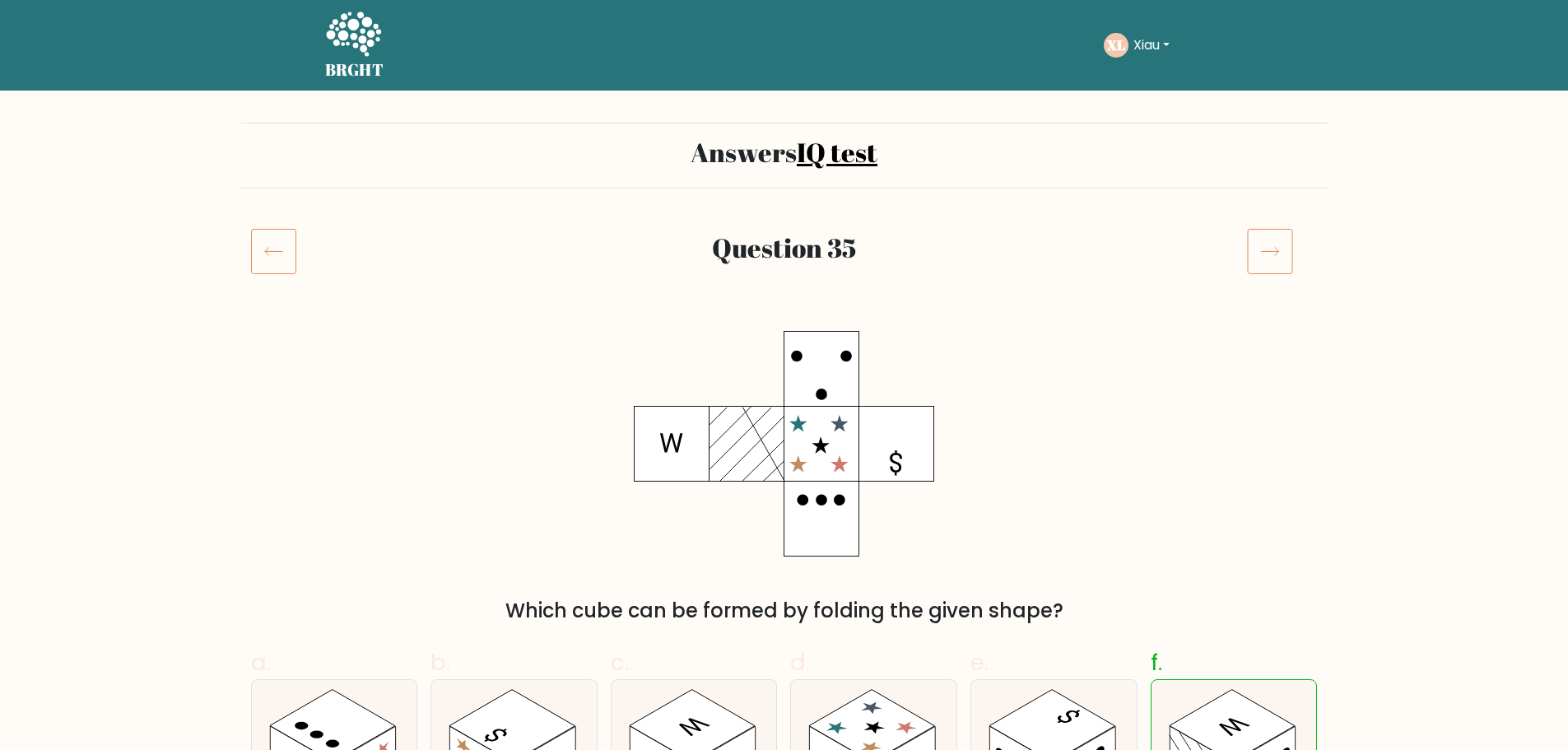
click at [1254, 248] on icon at bounding box center [1270, 251] width 46 height 46
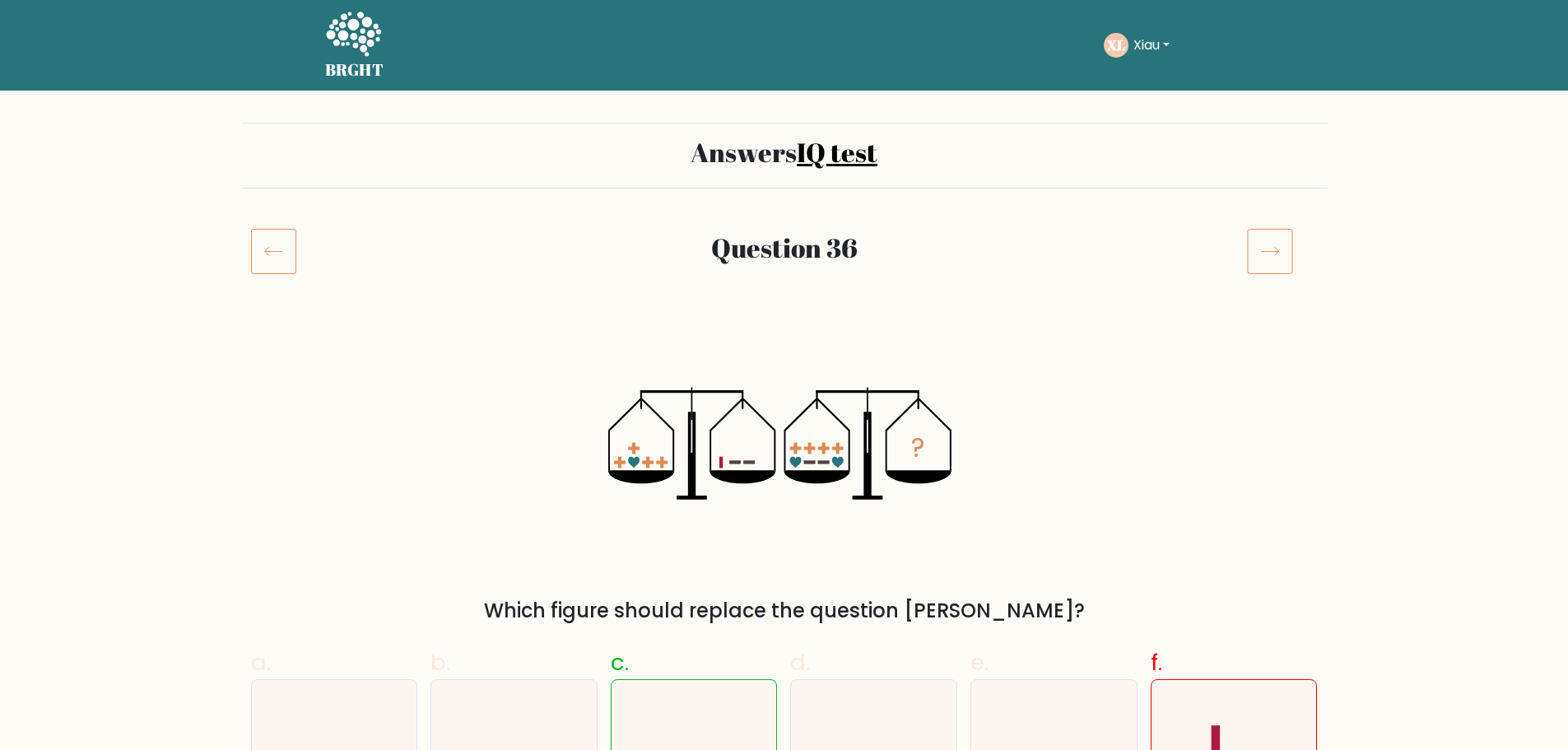
drag, startPoint x: 0, startPoint y: 0, endPoint x: 1279, endPoint y: 247, distance: 1302.6
click at [1258, 248] on icon at bounding box center [1270, 251] width 46 height 46
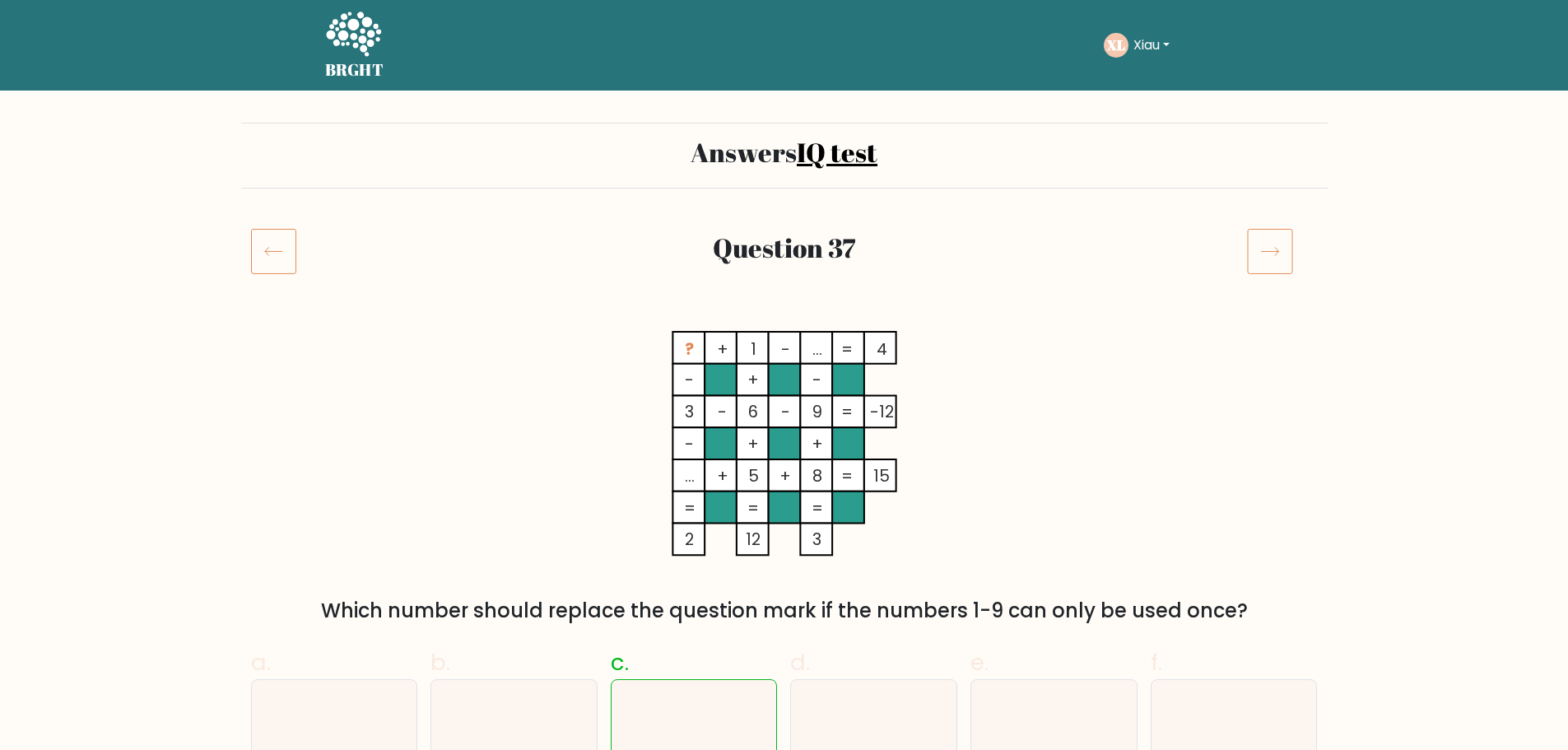
click at [1282, 246] on icon at bounding box center [1270, 251] width 46 height 46
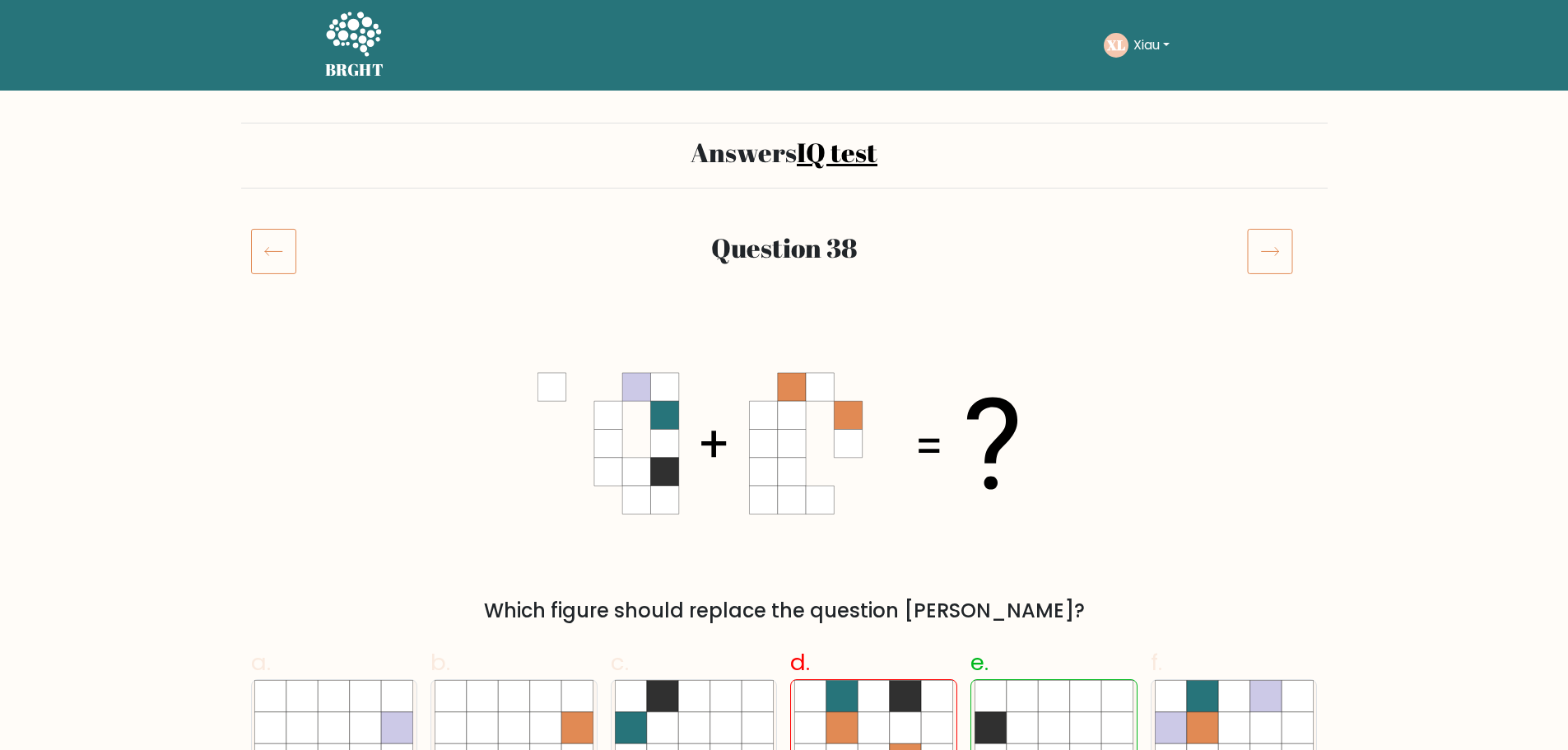
click at [1261, 238] on icon at bounding box center [1270, 251] width 46 height 46
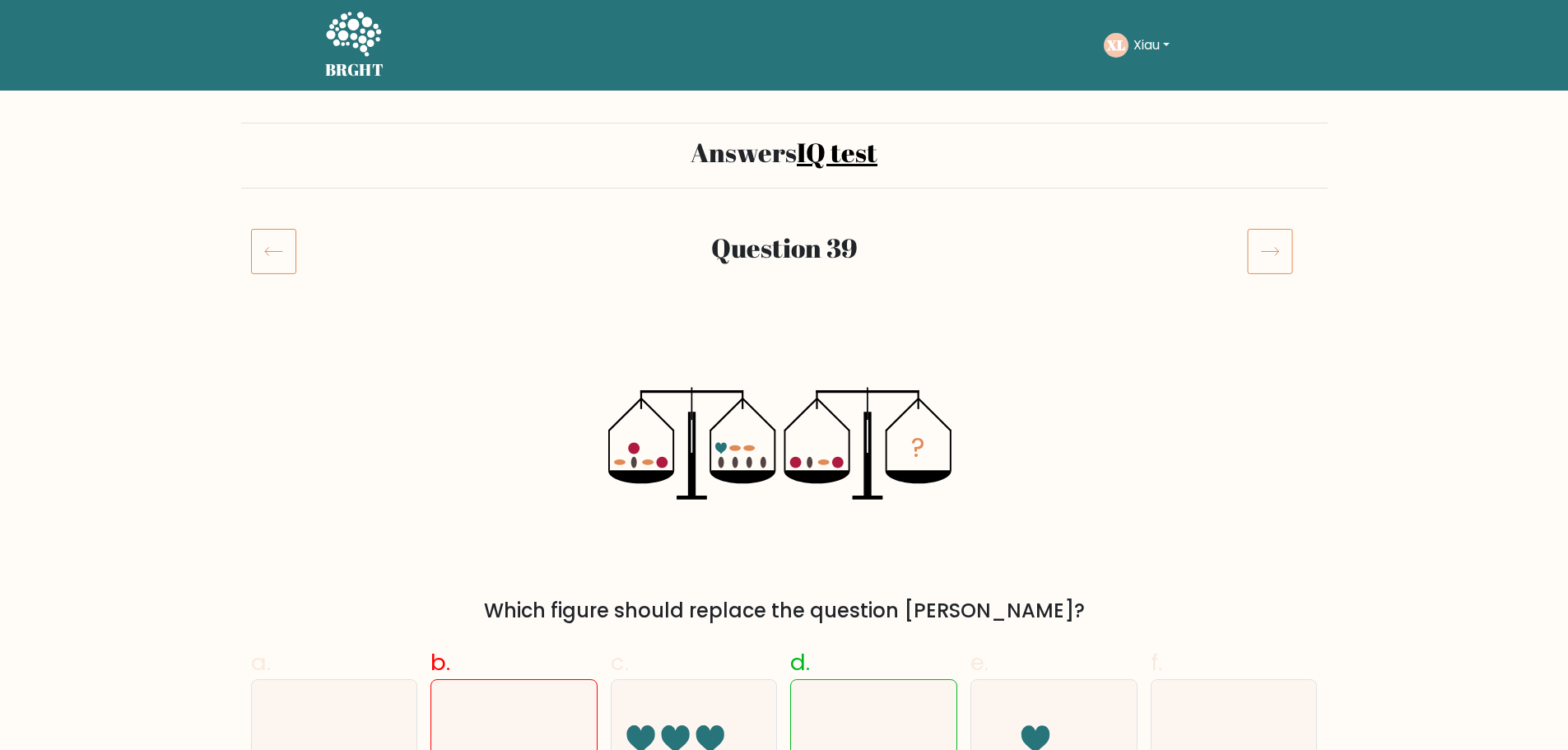
click at [283, 234] on icon at bounding box center [273, 251] width 45 height 46
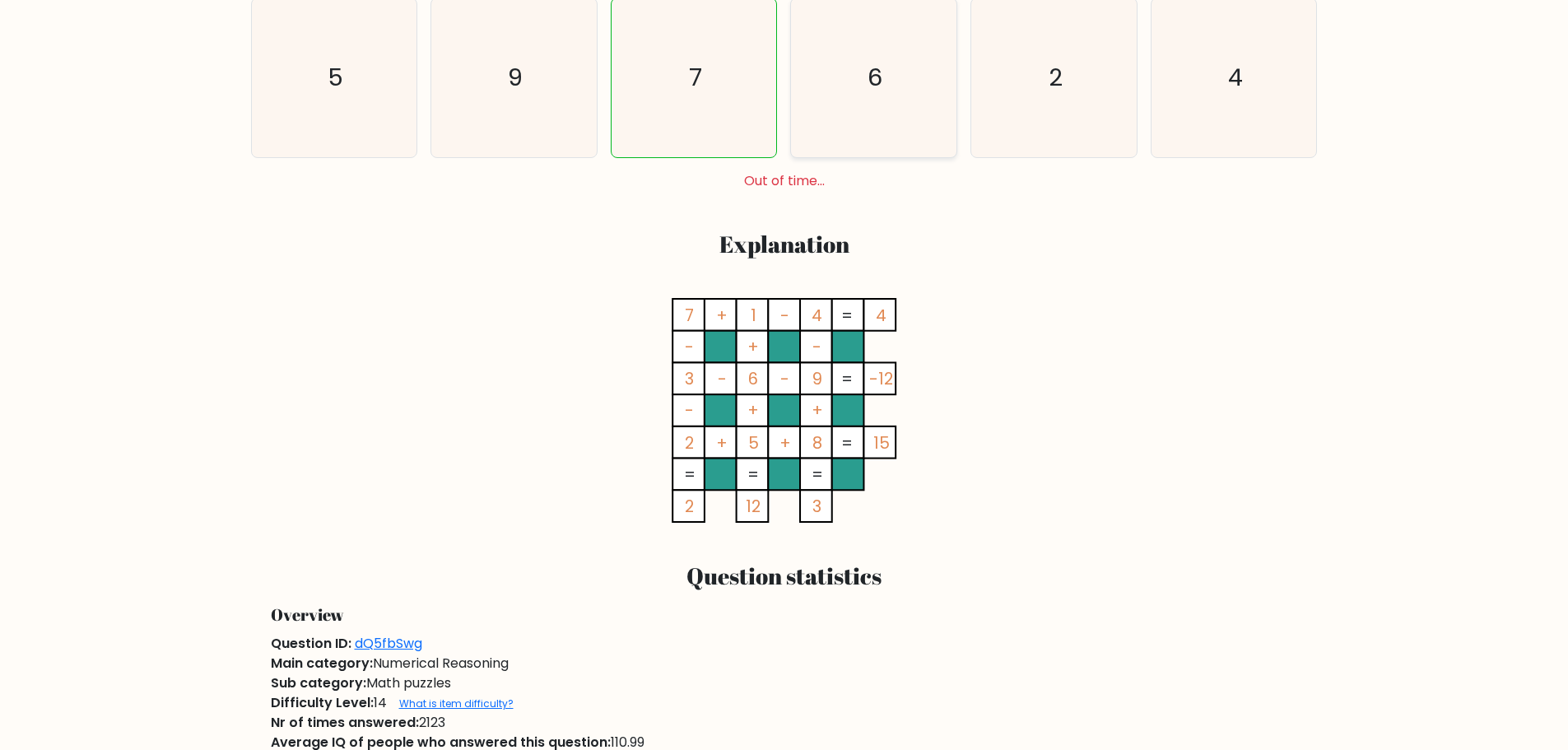
scroll to position [658, 0]
